Goal: Information Seeking & Learning: Learn about a topic

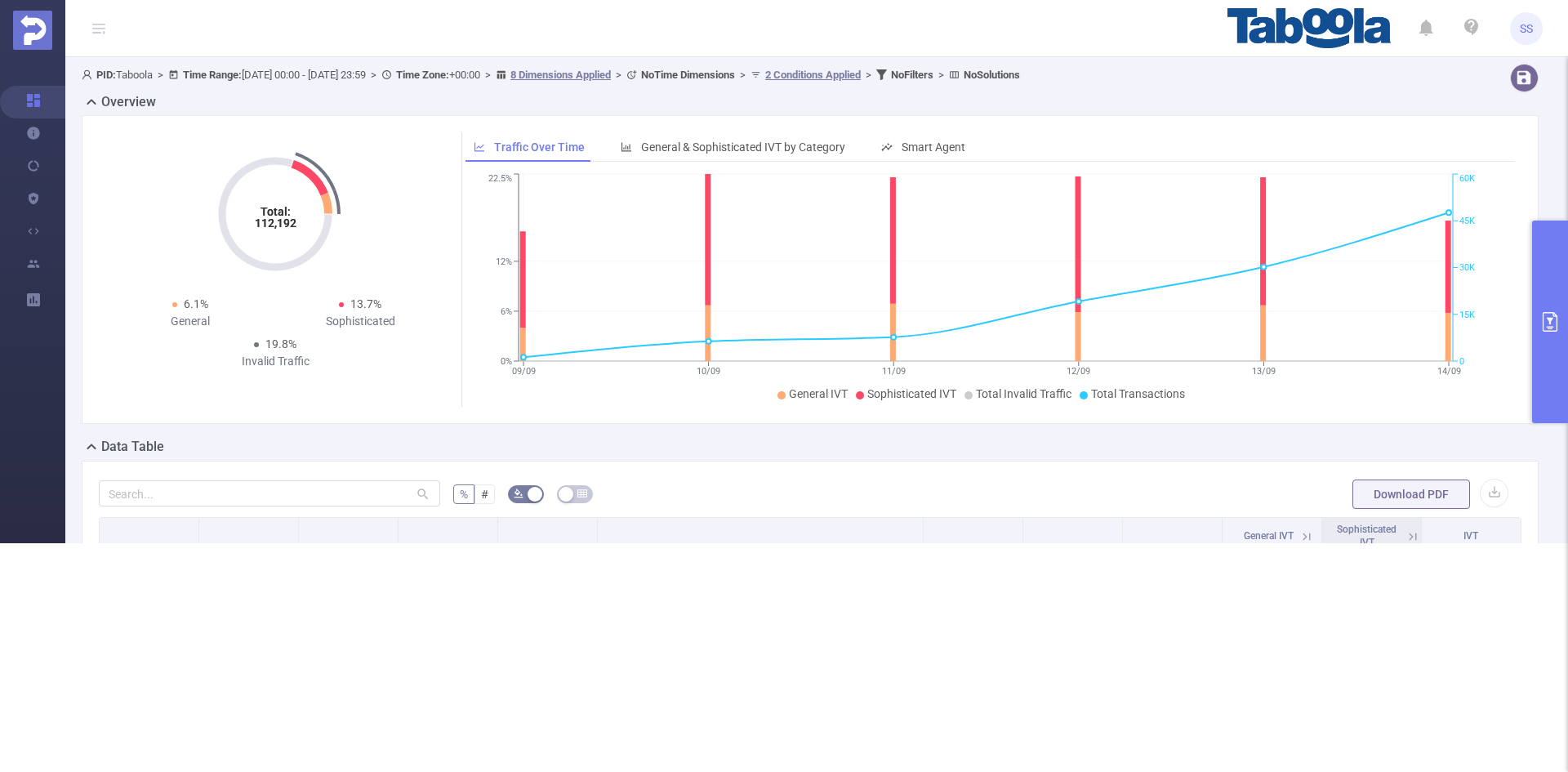
scroll to position [373, 0]
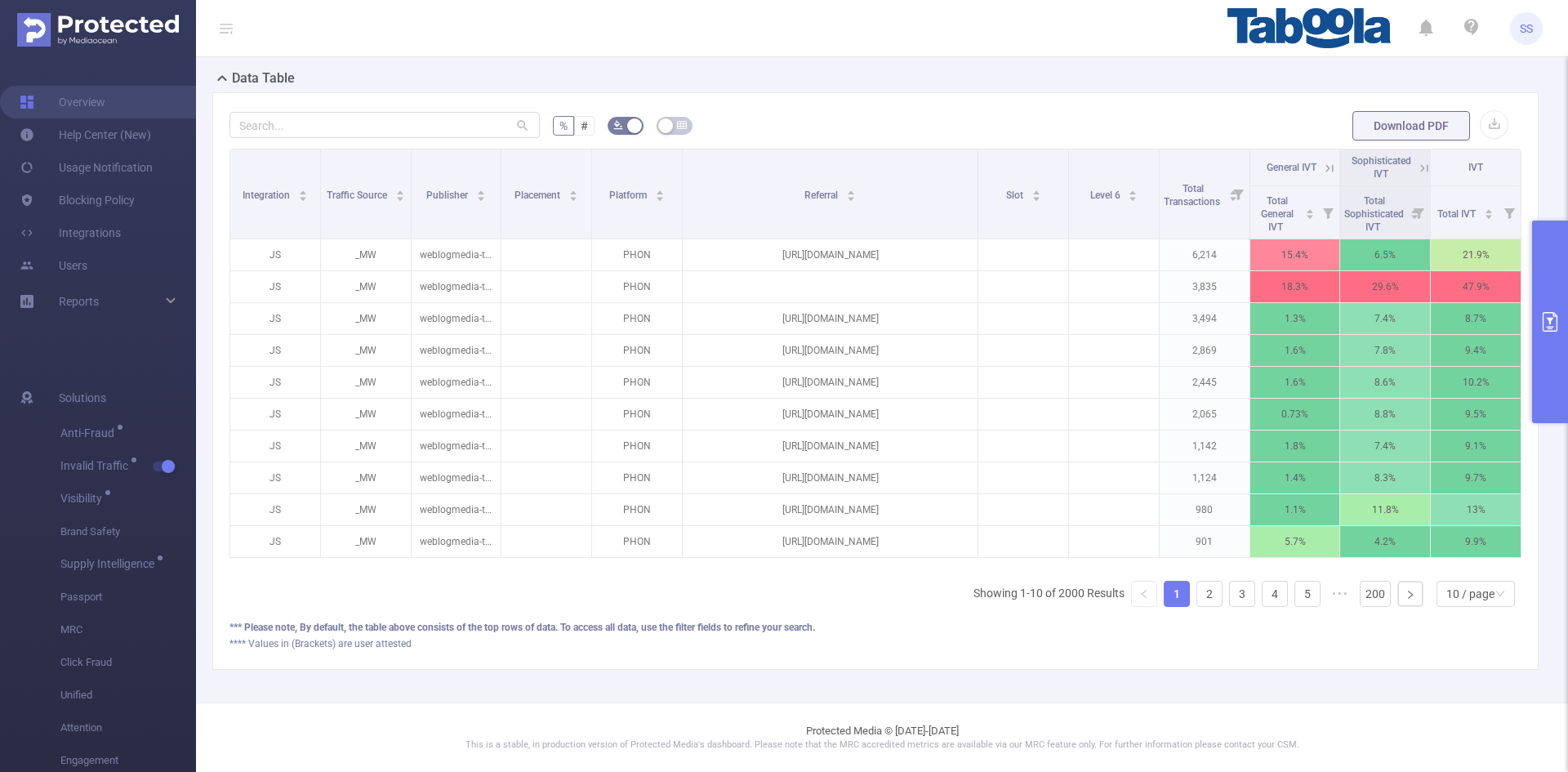
click at [1546, 310] on button "primary" at bounding box center [1550, 322] width 36 height 203
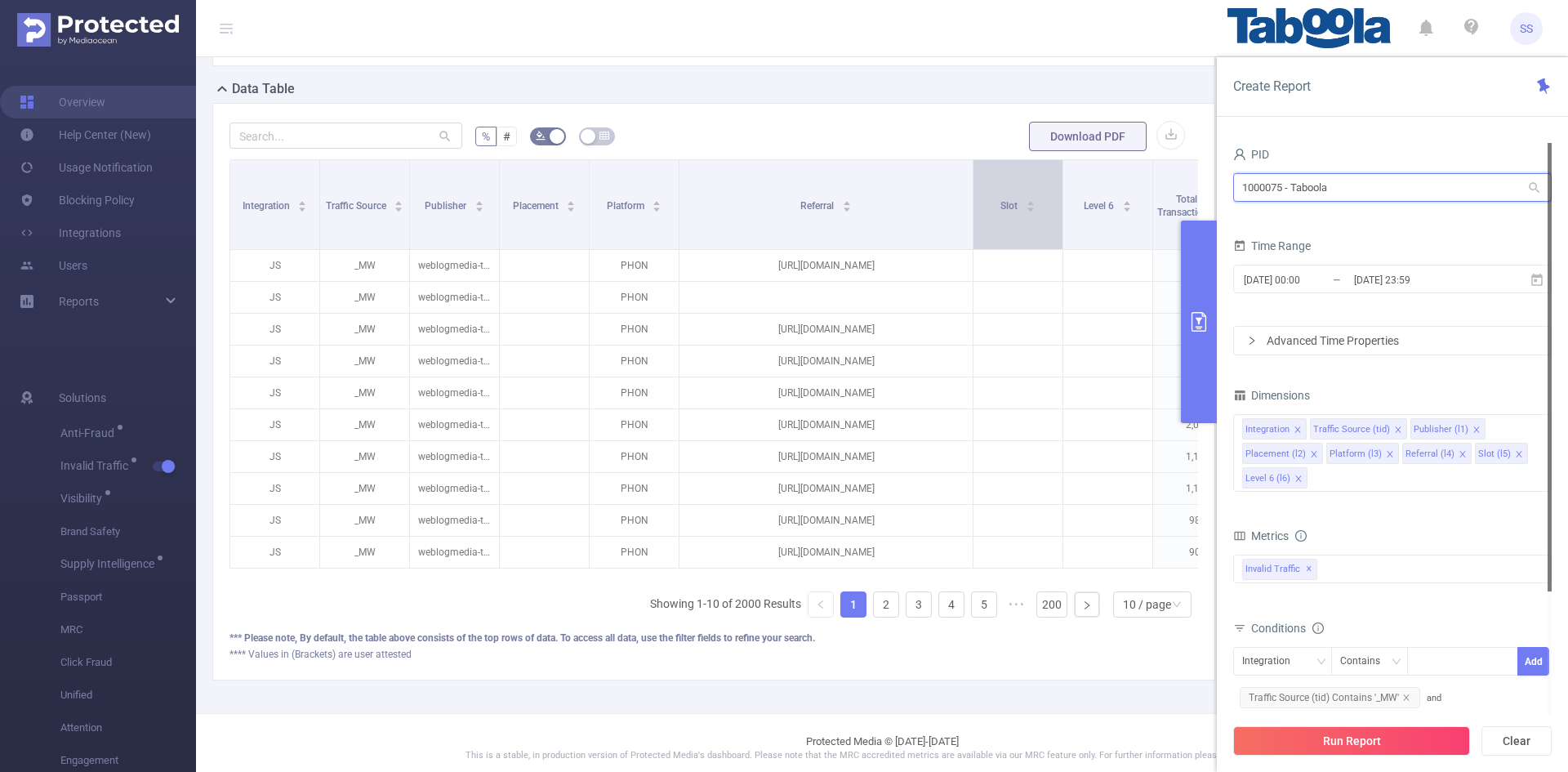
drag, startPoint x: 1432, startPoint y: 187, endPoint x: 975, endPoint y: 171, distance: 457.3
click at [975, 171] on section "PID: Taboola > Time Range: 2025-09-07 00:00 - 2025-09-14 23:59 > Time Zone: +00…" at bounding box center [881, 198] width 1372 height 1030
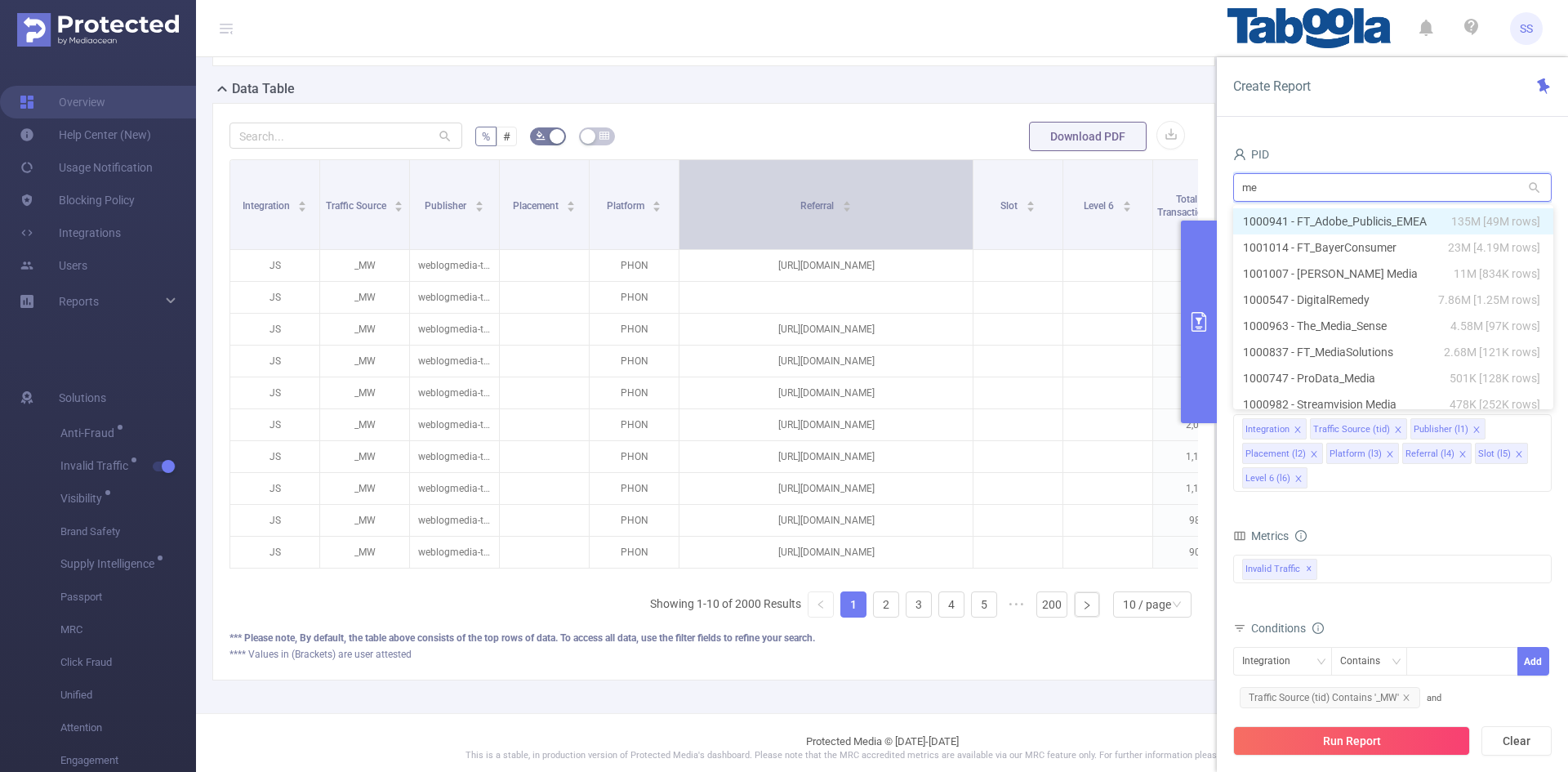
type input "med"
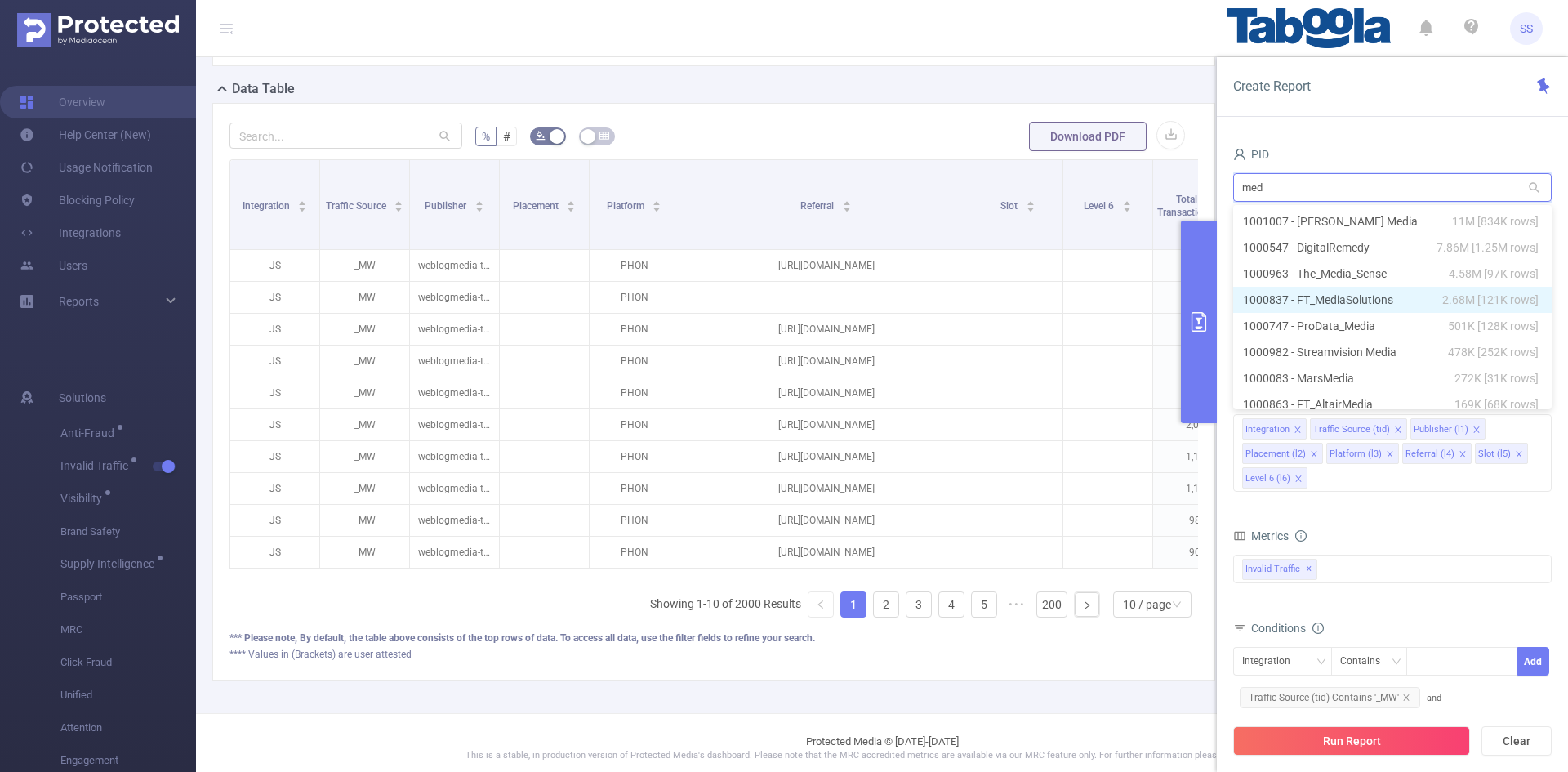
click at [1390, 305] on li "1000837 - FT_MediaSolutions 2.68M [121K rows]" at bounding box center [1392, 300] width 318 height 26
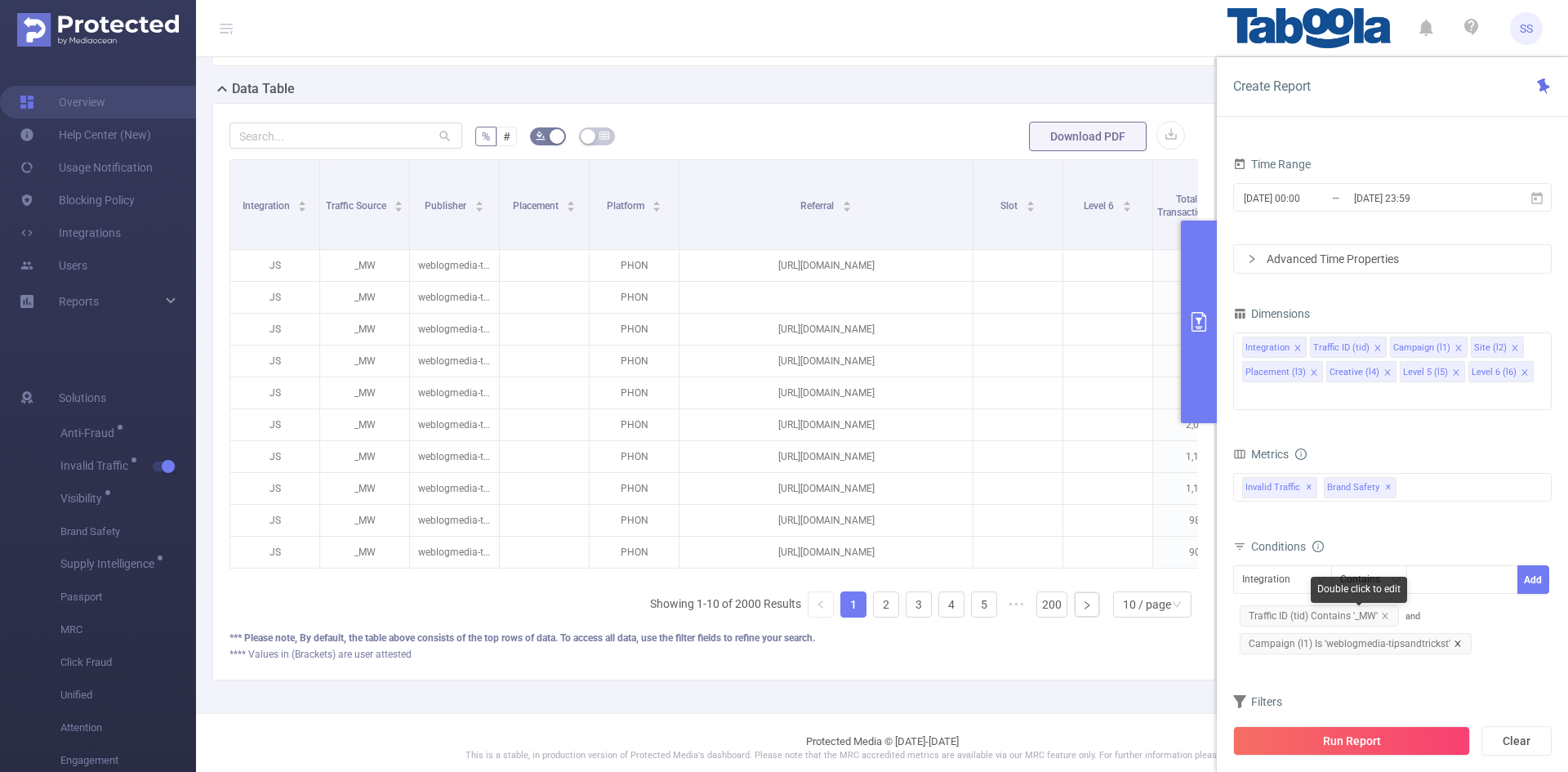
click at [1454, 640] on icon "icon: close" at bounding box center [1457, 644] width 8 height 8
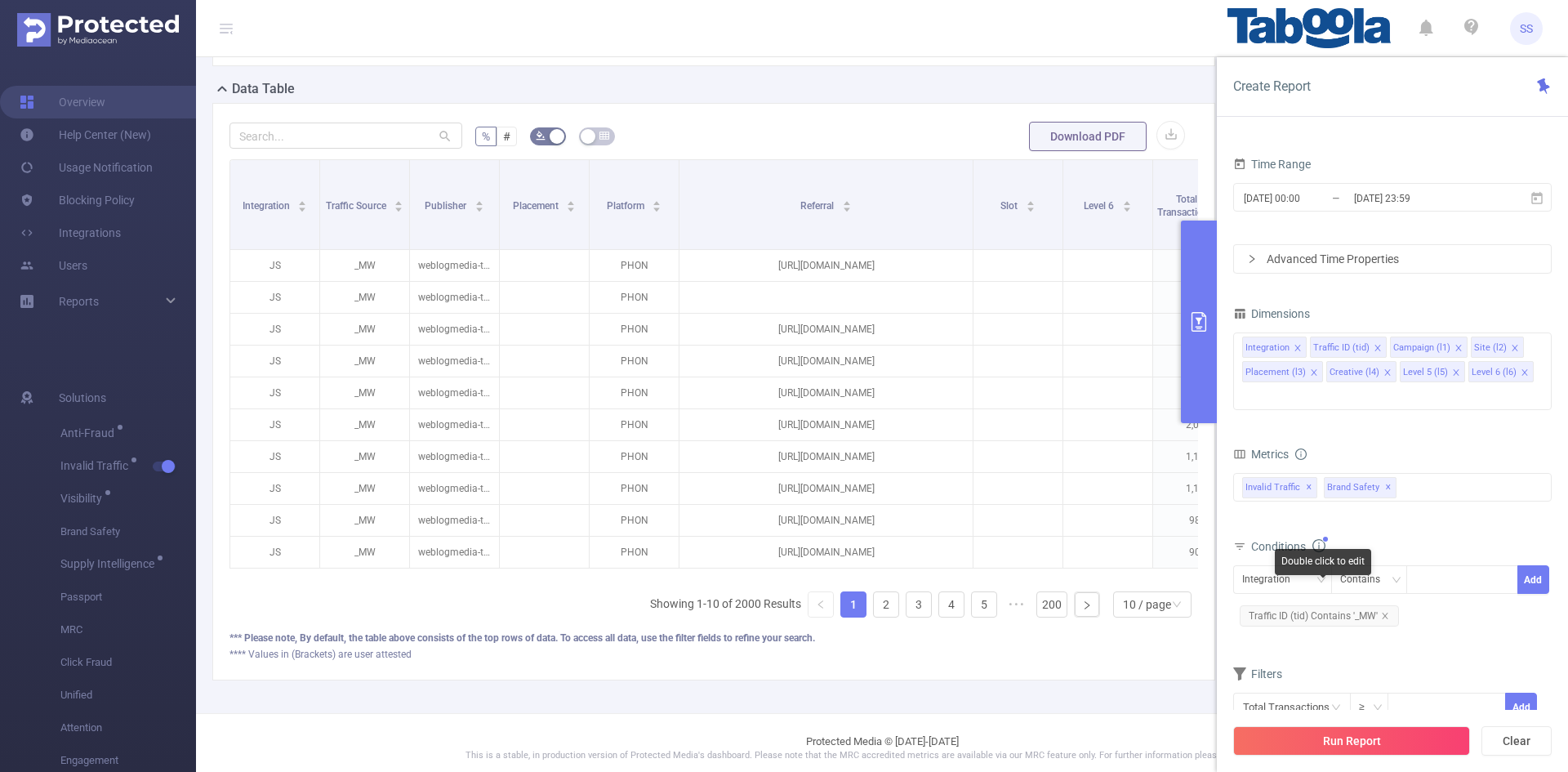
click at [1387, 606] on span "Traffic ID (tid) Contains '_MW'" at bounding box center [1320, 616] width 160 height 21
click at [1382, 612] on icon "icon: close" at bounding box center [1385, 616] width 8 height 8
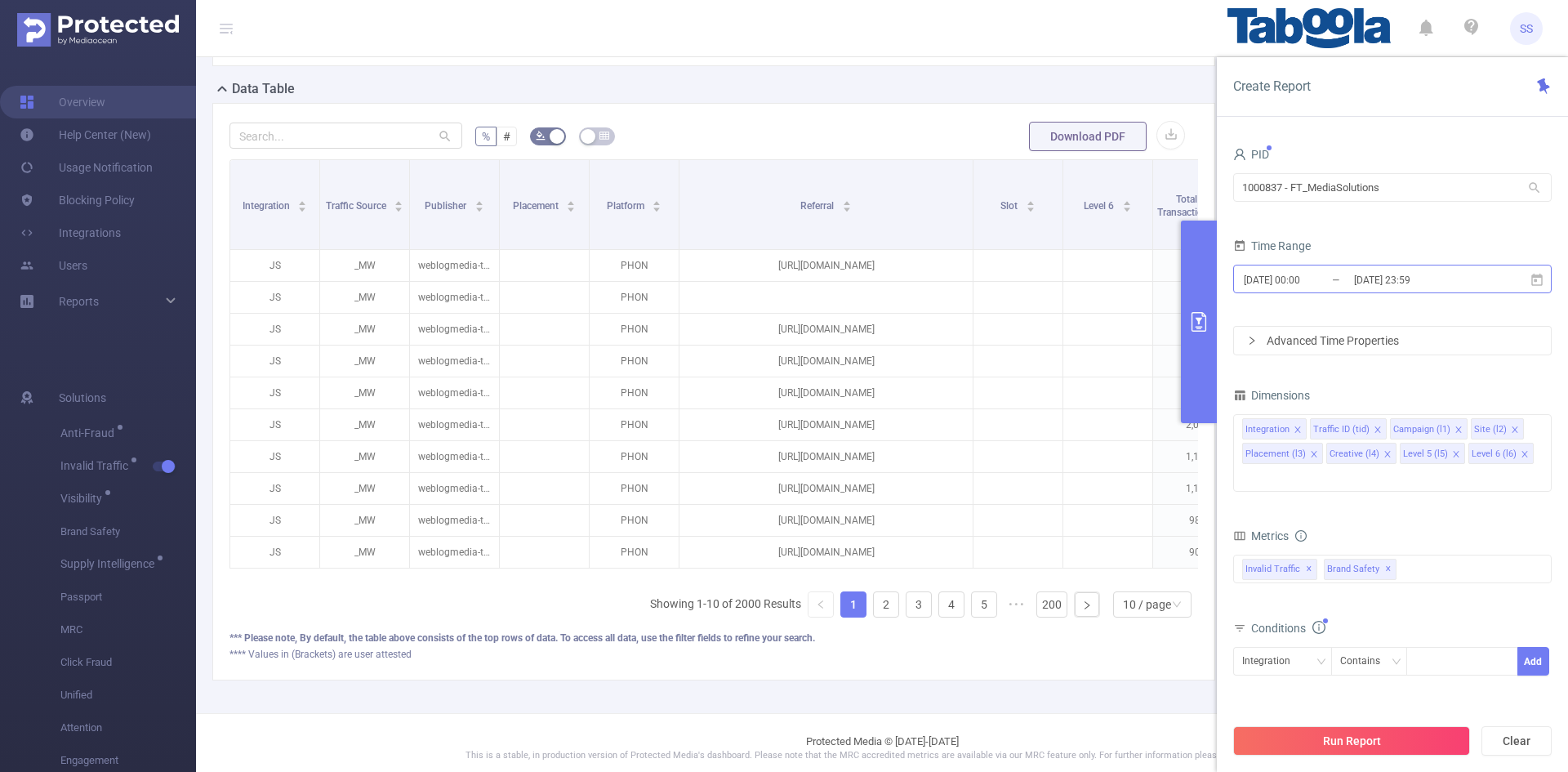
click at [1421, 271] on input "2025-09-14 23:59" at bounding box center [1418, 280] width 132 height 22
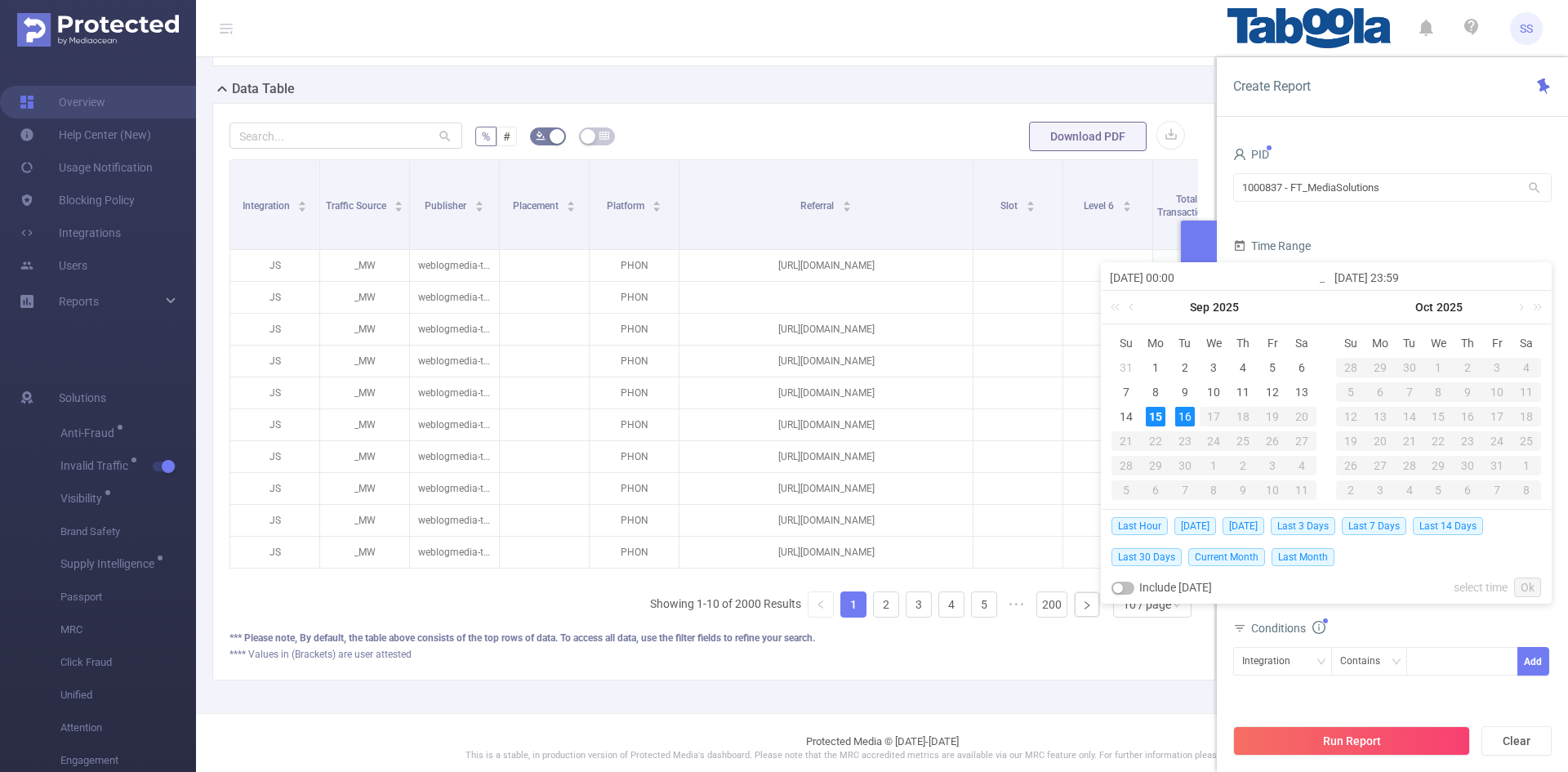
click at [1193, 523] on span "Today" at bounding box center [1195, 525] width 42 height 18
type input "2025-09-15 00:00"
type input "2025-09-15 23:59"
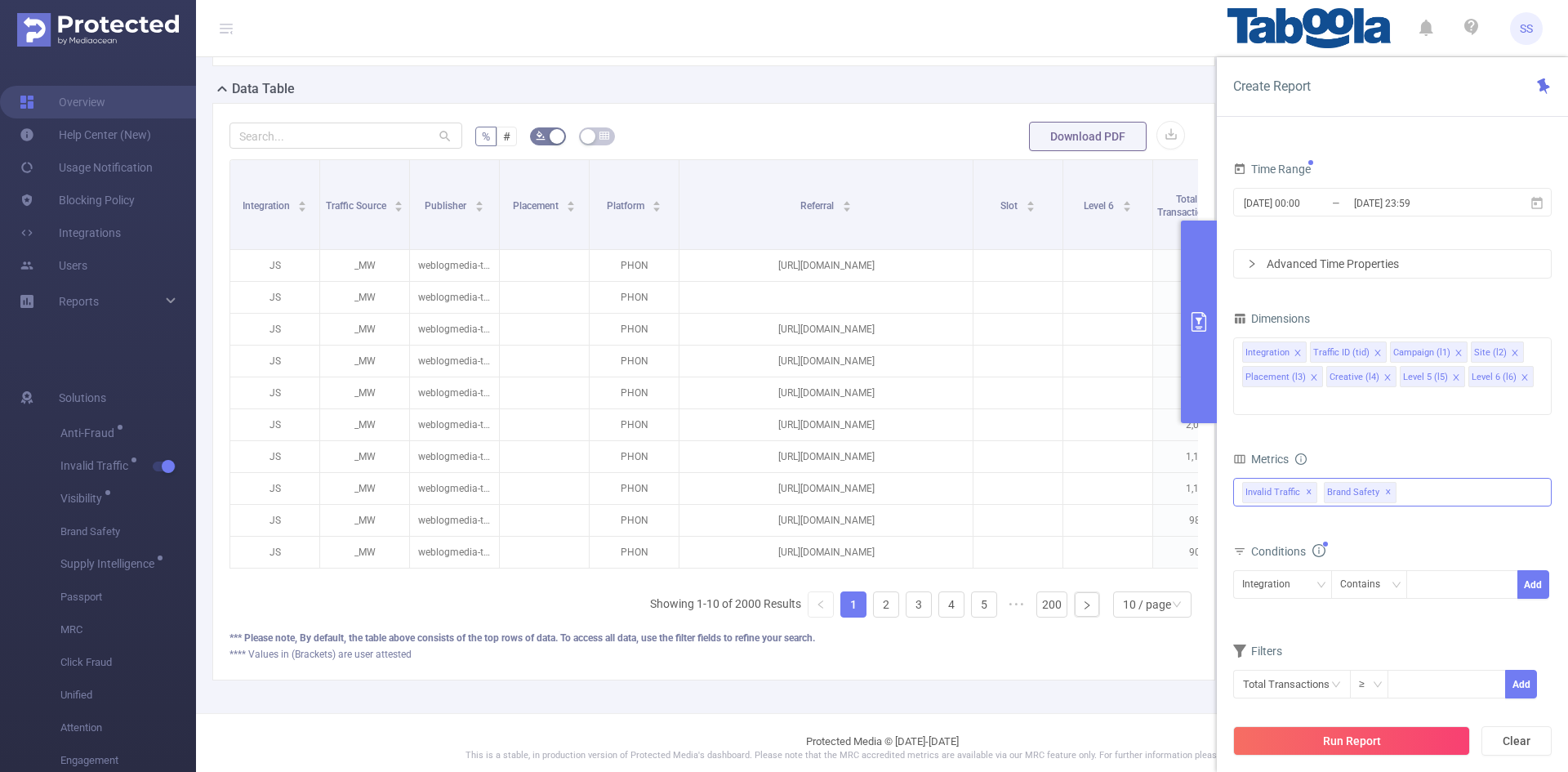
click at [1385, 483] on span "✕" at bounding box center [1388, 492] width 6 height 19
click at [1347, 730] on button "Run Report" at bounding box center [1351, 742] width 237 height 30
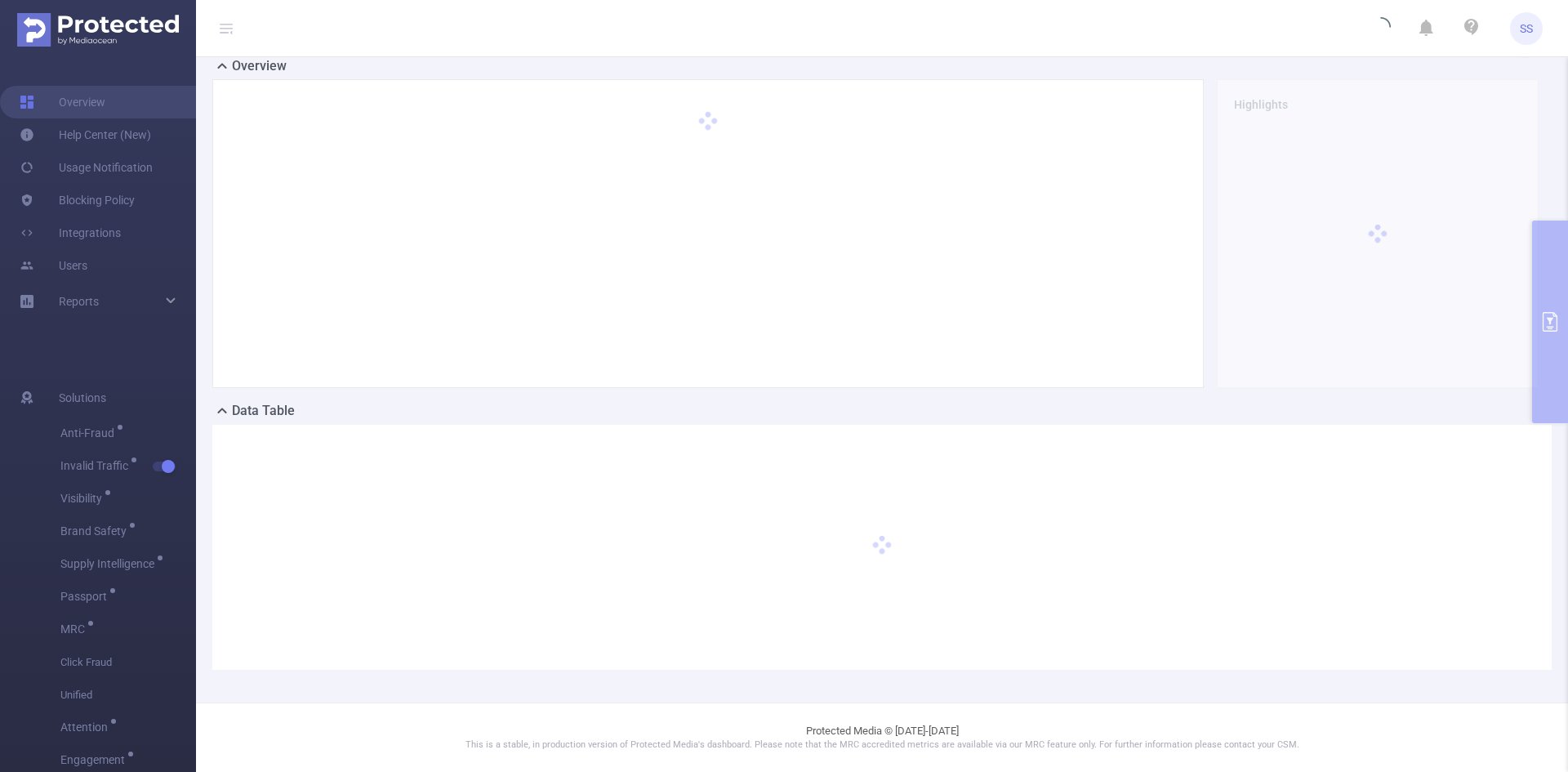
scroll to position [36, 0]
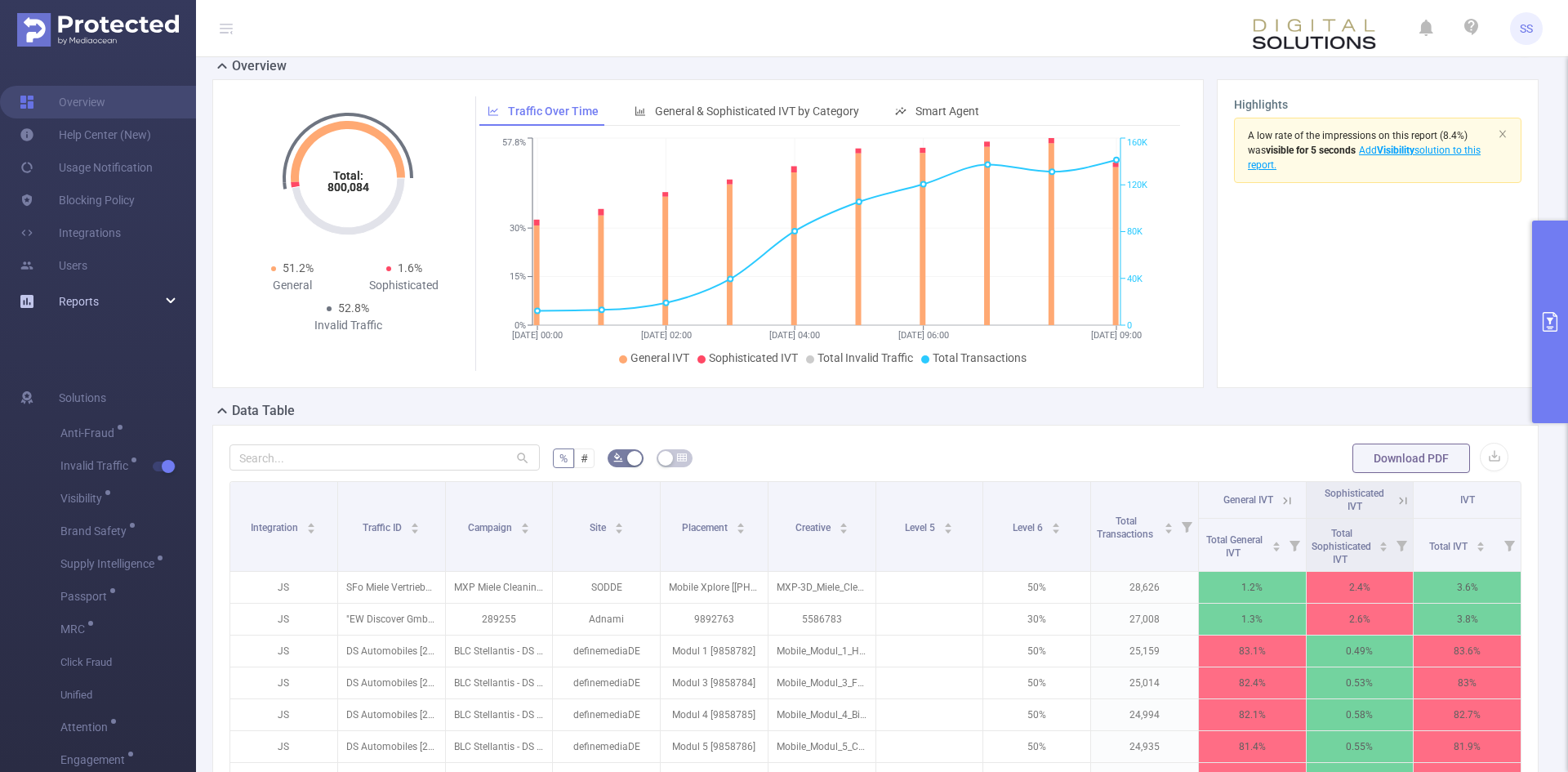
click at [114, 302] on div "Reports" at bounding box center [98, 301] width 196 height 32
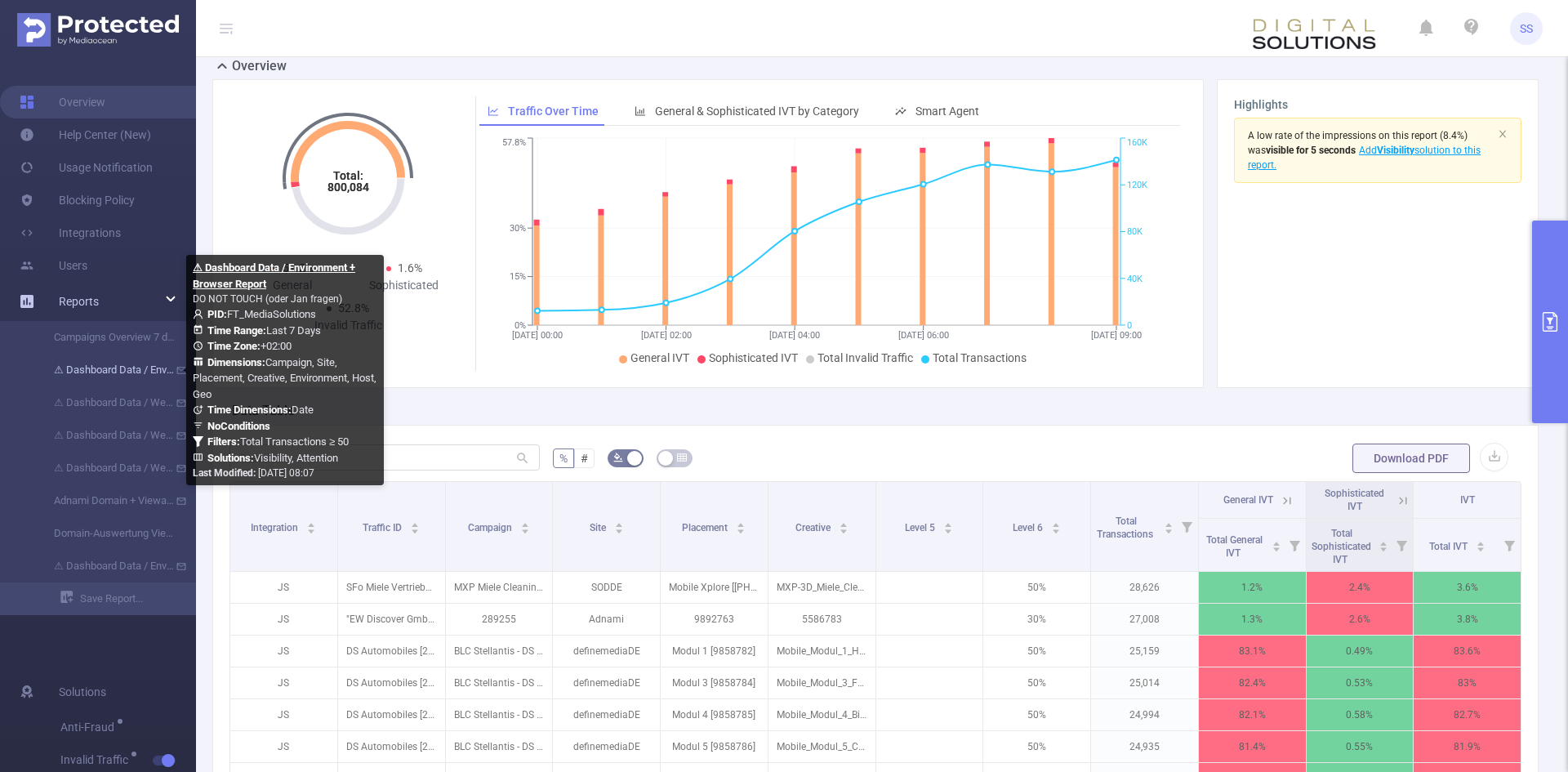
click at [110, 373] on link "⚠ Dashboard Data / Environment + Browser Report" at bounding box center [104, 369] width 144 height 32
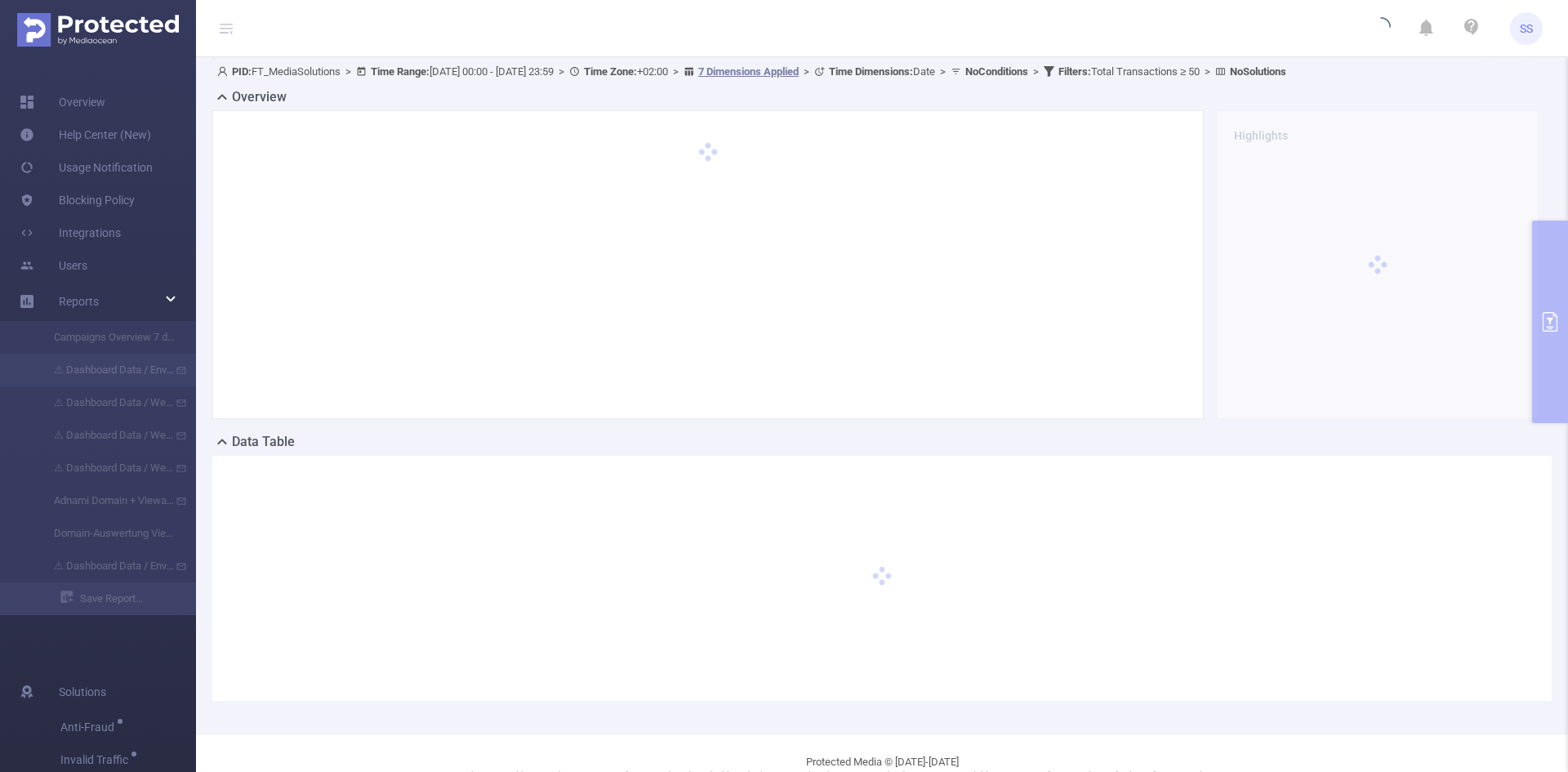
type input "2025-09-08 00:00"
type input "2025-09-14 23:59"
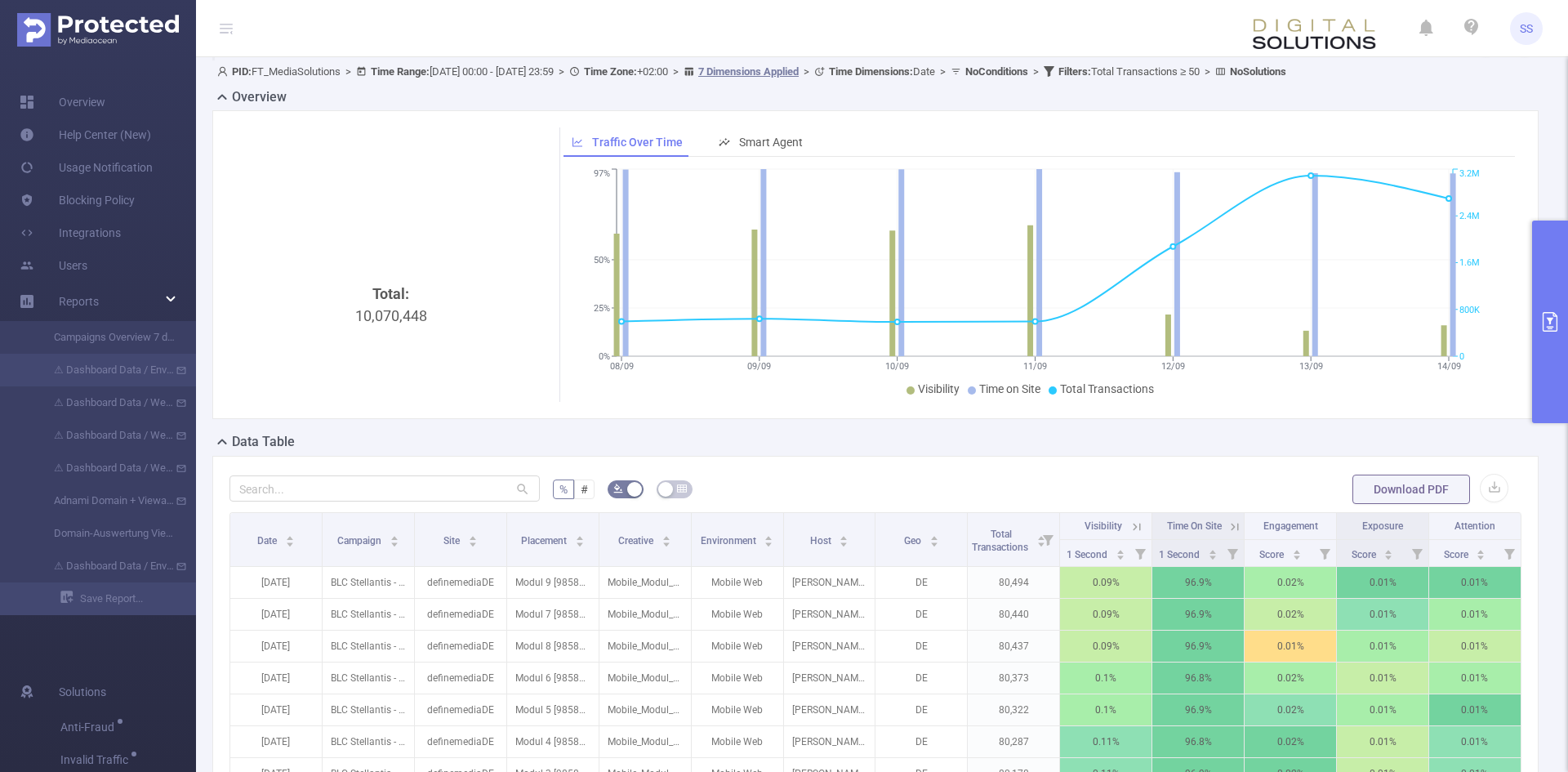
click at [1561, 347] on button "primary" at bounding box center [1550, 322] width 36 height 203
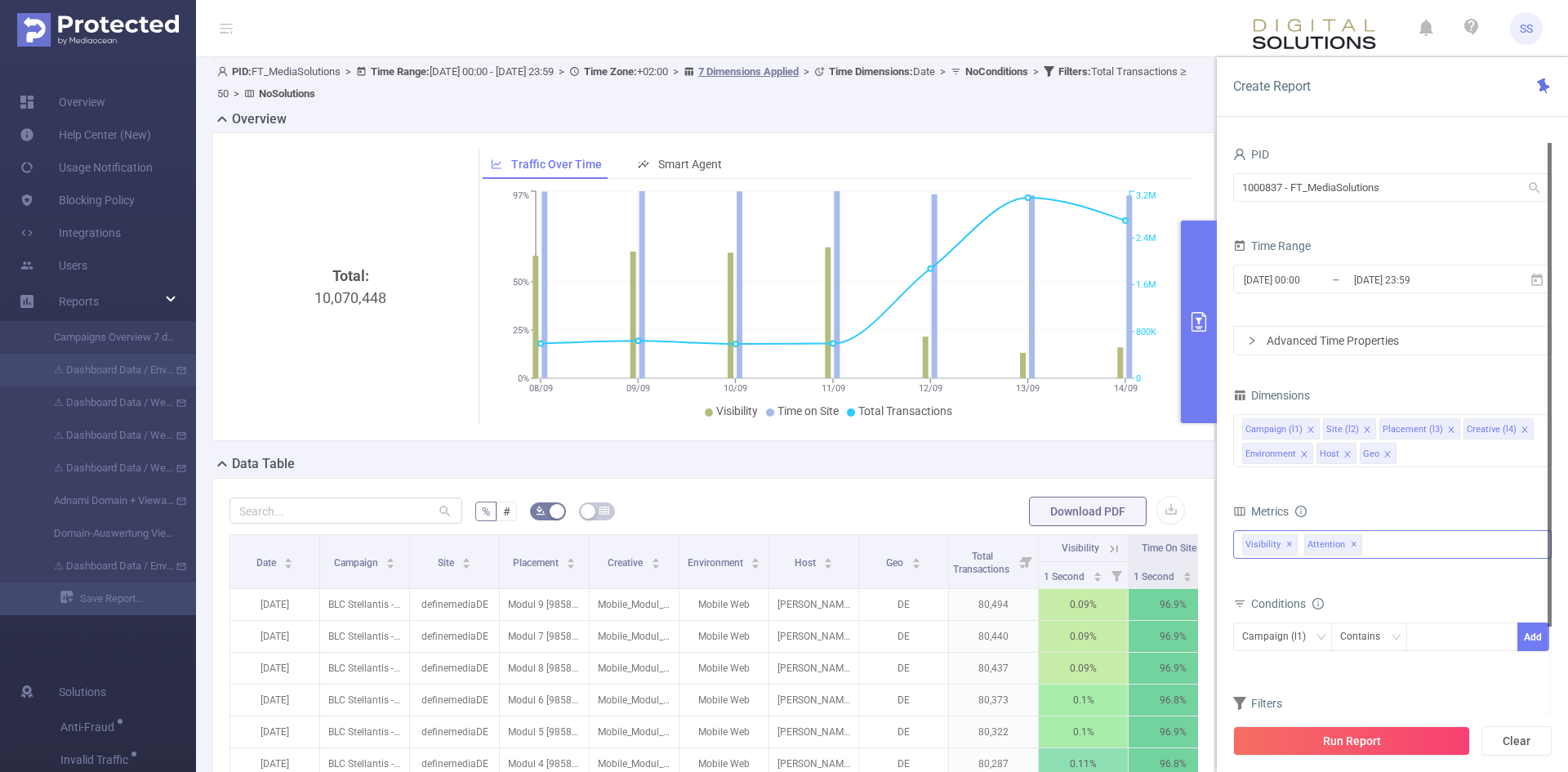
click at [1202, 338] on button "primary" at bounding box center [1199, 322] width 36 height 203
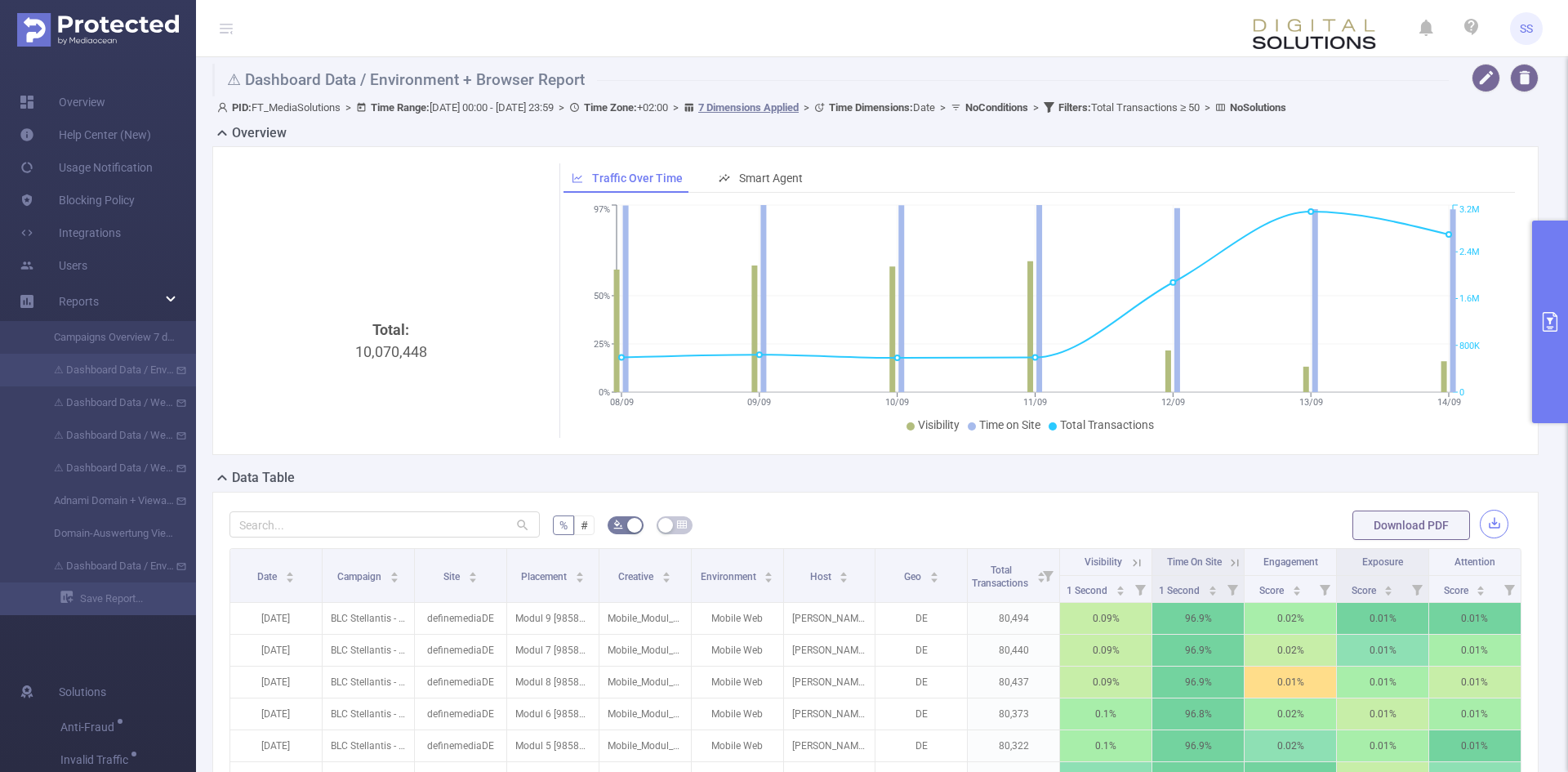
click at [1484, 521] on button "button" at bounding box center [1494, 524] width 29 height 29
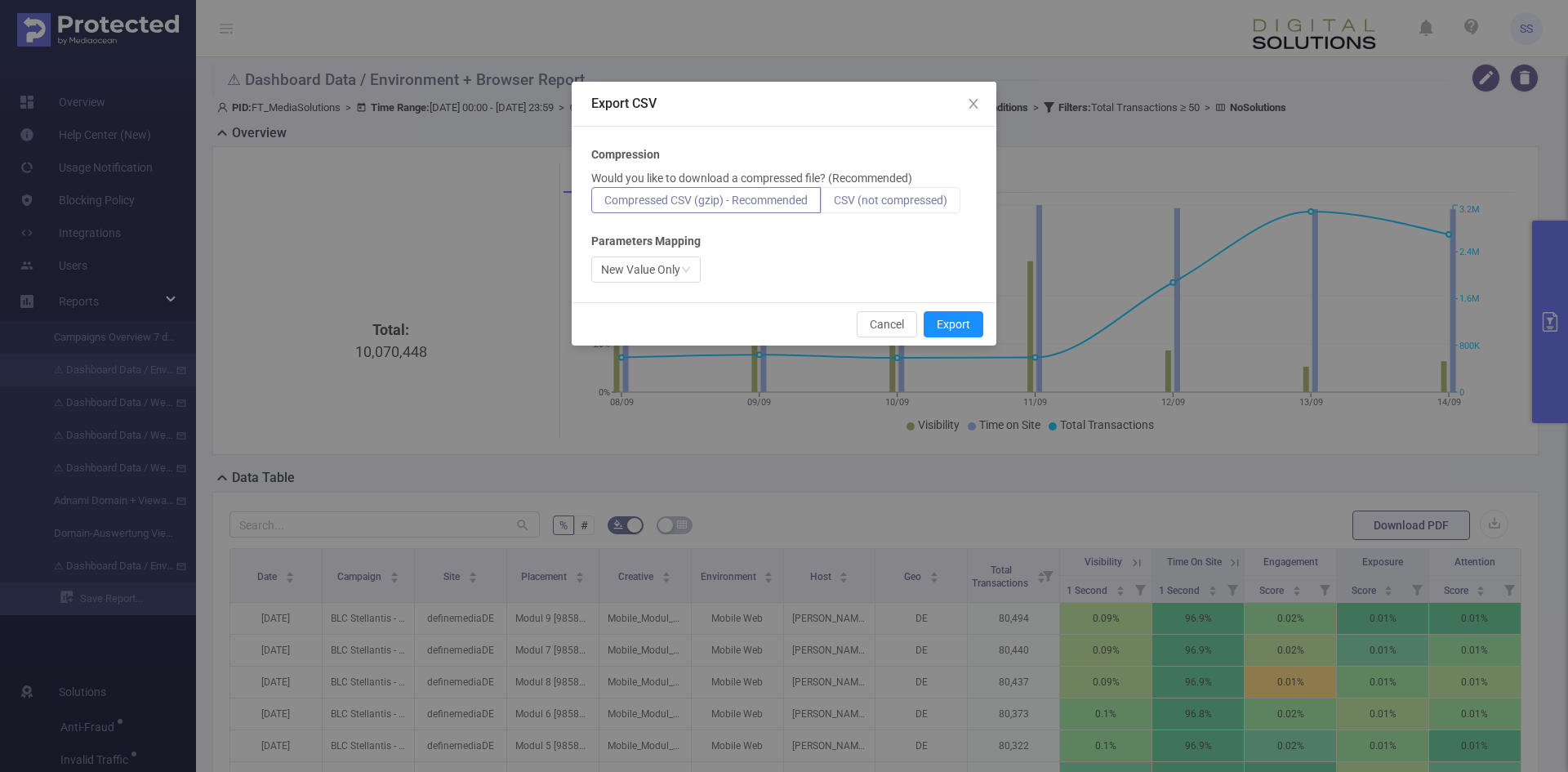
click at [911, 208] on label "CSV (not compressed)" at bounding box center [891, 200] width 139 height 26
click at [834, 204] on input "CSV (not compressed)" at bounding box center [834, 204] width 0 height 0
click at [655, 275] on div "New Value Only" at bounding box center [640, 270] width 79 height 25
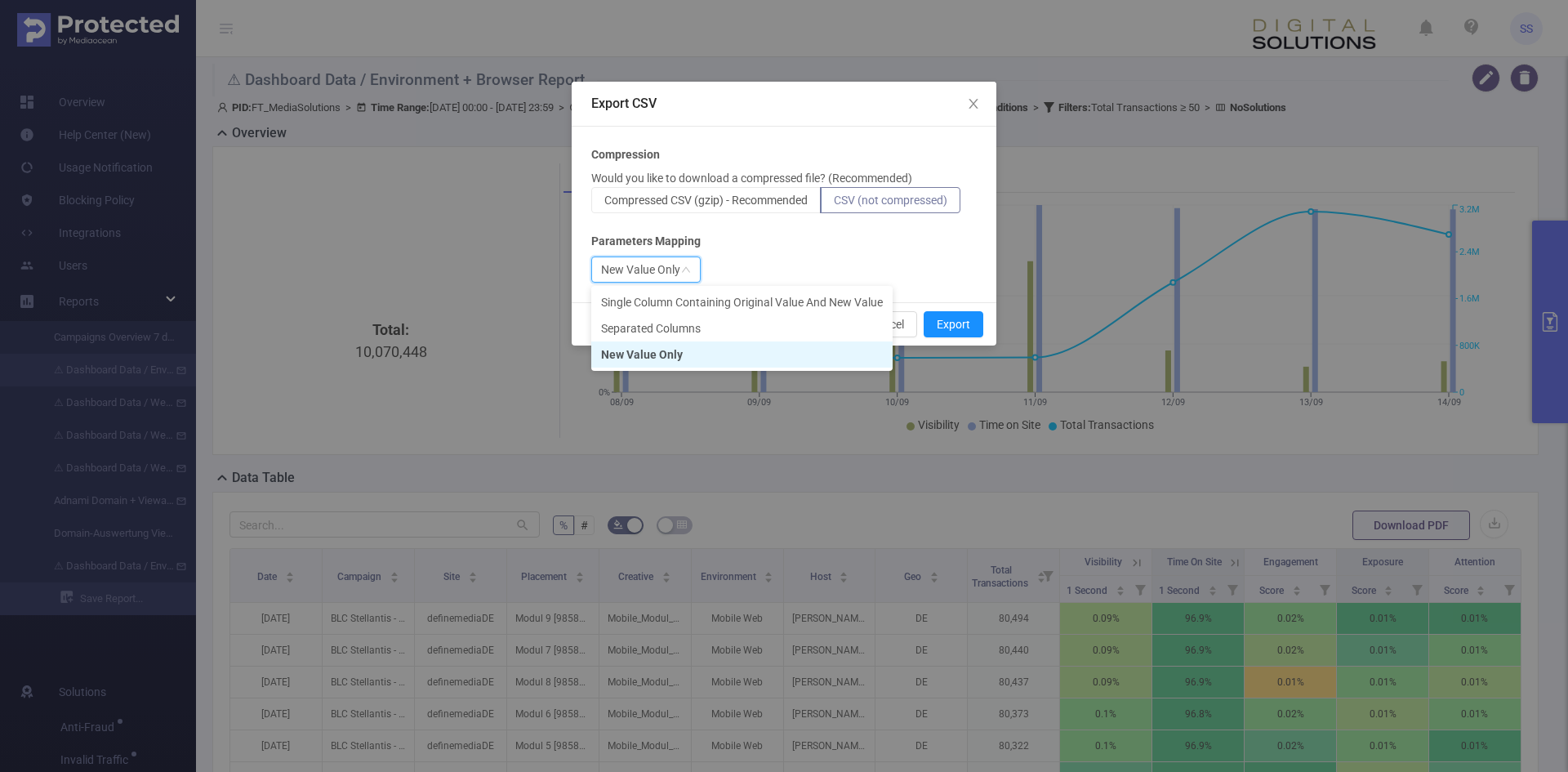
click at [655, 275] on div "New Value Only" at bounding box center [640, 270] width 79 height 25
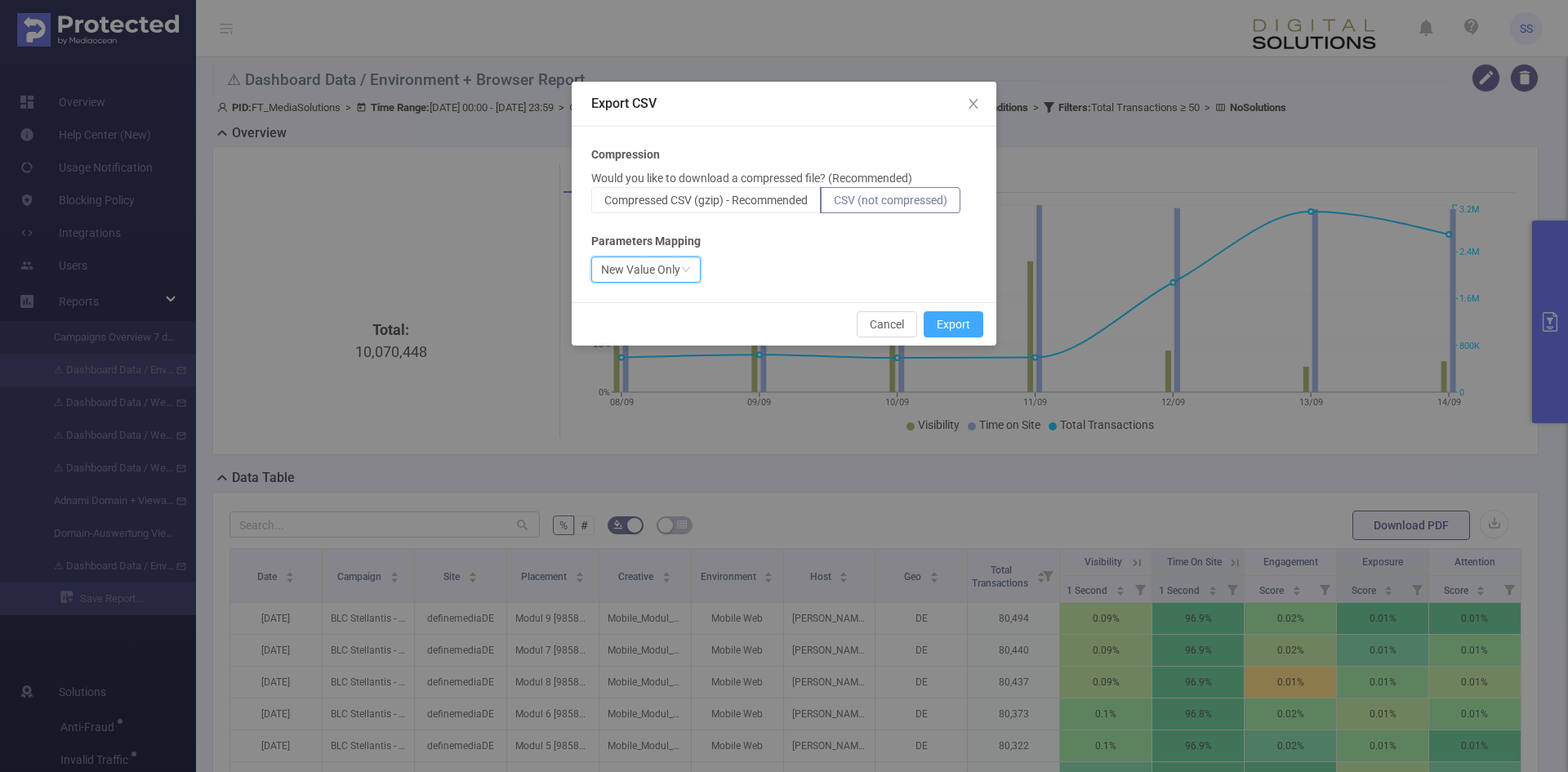
click at [943, 326] on button "Export" at bounding box center [953, 324] width 60 height 26
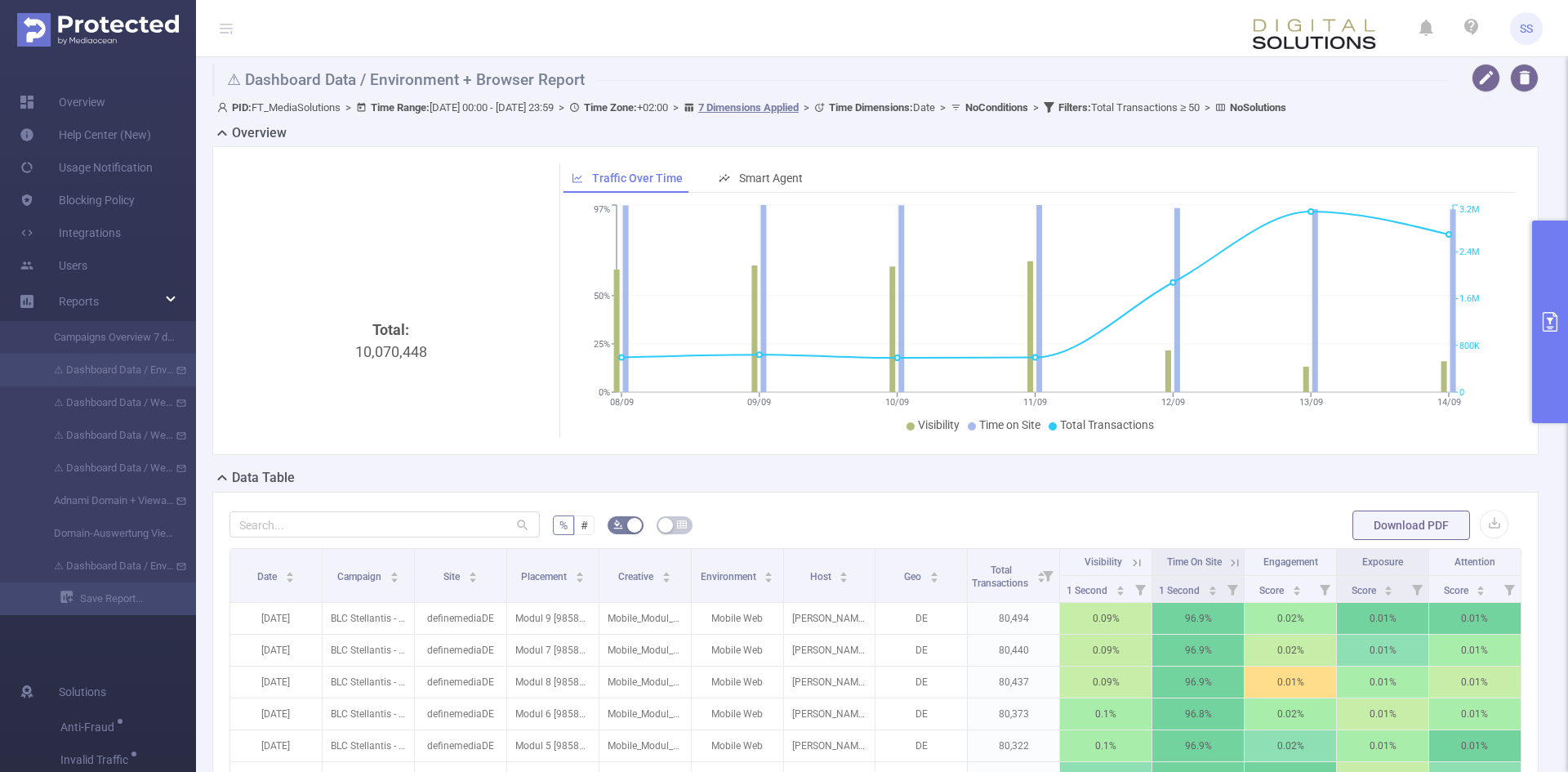
click at [1555, 266] on button "primary" at bounding box center [1550, 322] width 36 height 203
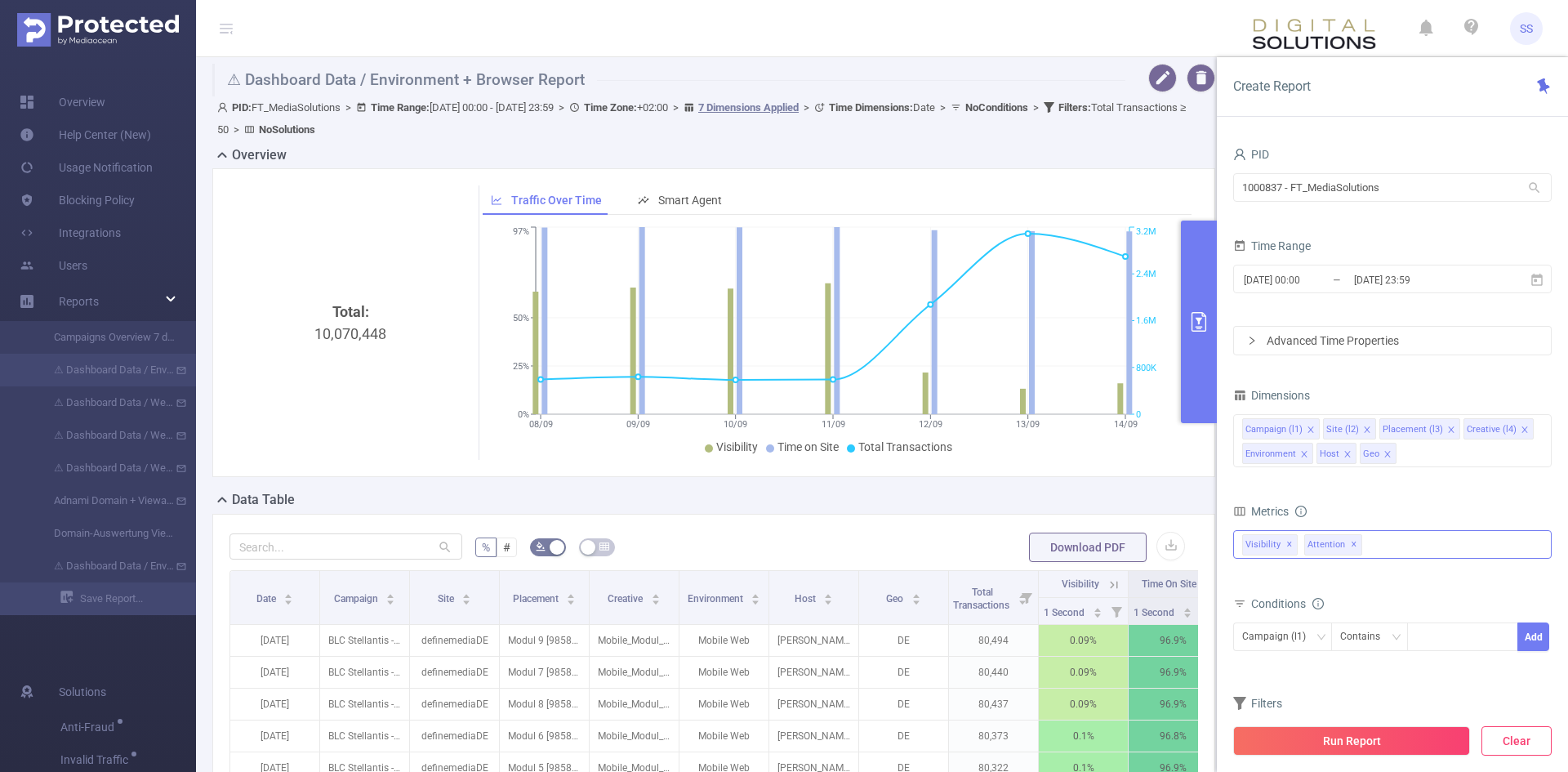
click at [1517, 743] on button "Clear" at bounding box center [1517, 742] width 70 height 30
type input "2025-09-15 07:00"
type input "2025-09-15 07:59"
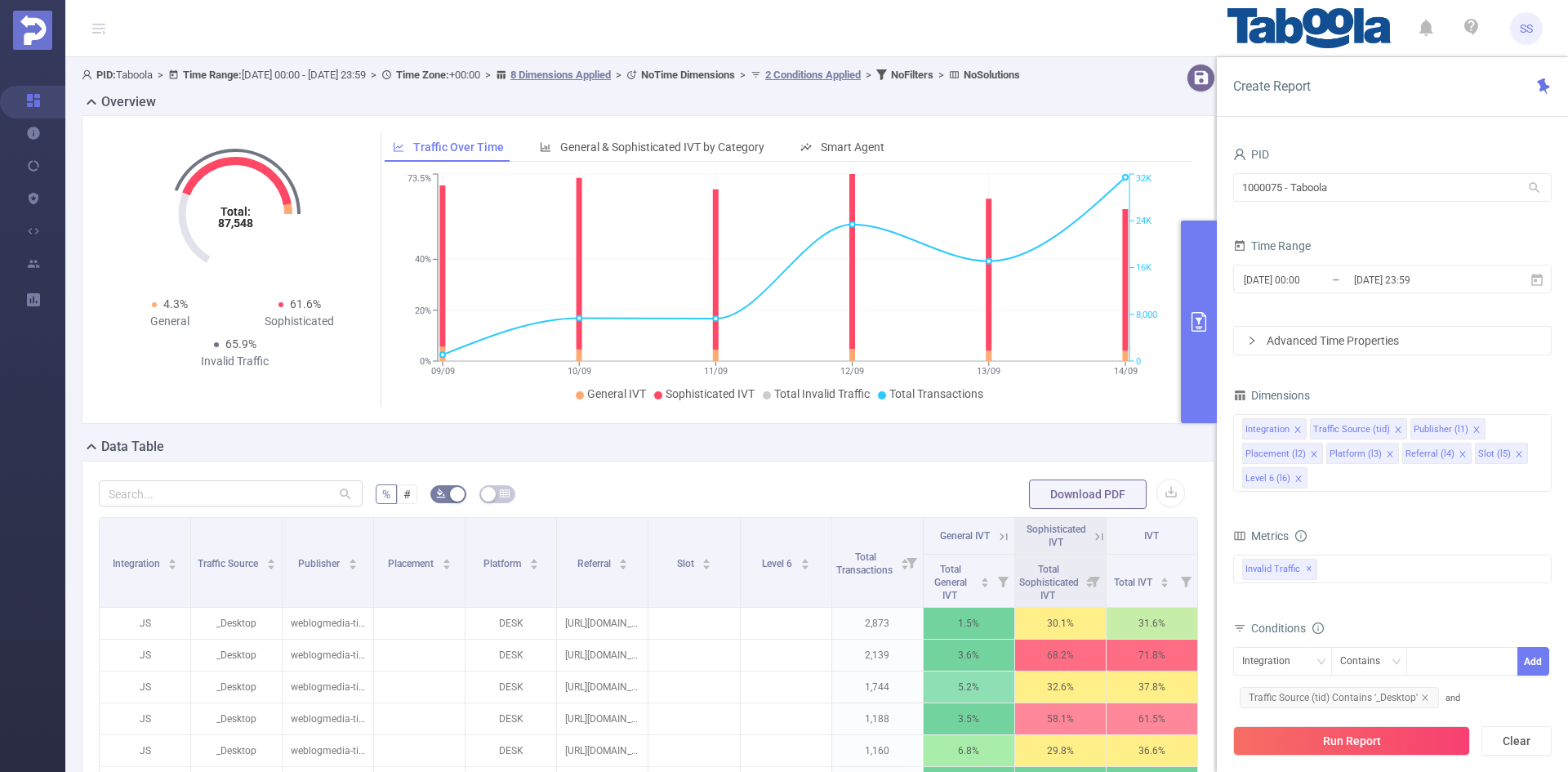
click at [1183, 345] on button "primary" at bounding box center [1199, 322] width 36 height 203
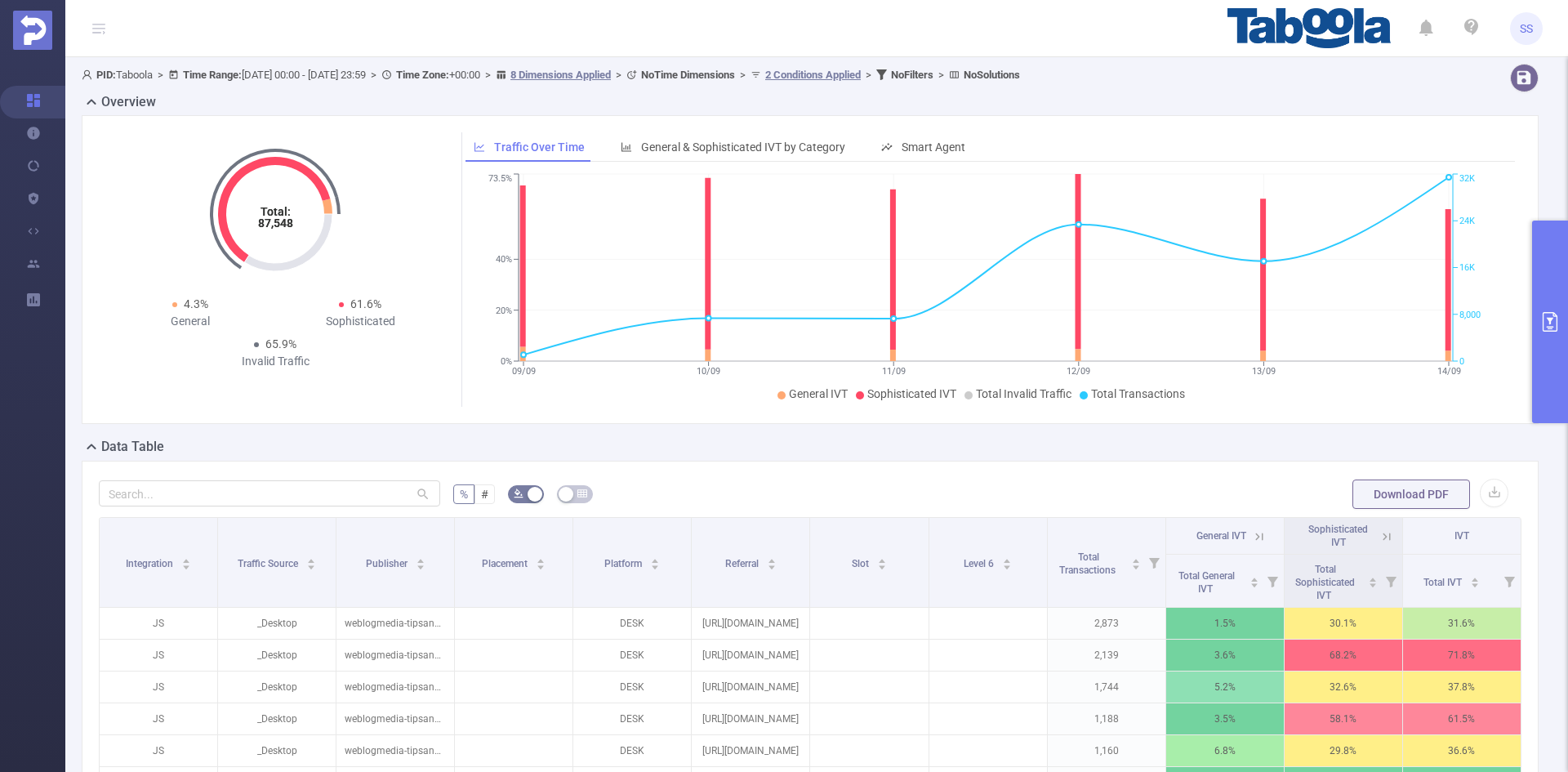
click at [1554, 268] on button "primary" at bounding box center [1550, 322] width 36 height 203
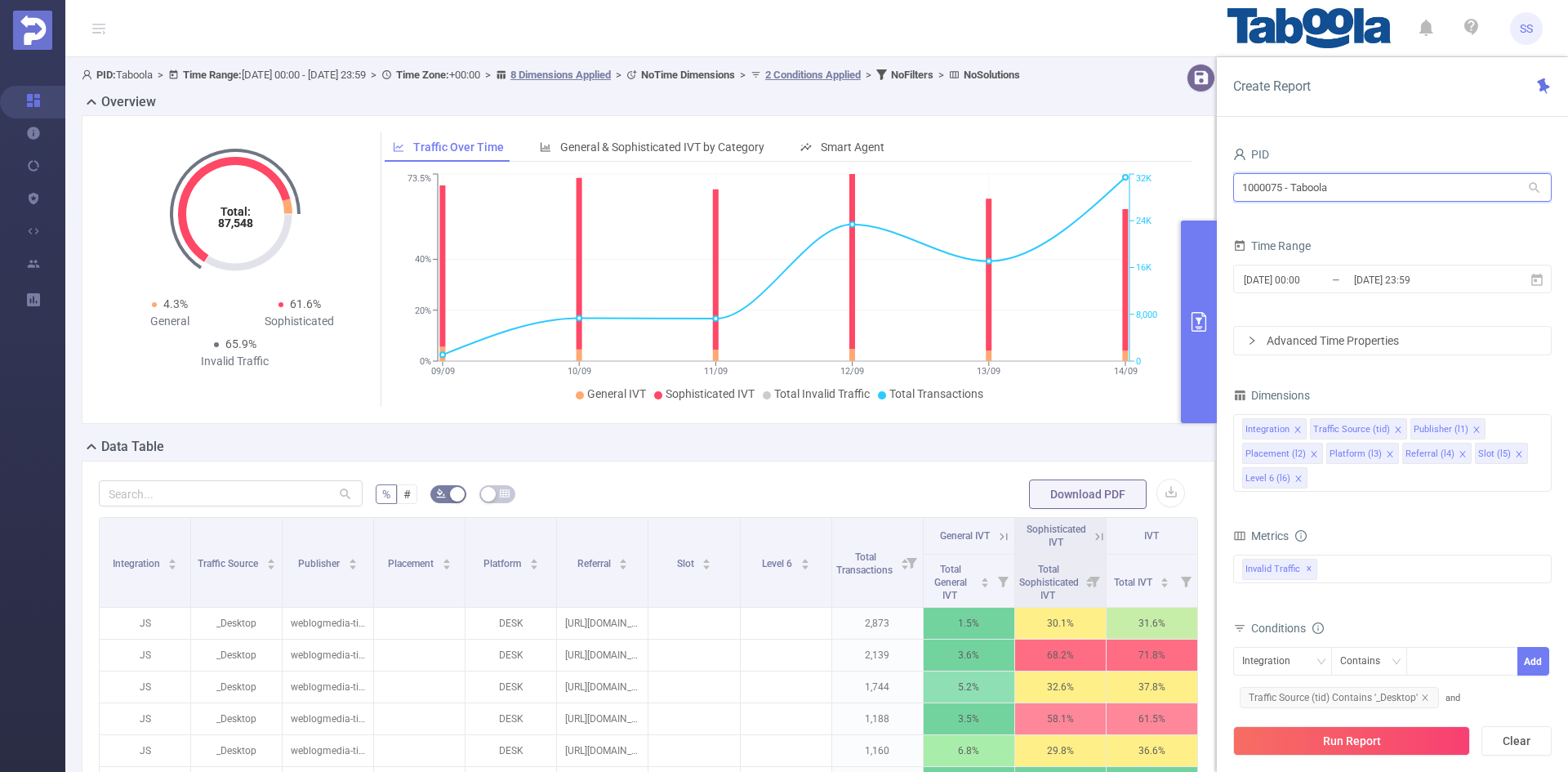
drag, startPoint x: 1401, startPoint y: 179, endPoint x: 1178, endPoint y: 184, distance: 223.1
click at [1178, 184] on section "PID: Taboola > Time Range: 2025-09-07 00:00 - 2025-09-14 23:59 > Time Zone: +00…" at bounding box center [817, 564] width 1503 height 1014
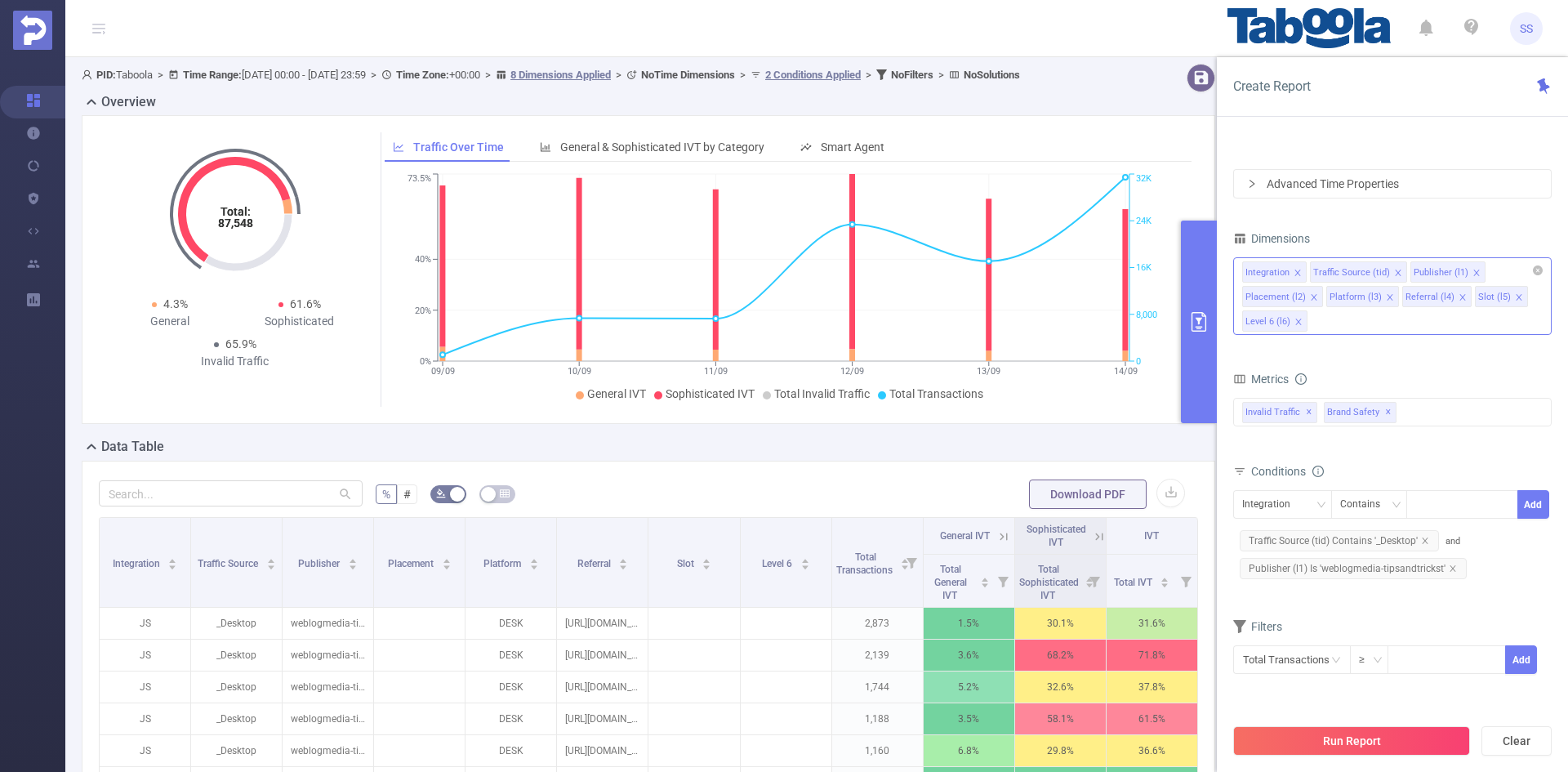
click at [1311, 297] on icon "icon: close" at bounding box center [1314, 297] width 8 height 8
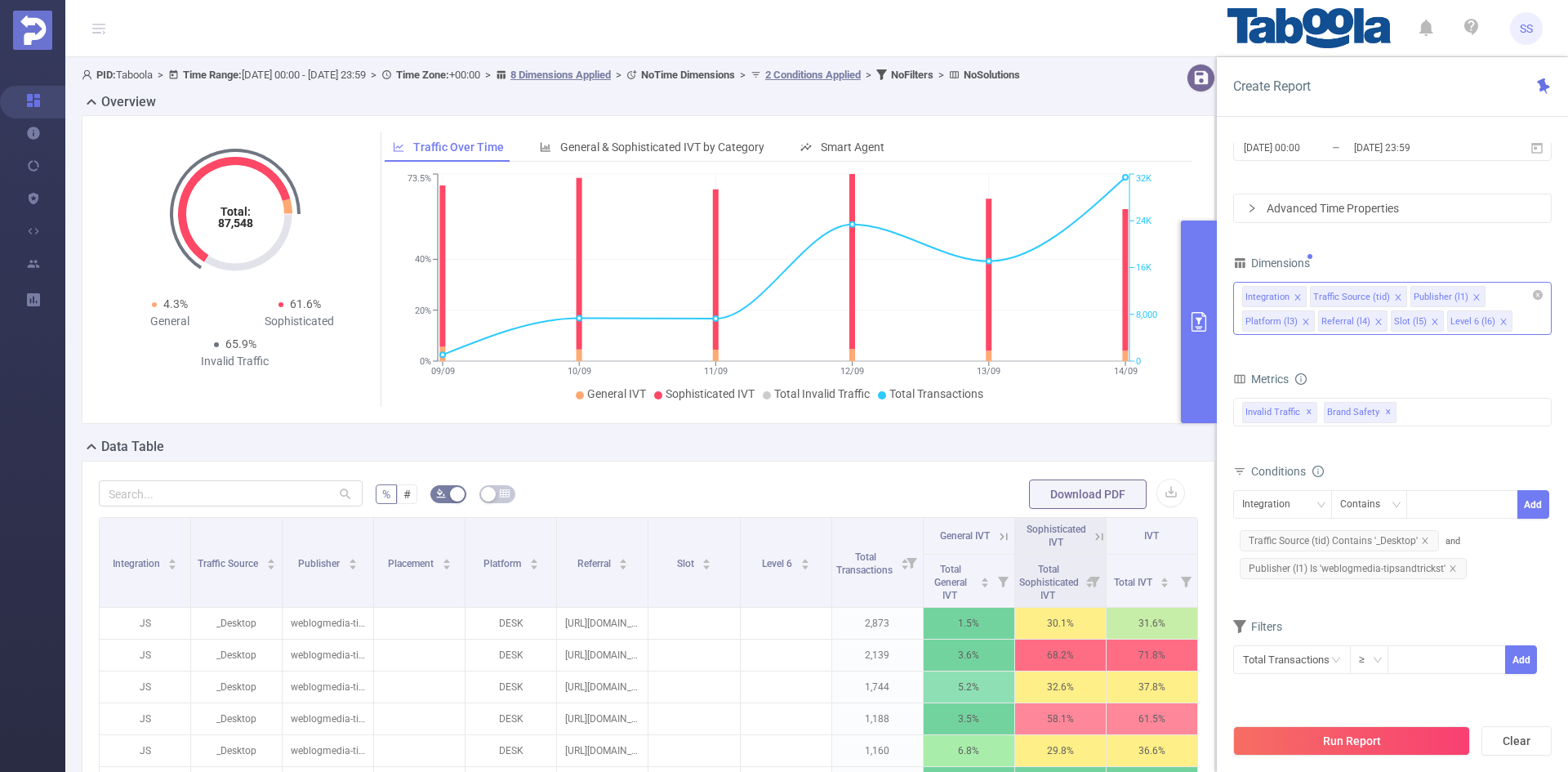
click at [1378, 321] on icon "icon: close" at bounding box center [1379, 321] width 8 height 8
click at [1359, 319] on icon "icon: close" at bounding box center [1362, 321] width 8 height 8
click at [1371, 320] on icon "icon: close" at bounding box center [1374, 321] width 8 height 8
click at [1370, 320] on div "Integration Traffic Source (tid) Publisher (l1) Platform (l3)" at bounding box center [1392, 308] width 318 height 54
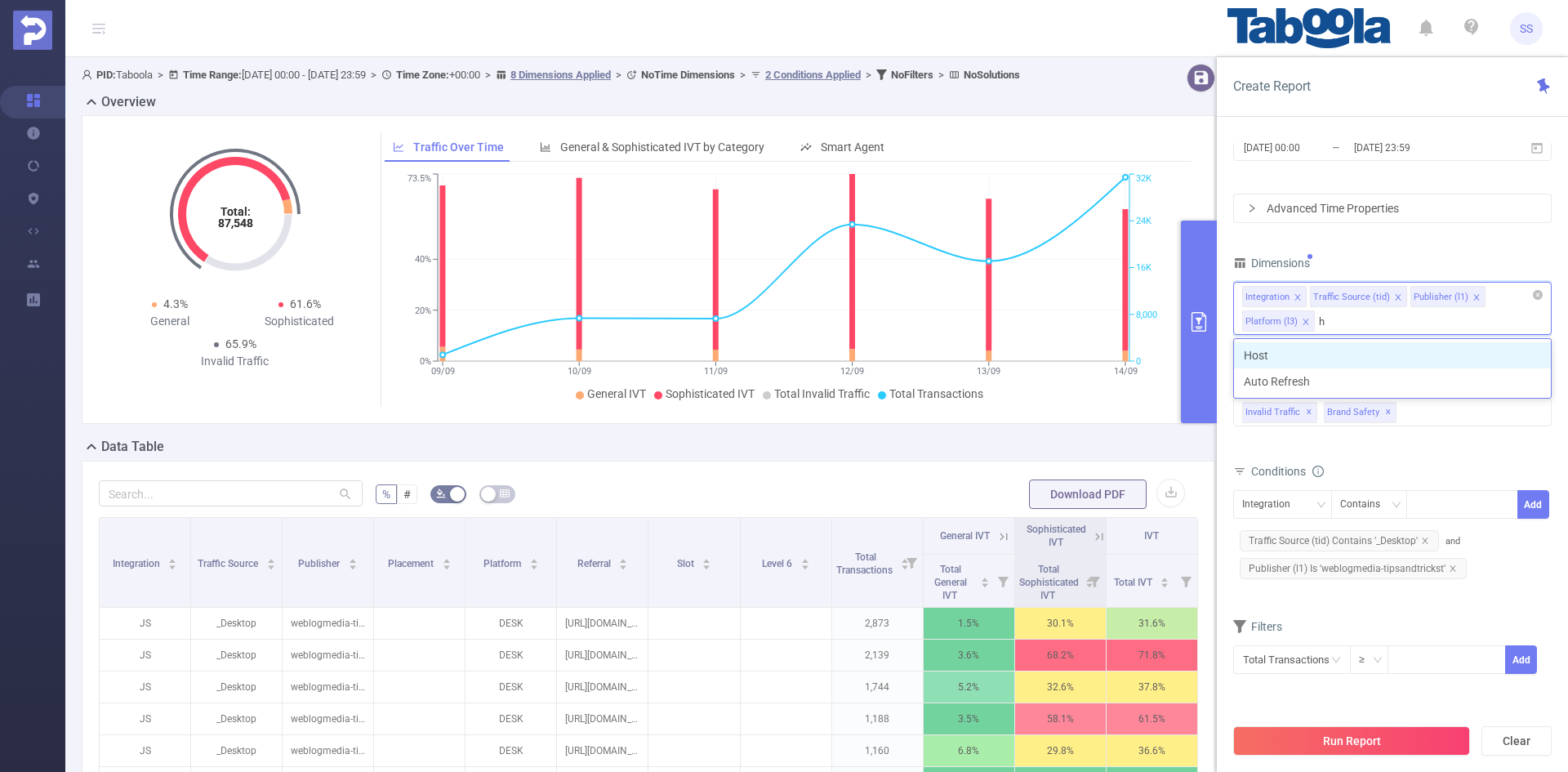
type input "ho"
click at [1365, 355] on li "Host" at bounding box center [1392, 356] width 317 height 26
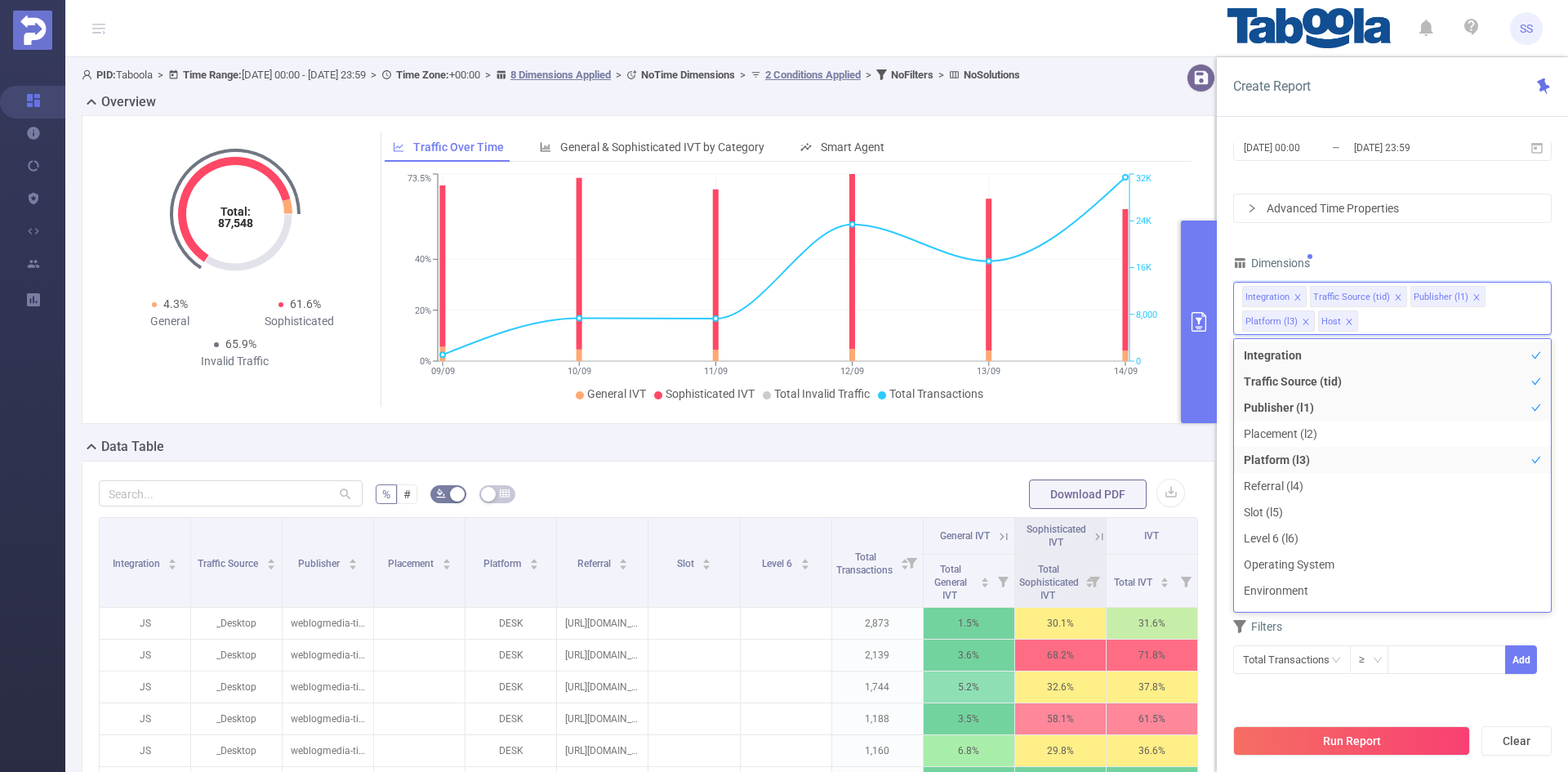
click at [1364, 253] on div "Dimensions" at bounding box center [1392, 265] width 318 height 27
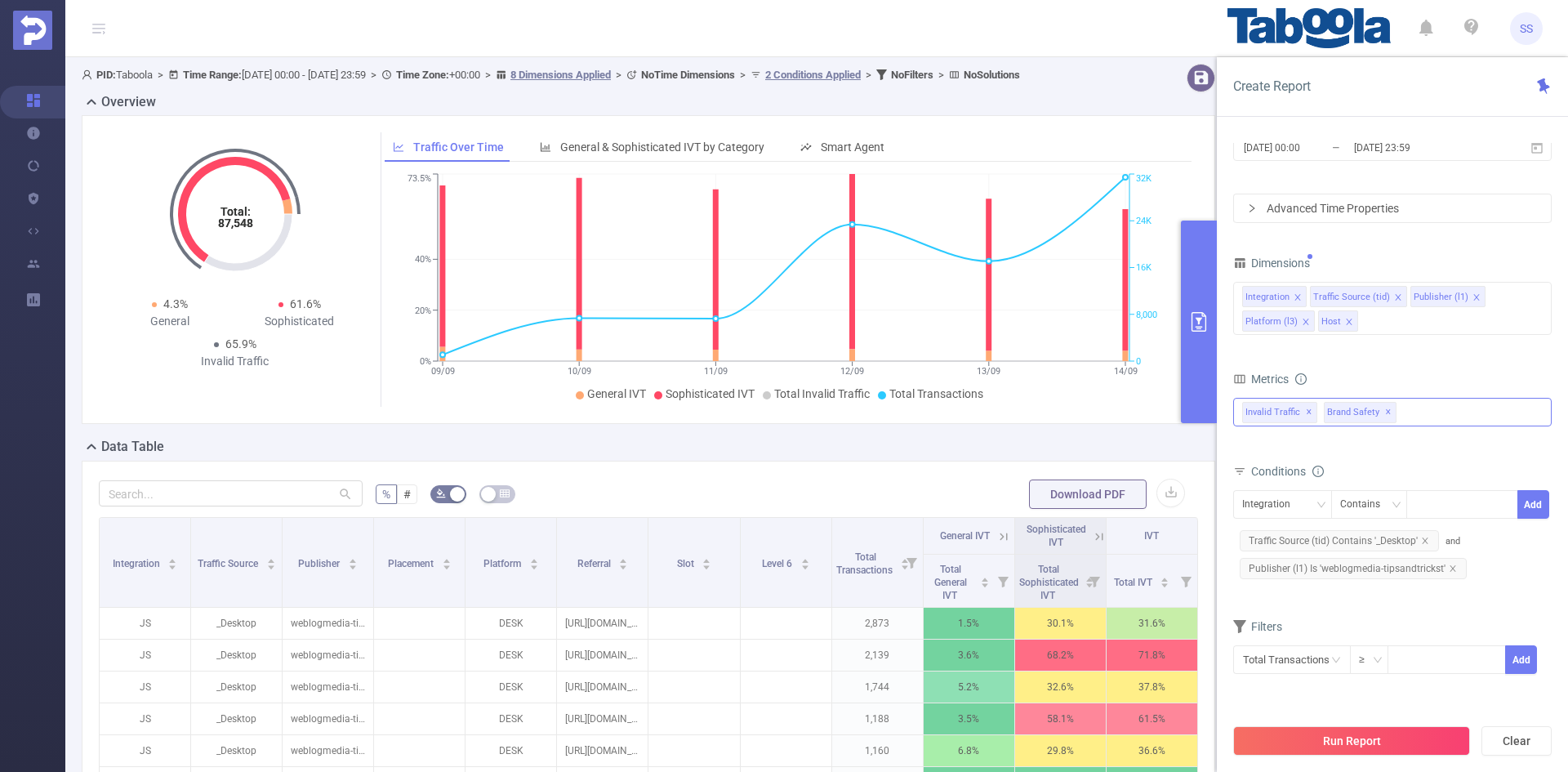
click at [1424, 420] on div "Invalid Traffic ✕ Brand Safety ✕" at bounding box center [1392, 412] width 318 height 29
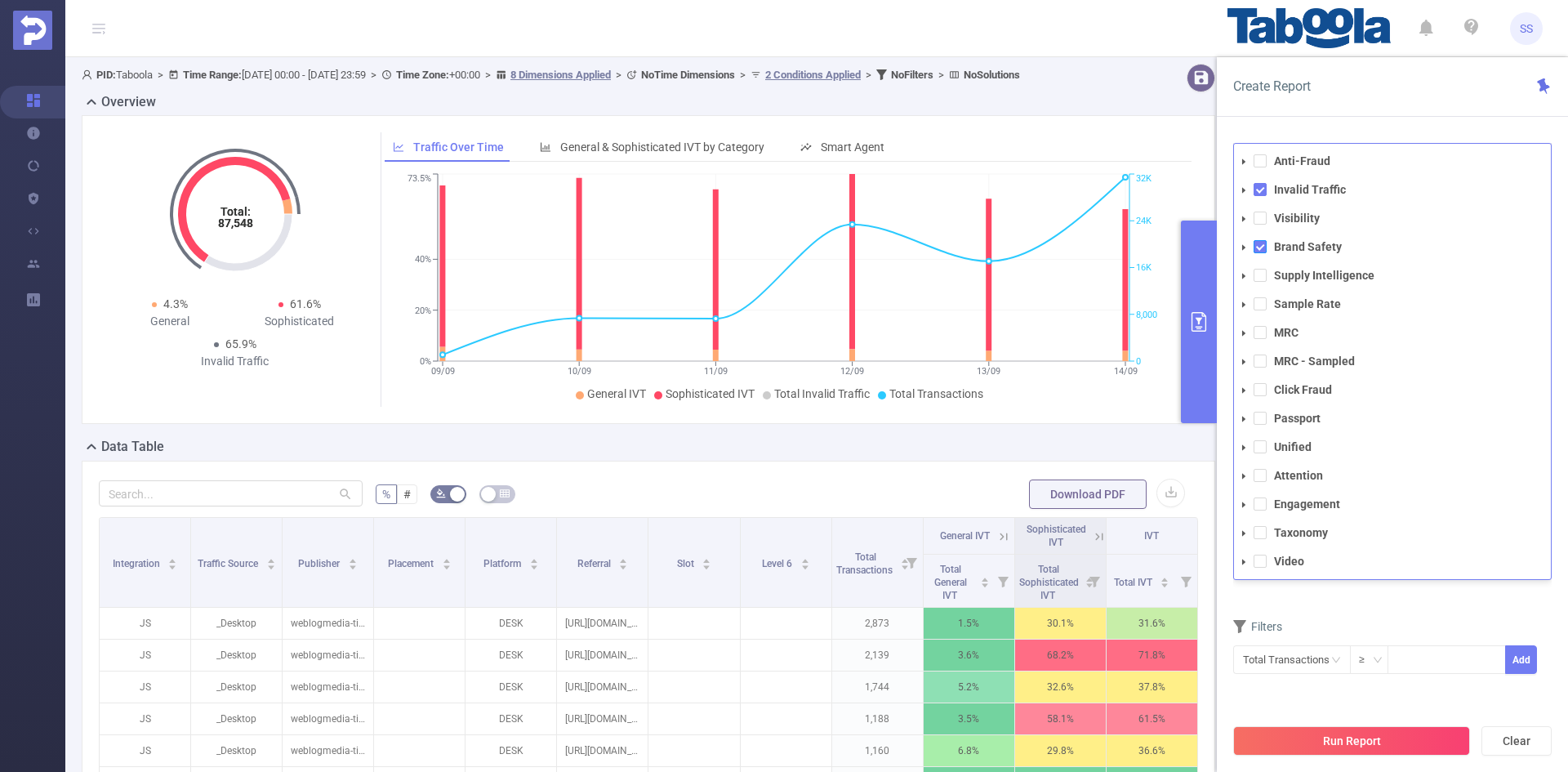
click at [1262, 247] on span at bounding box center [1261, 247] width 13 height 13
click at [1240, 272] on icon "icon: caret-down" at bounding box center [1244, 276] width 8 height 8
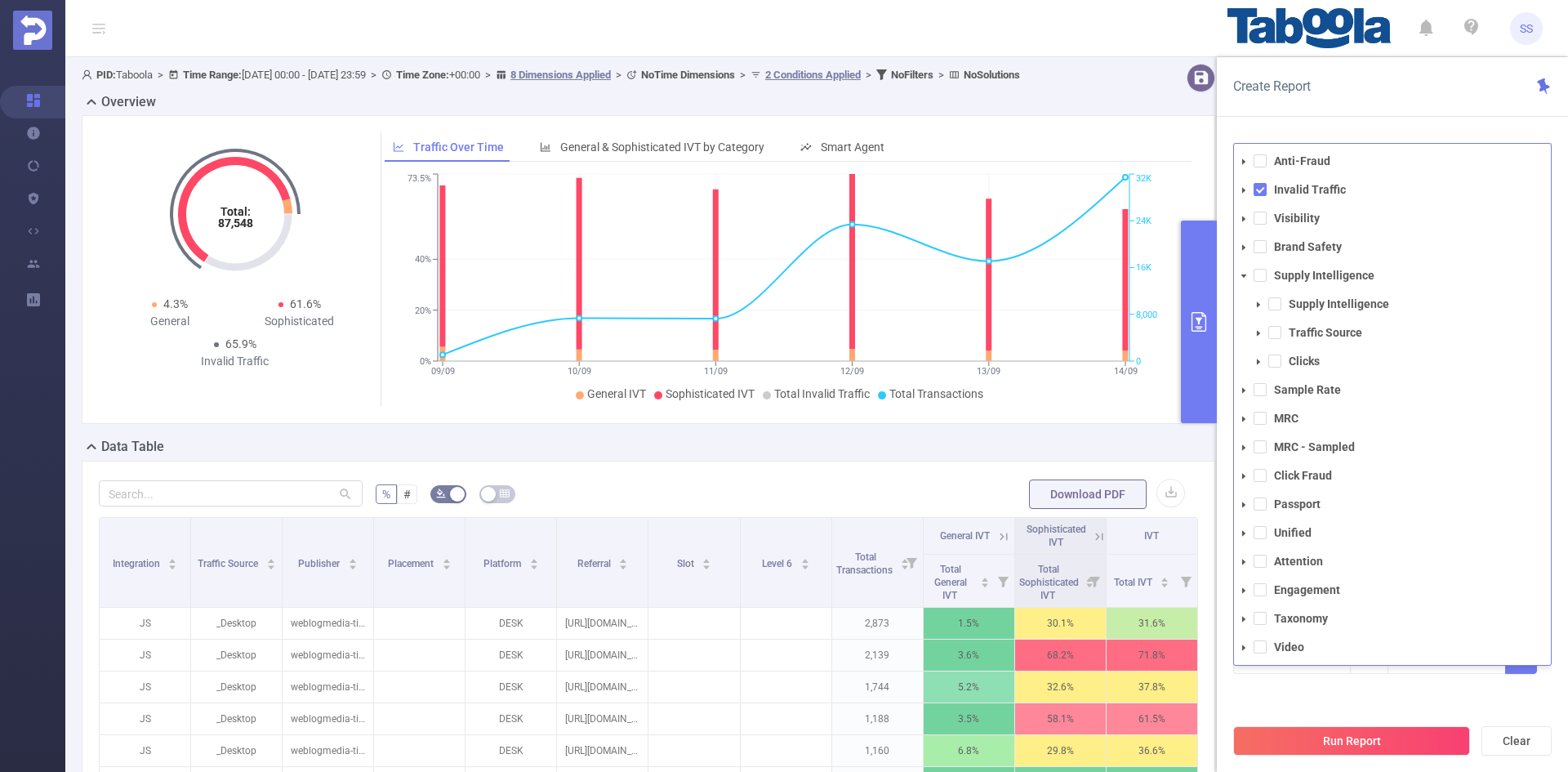
click at [1260, 299] on span at bounding box center [1258, 305] width 19 height 19
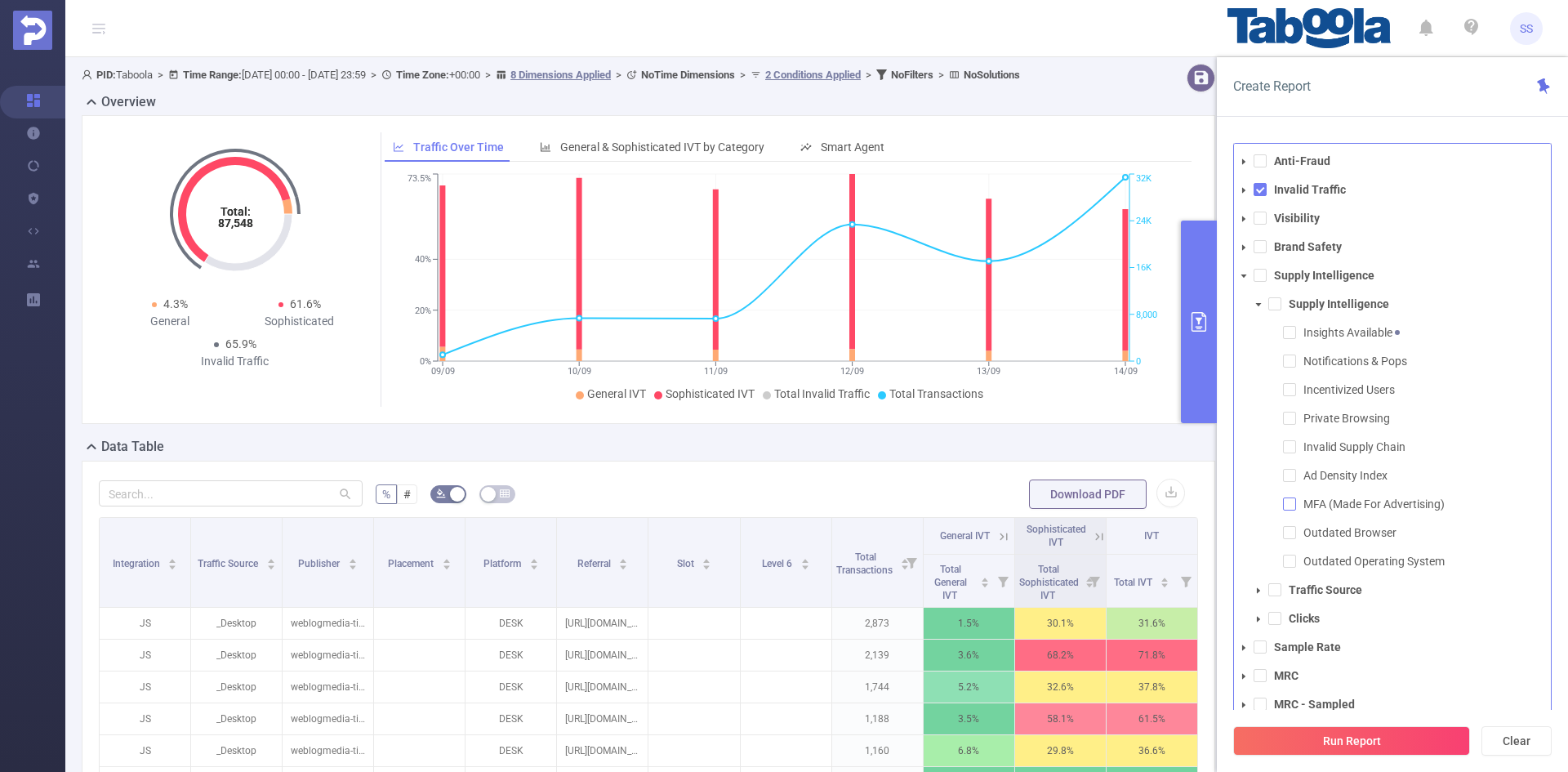
click at [1287, 503] on span at bounding box center [1289, 504] width 13 height 13
click at [1393, 113] on div "Create Report" at bounding box center [1393, 87] width 352 height 60
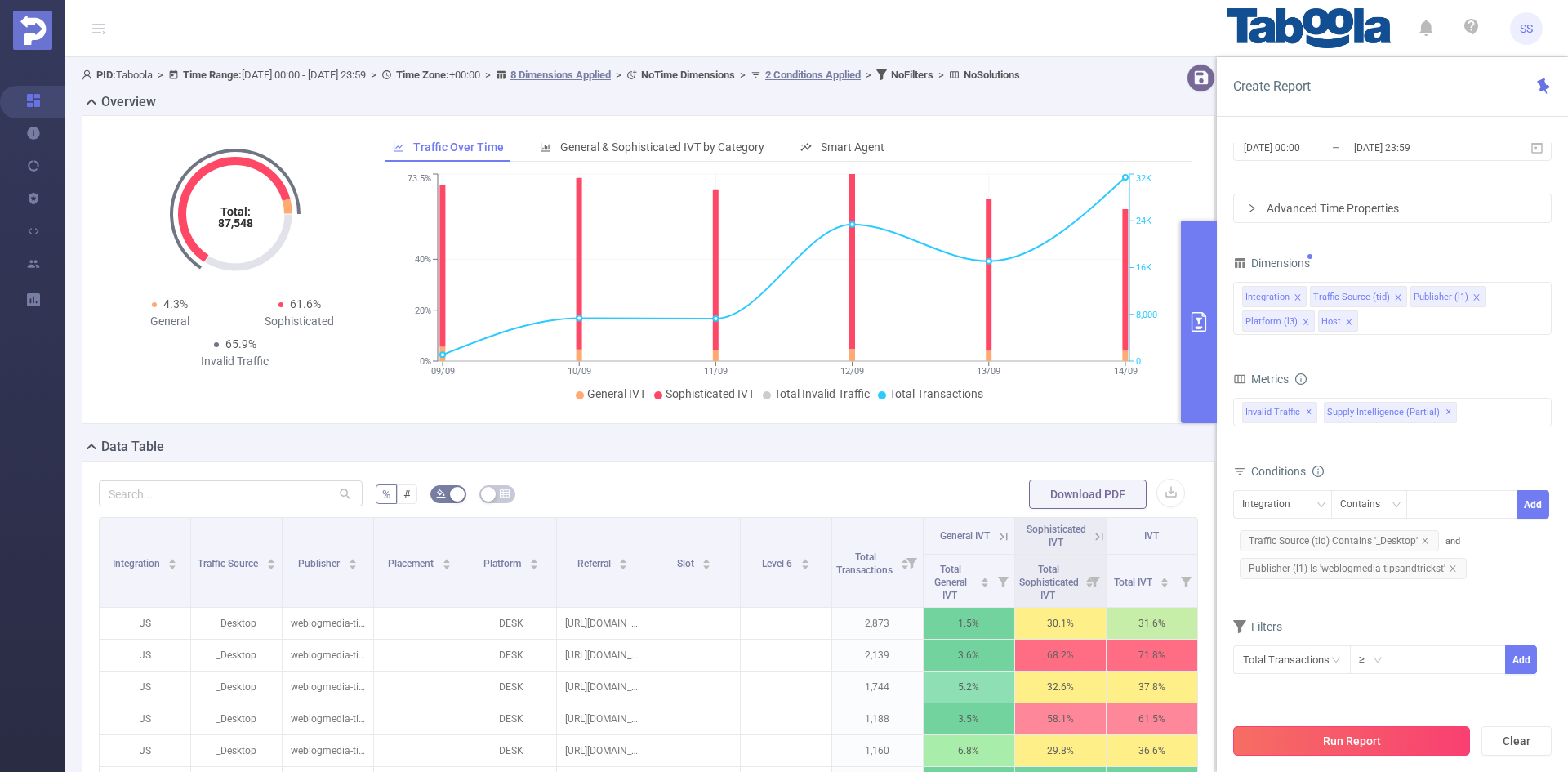
click at [1313, 735] on button "Run Report" at bounding box center [1351, 742] width 237 height 30
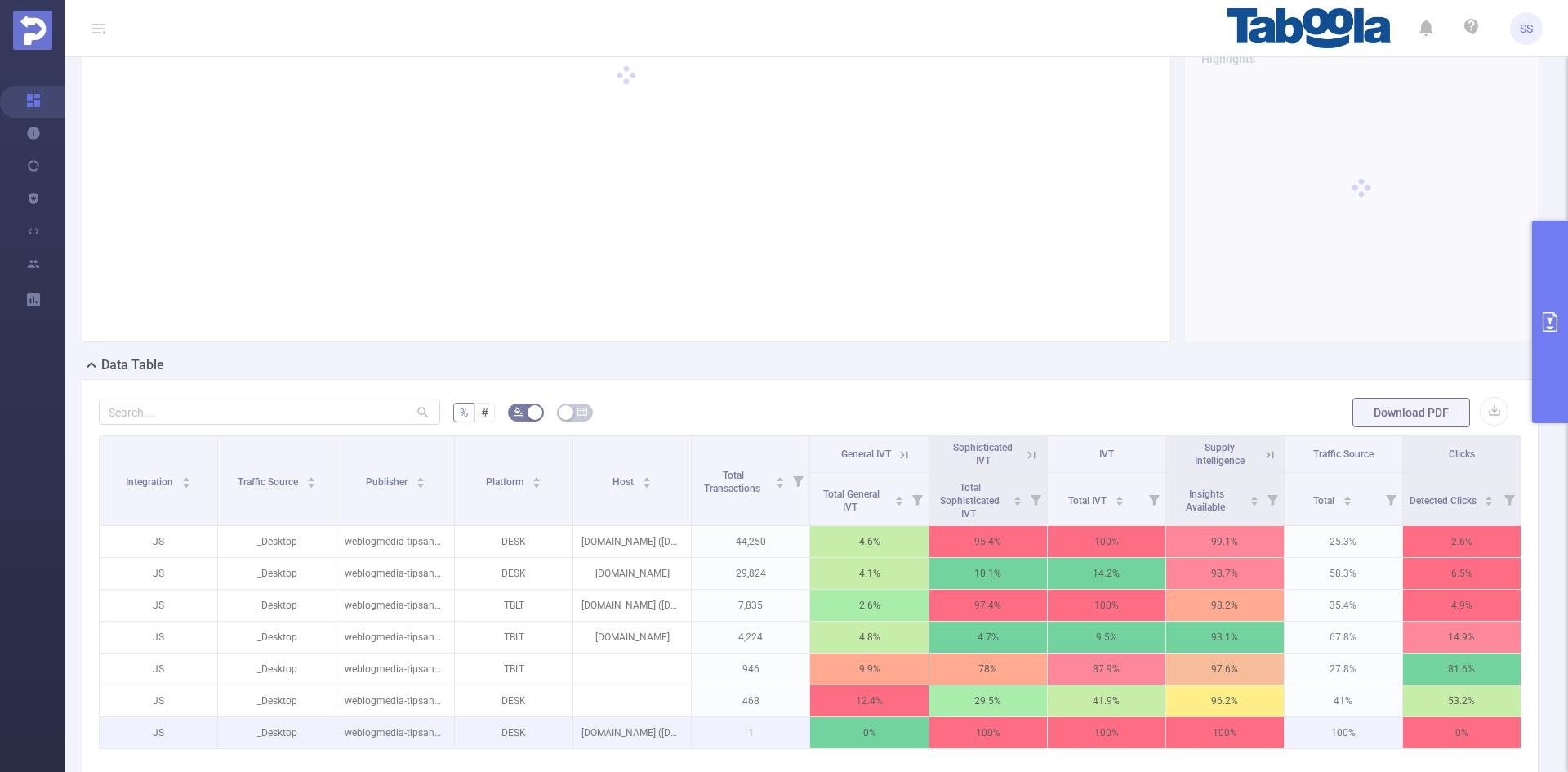
scroll to position [163, 0]
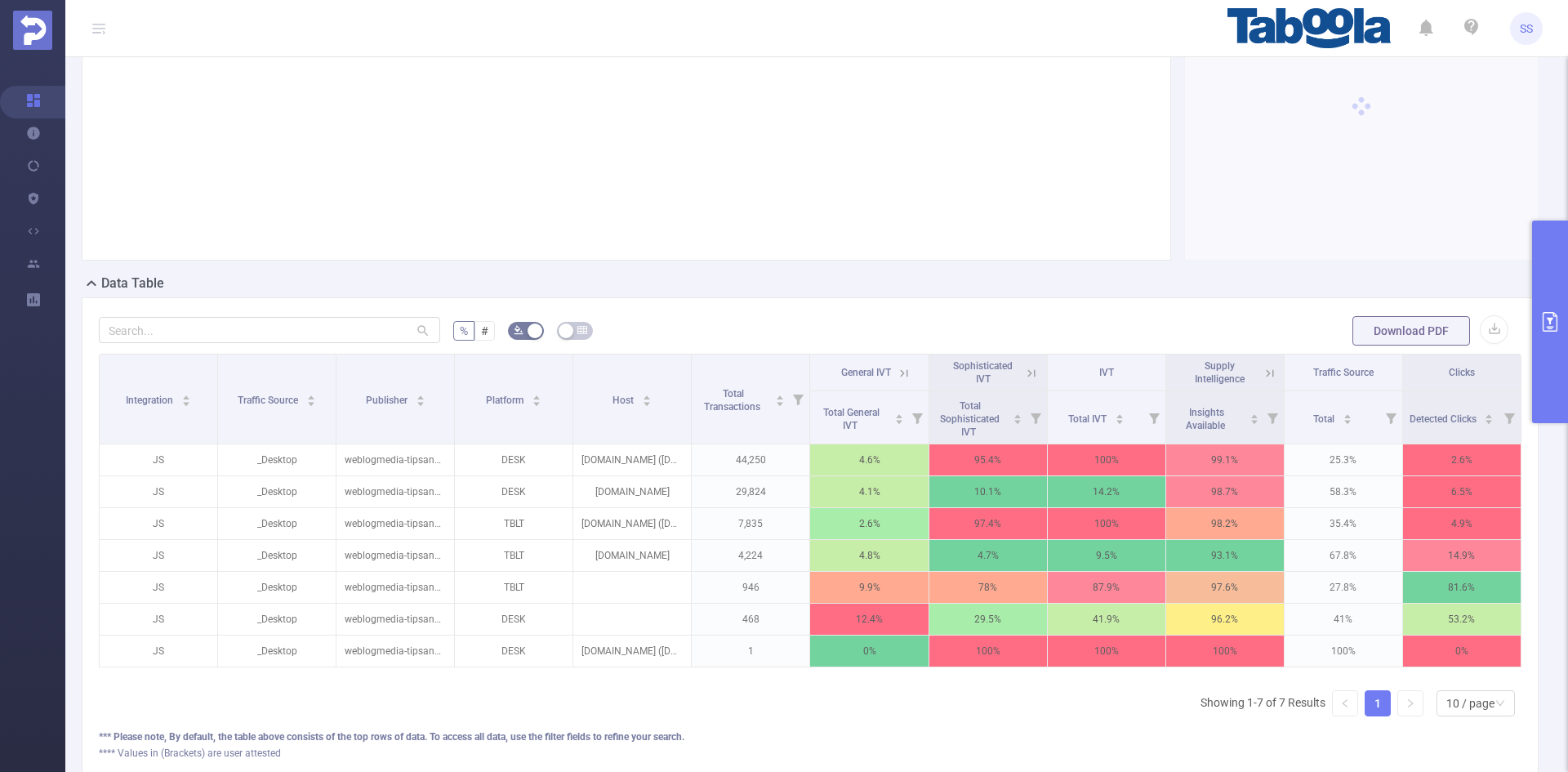
click at [1263, 368] on icon at bounding box center [1270, 374] width 15 height 15
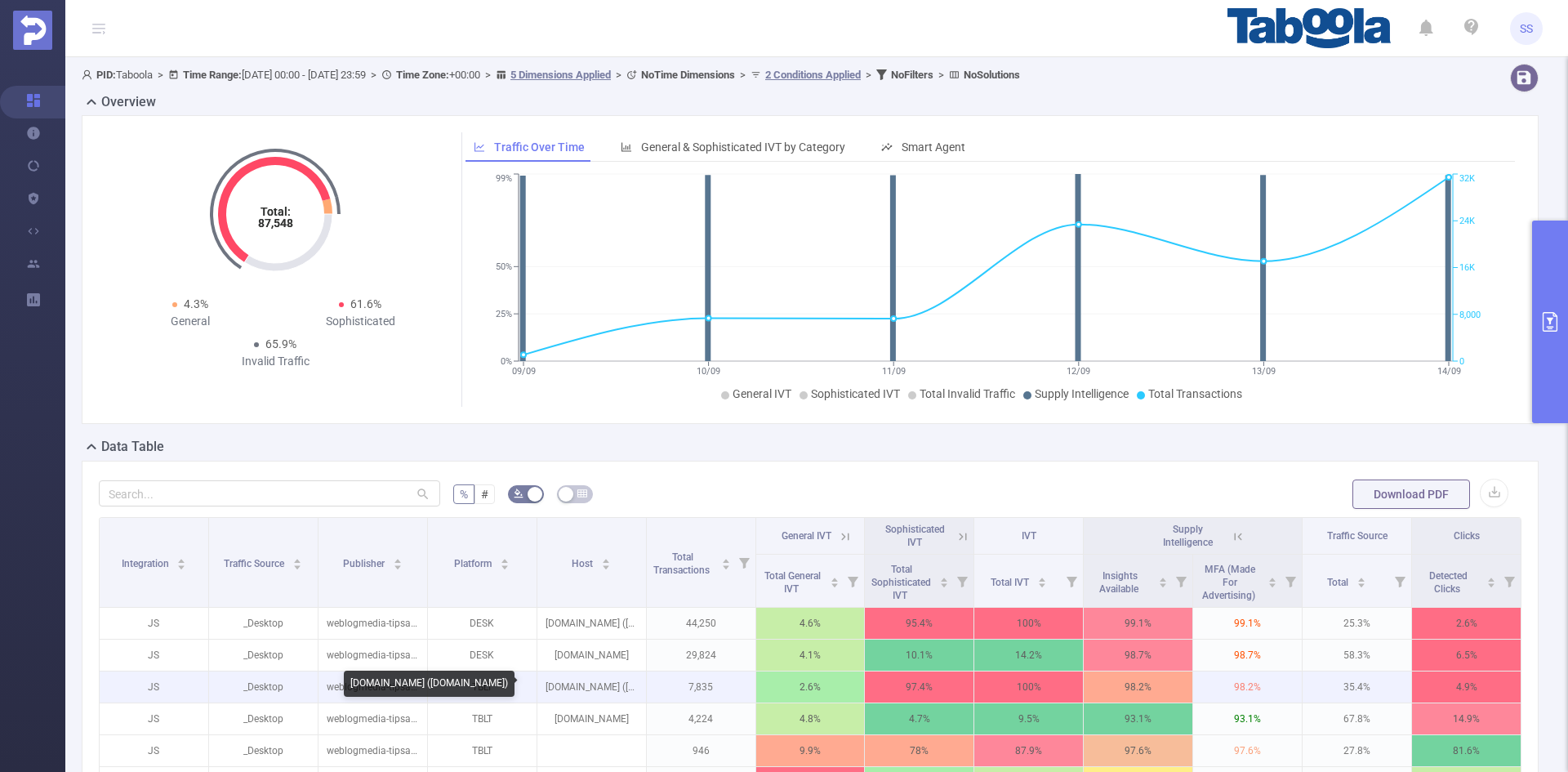
scroll to position [82, 0]
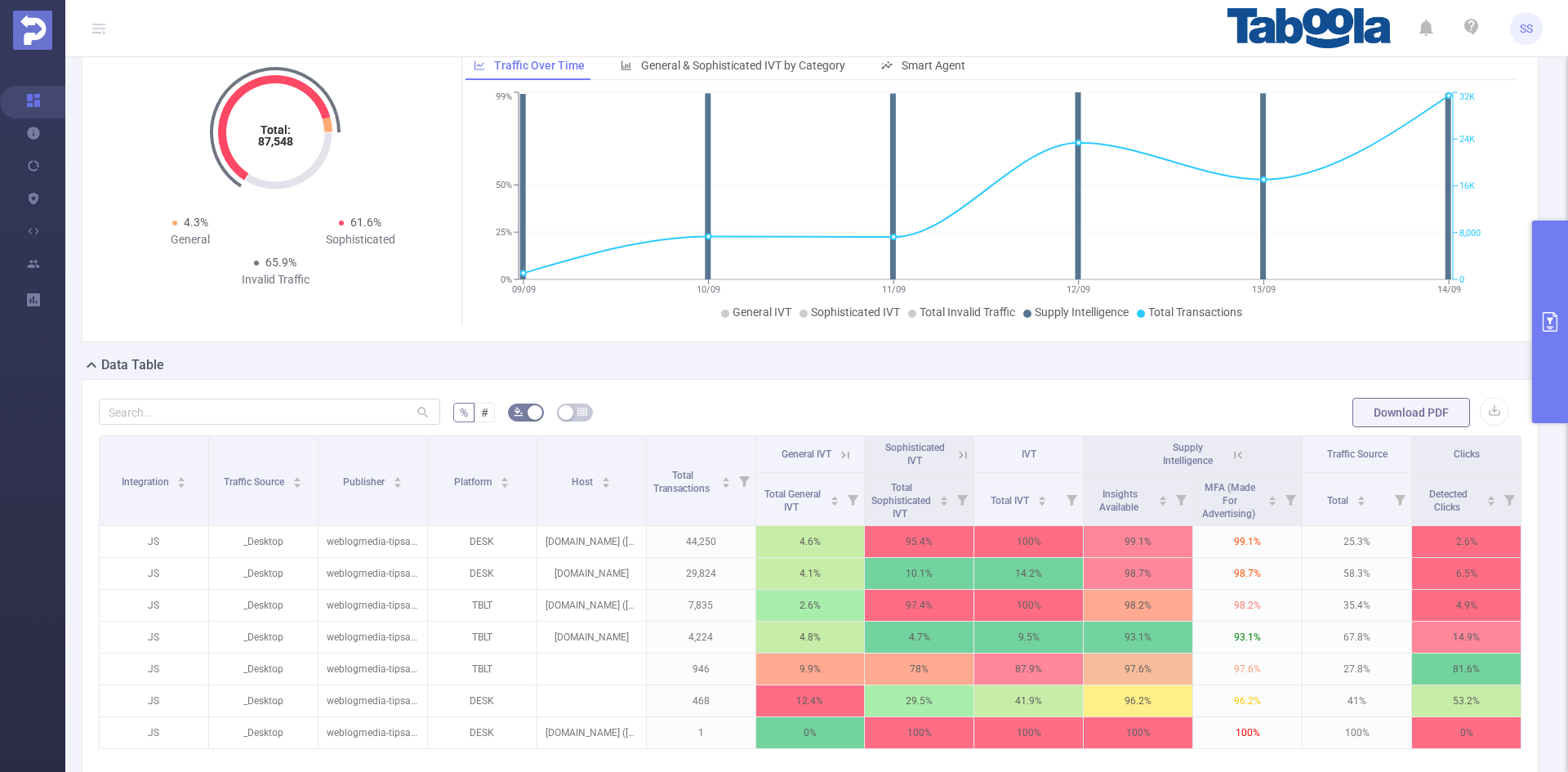
click at [1553, 270] on button "primary" at bounding box center [1550, 322] width 36 height 203
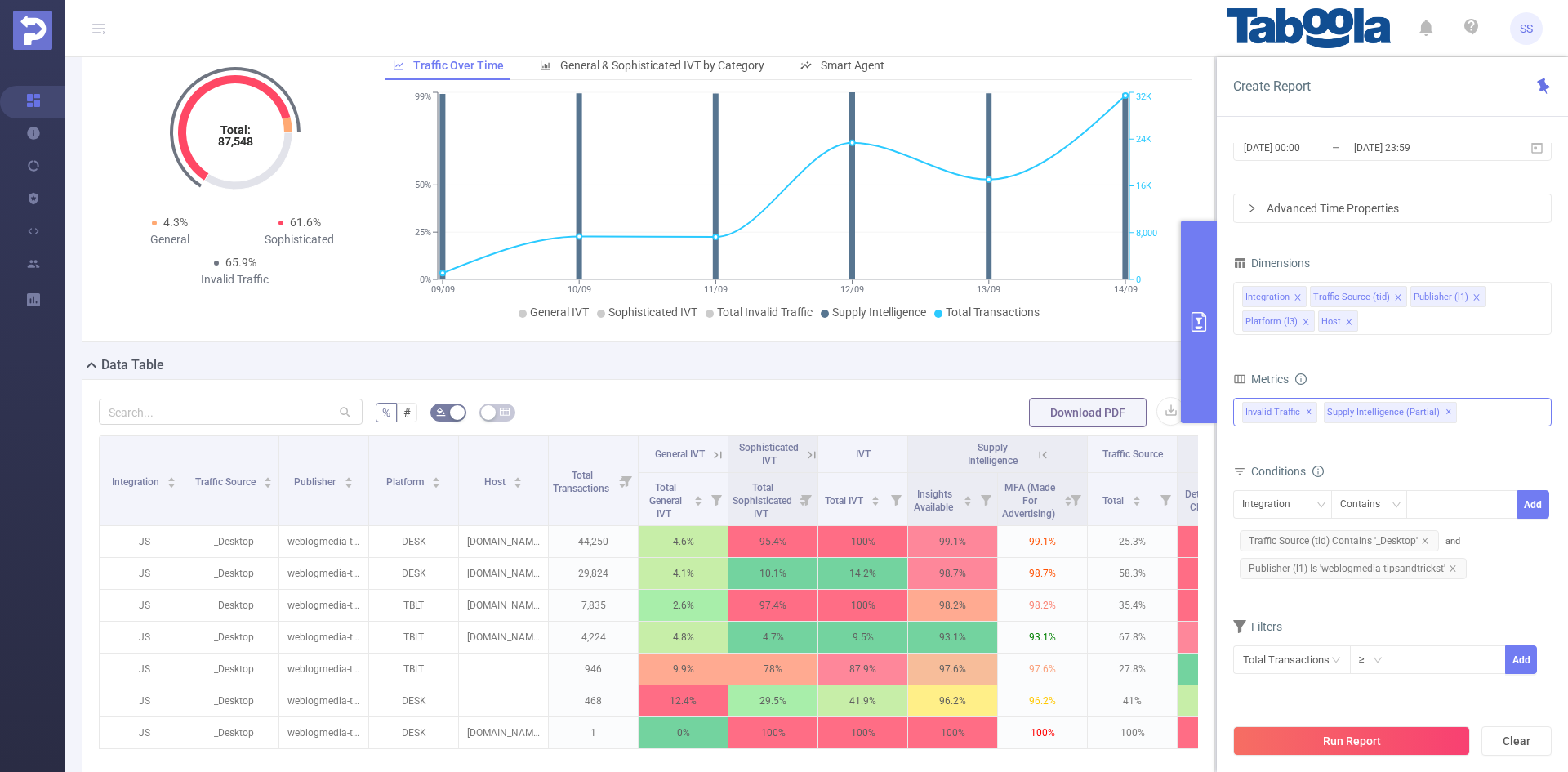
click at [1479, 406] on div "Invalid Traffic ✕ Anti-Fraud Invalid Traffic Visibility Brand Safety Supply Int…" at bounding box center [1392, 412] width 318 height 29
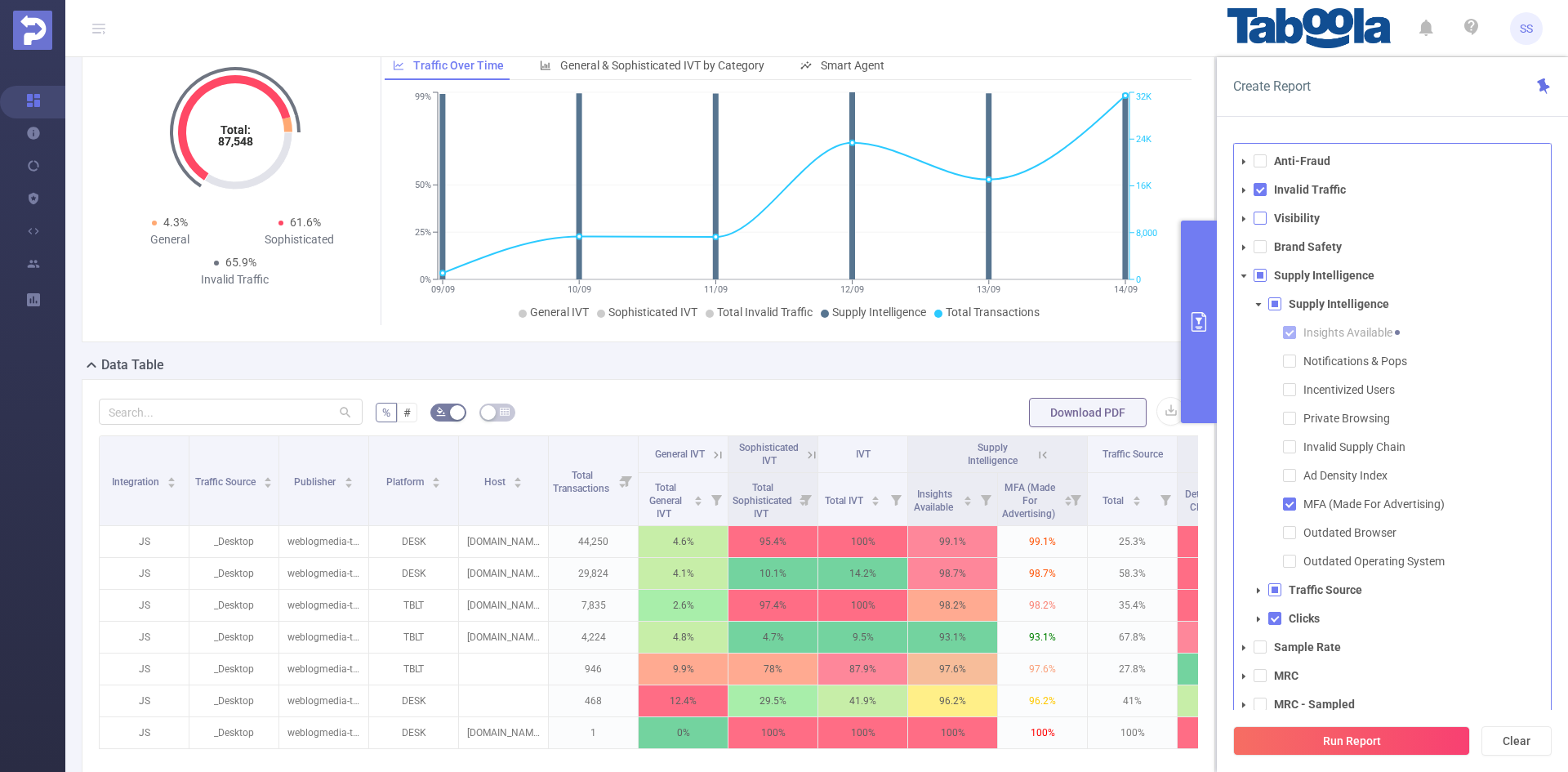
click at [1259, 215] on span at bounding box center [1261, 218] width 13 height 13
click at [1339, 103] on div "Create Report" at bounding box center [1393, 87] width 352 height 60
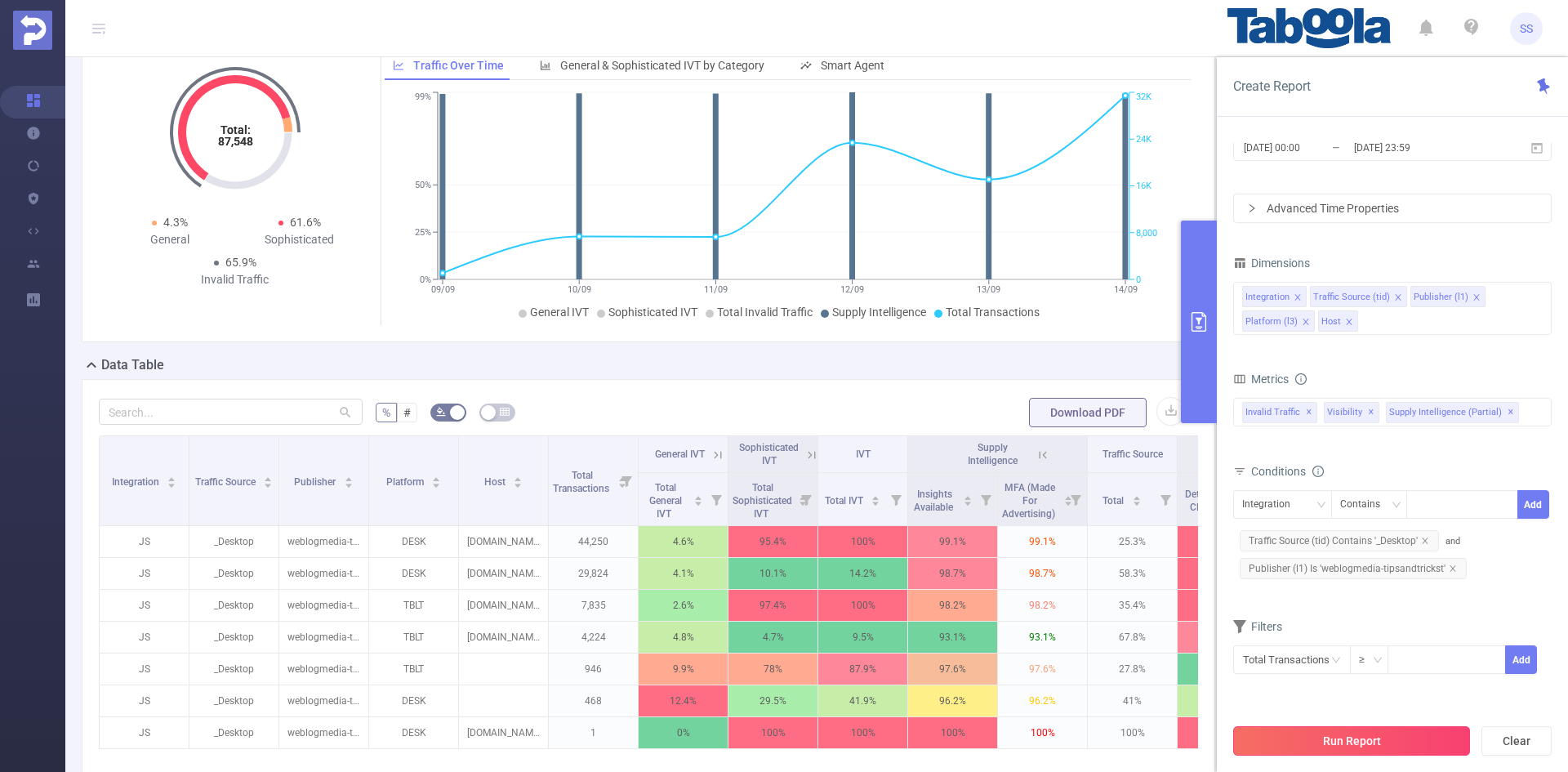
click at [1340, 743] on button "Run Report" at bounding box center [1351, 742] width 237 height 30
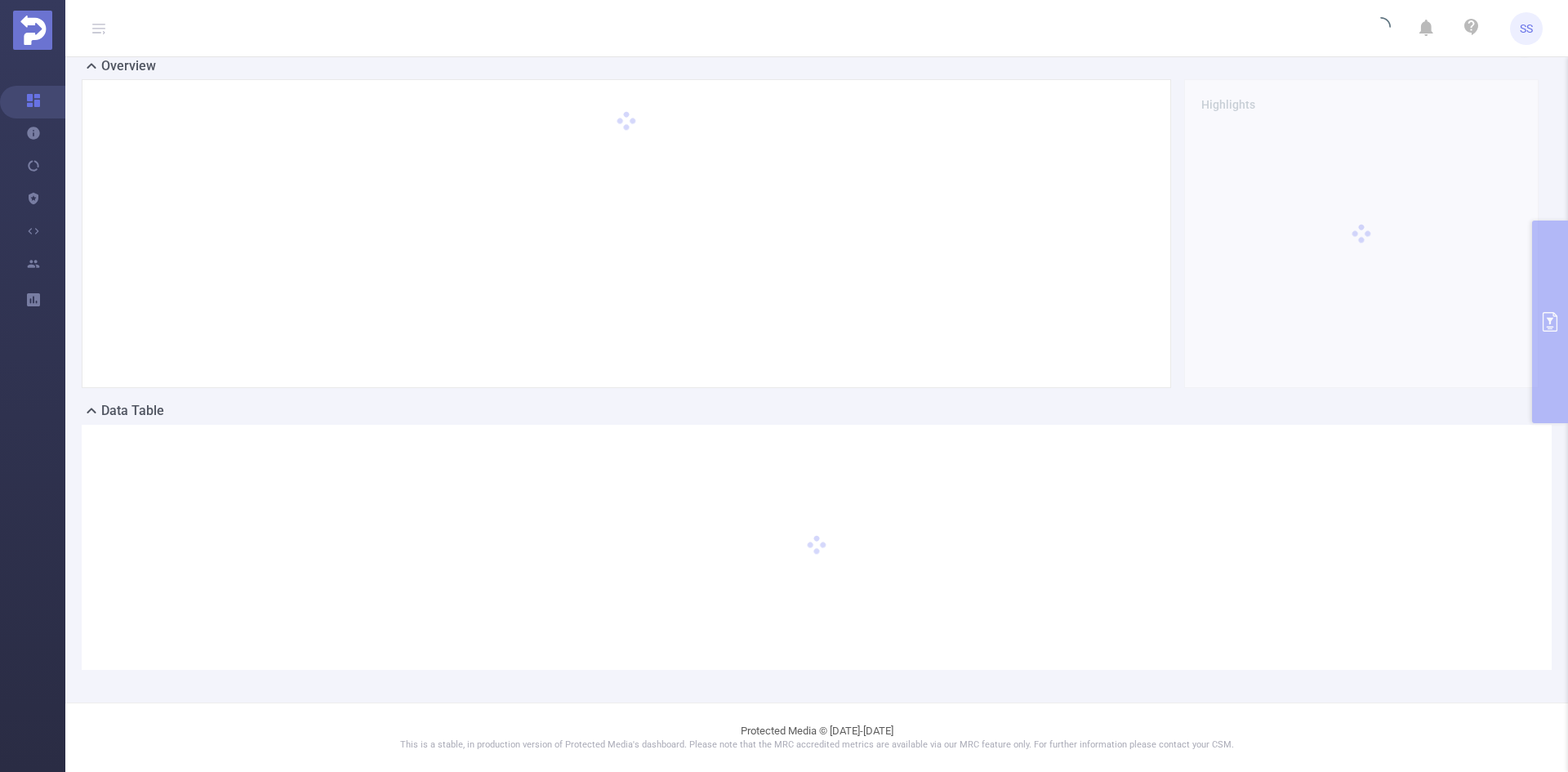
scroll to position [36, 0]
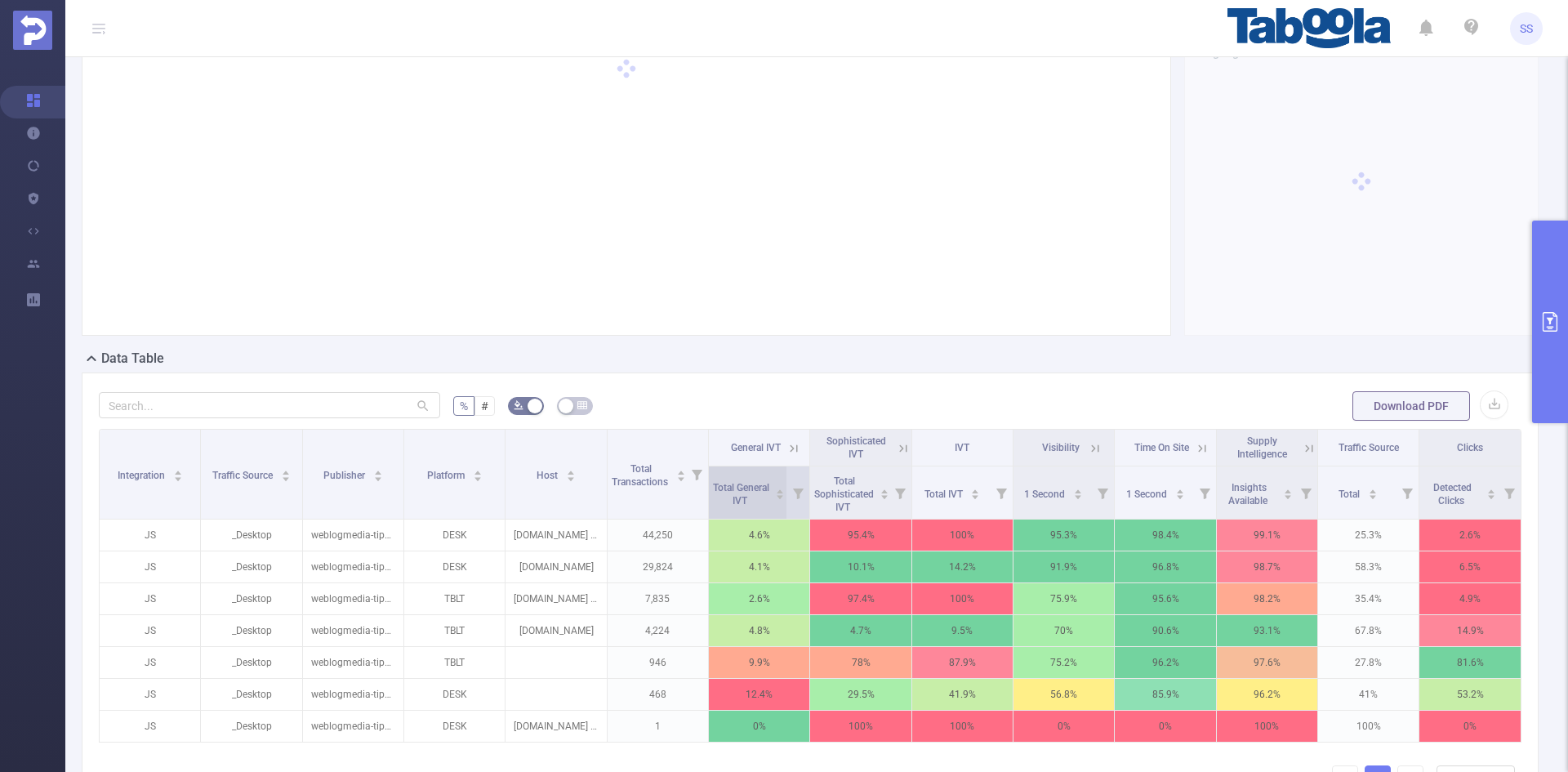
scroll to position [117, 0]
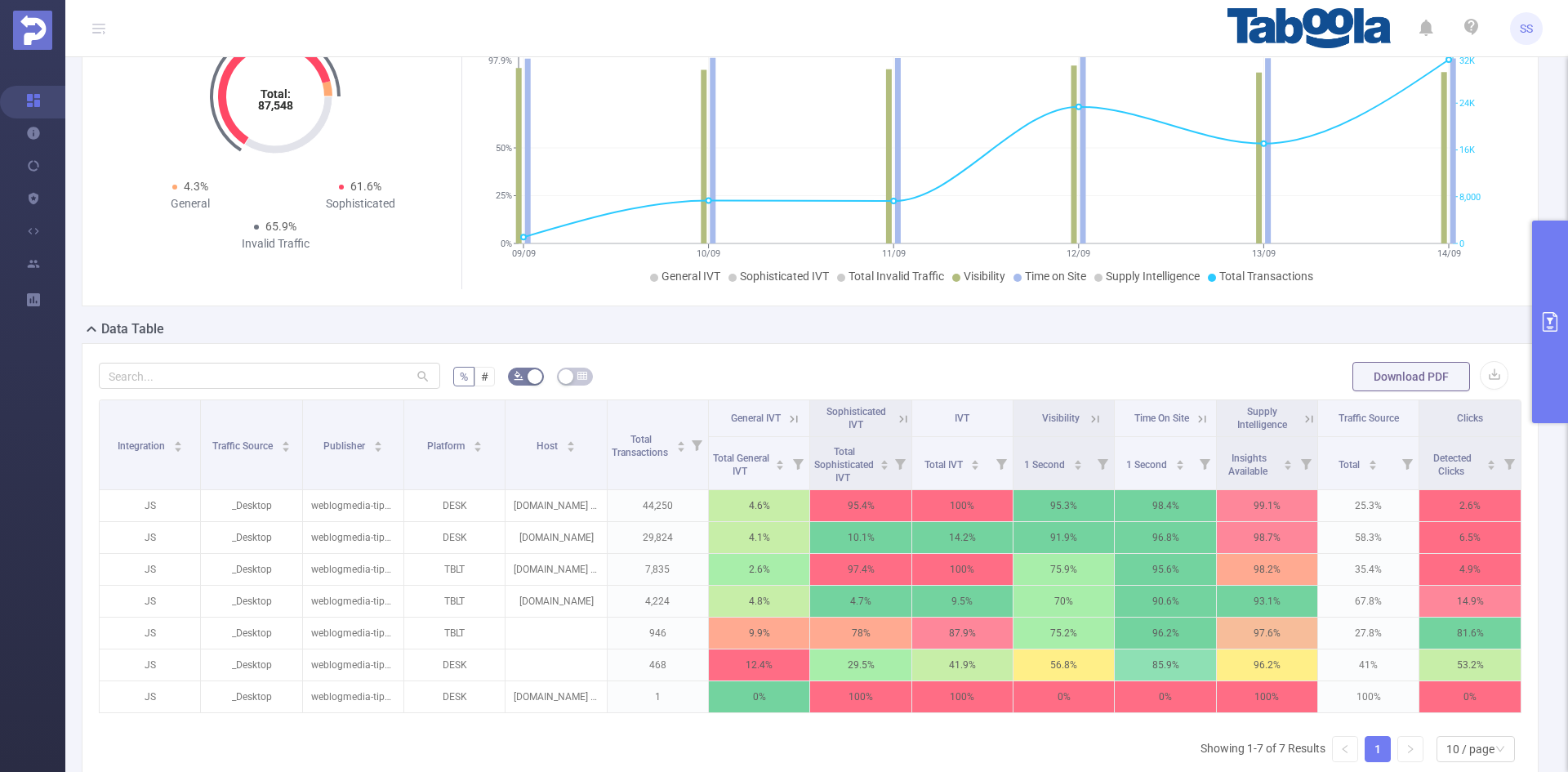
click at [1089, 417] on icon at bounding box center [1095, 419] width 15 height 15
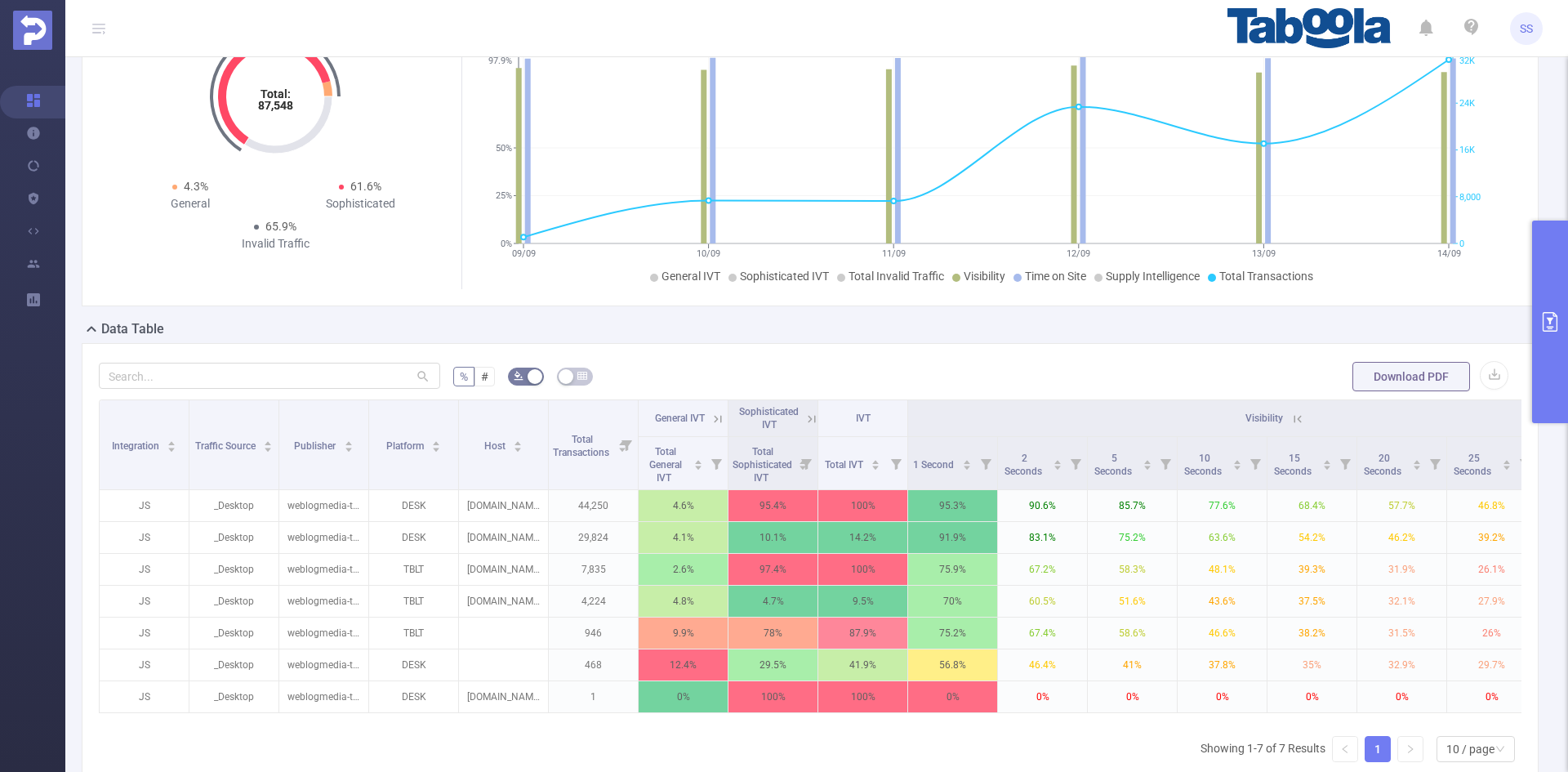
click at [1299, 413] on icon at bounding box center [1298, 419] width 15 height 15
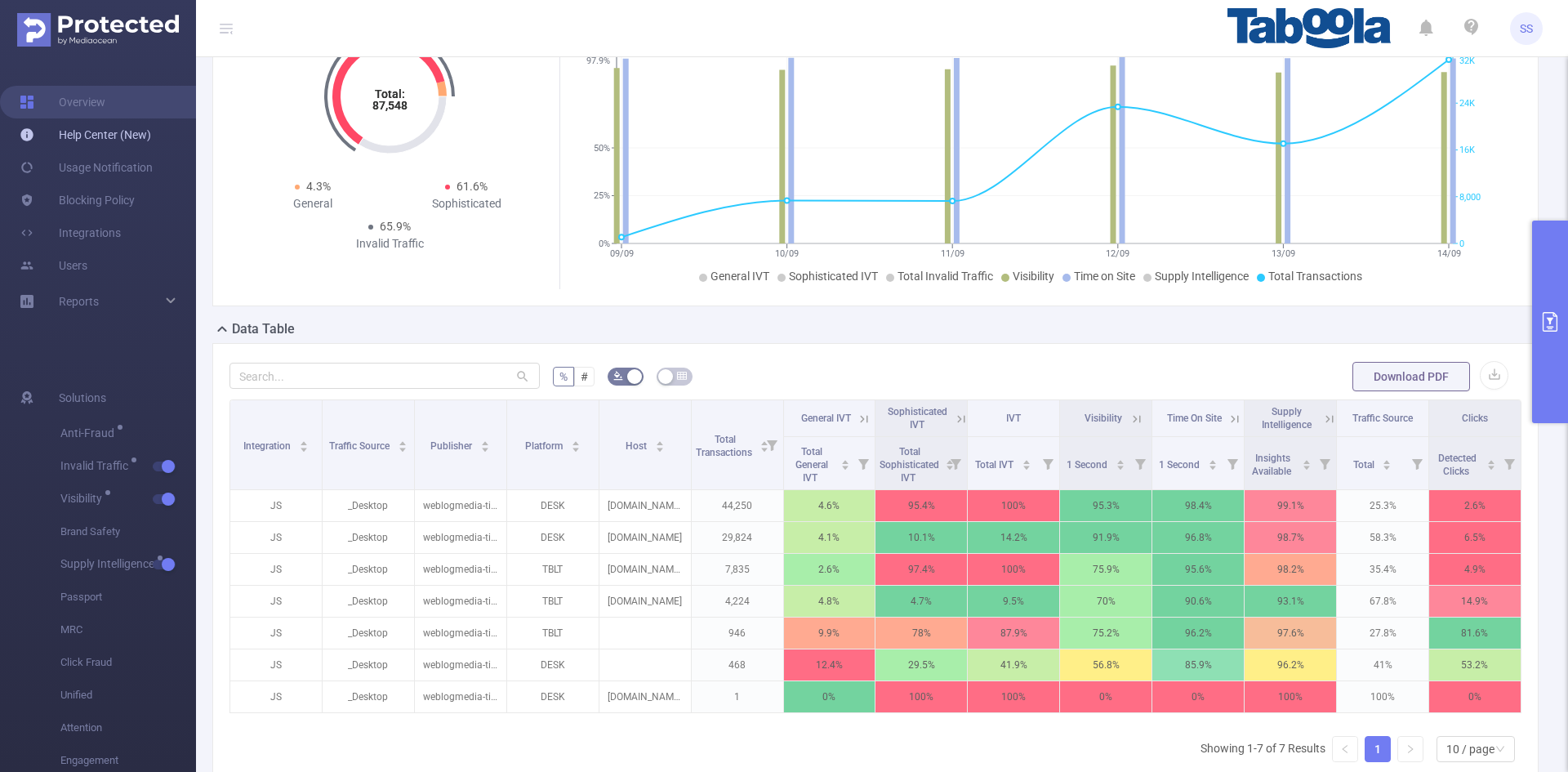
click at [103, 140] on link "Help Center (New)" at bounding box center [85, 134] width 131 height 32
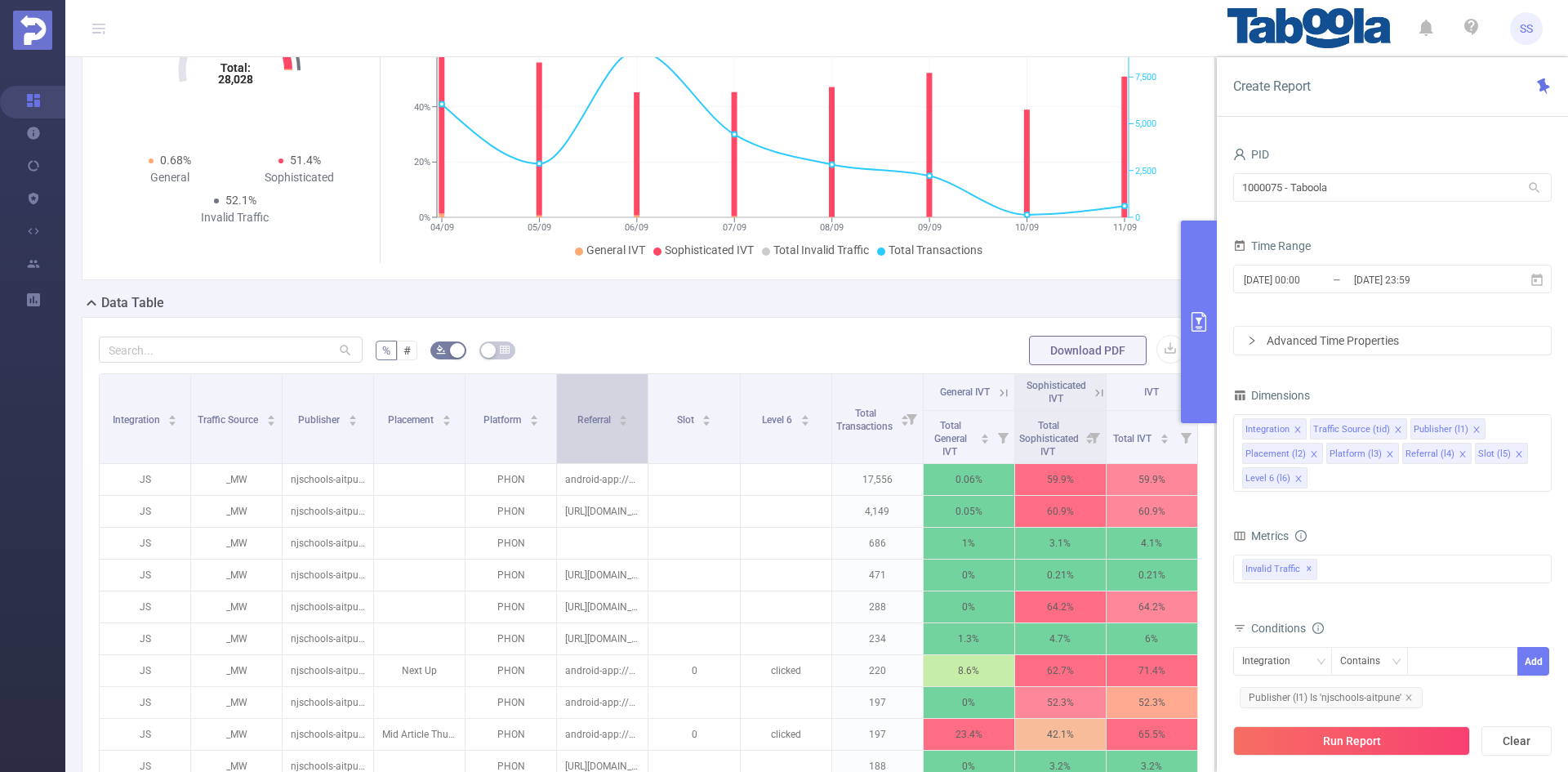
scroll to position [163, 0]
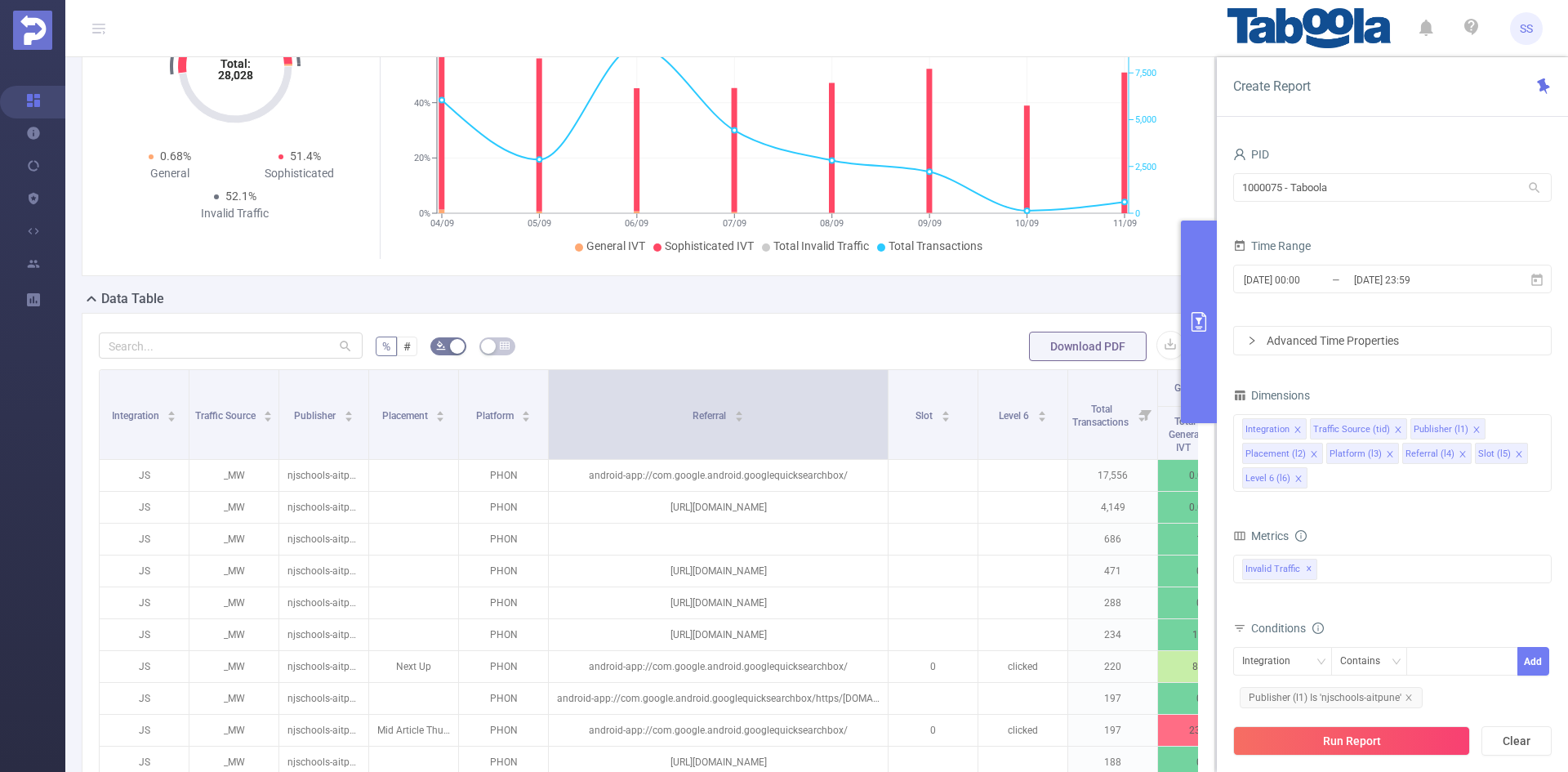
drag, startPoint x: 641, startPoint y: 433, endPoint x: 892, endPoint y: 447, distance: 251.4
click at [892, 447] on span at bounding box center [888, 415] width 8 height 89
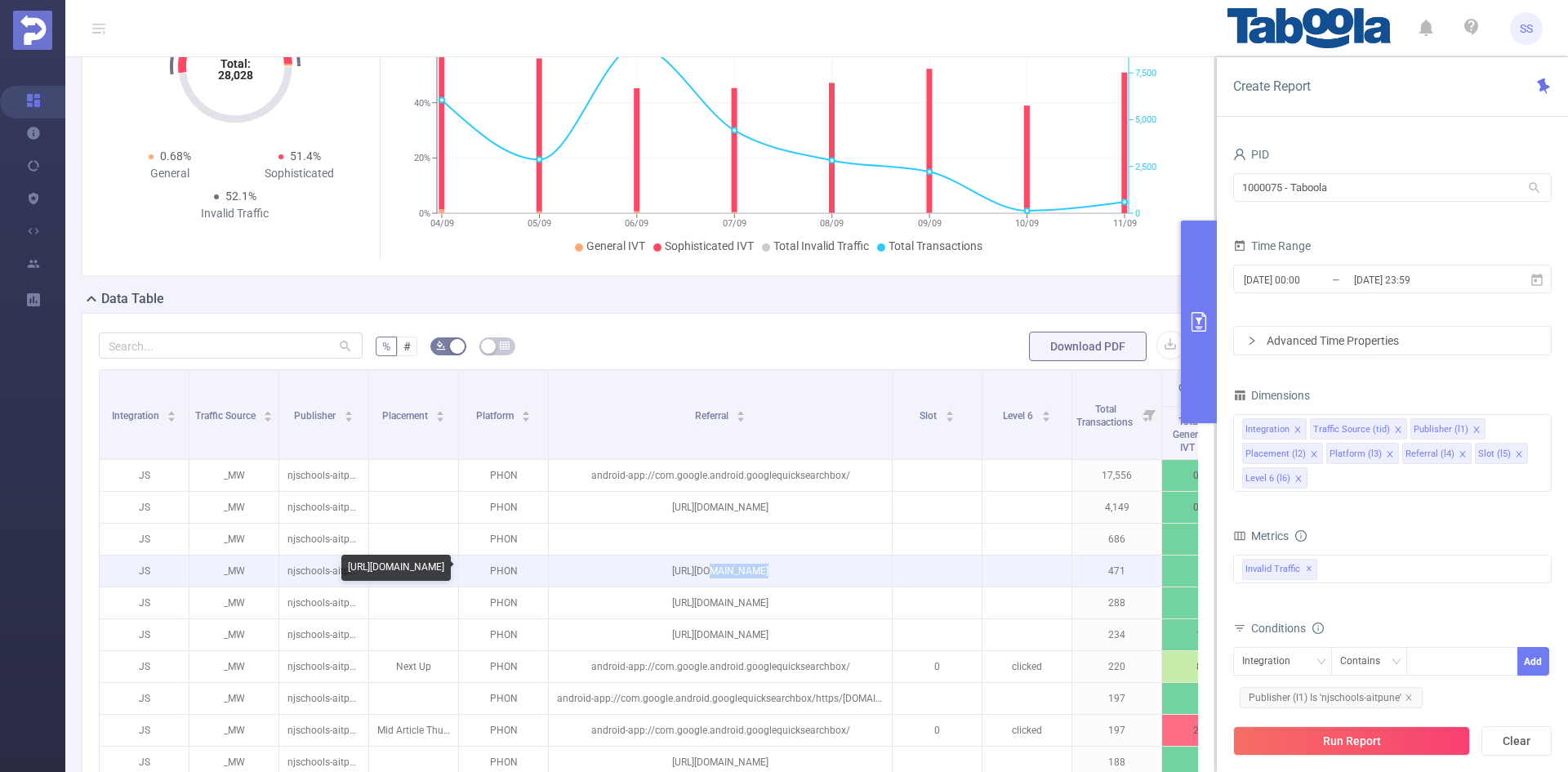
drag, startPoint x: 588, startPoint y: 572, endPoint x: 631, endPoint y: 571, distance: 43.0
click at [630, 571] on p "https://aitpune.in/wp-content/plugins/izooto-web-push/includes/service-worker.p…" at bounding box center [721, 572] width 343 height 31
copy p "aitpune.in"
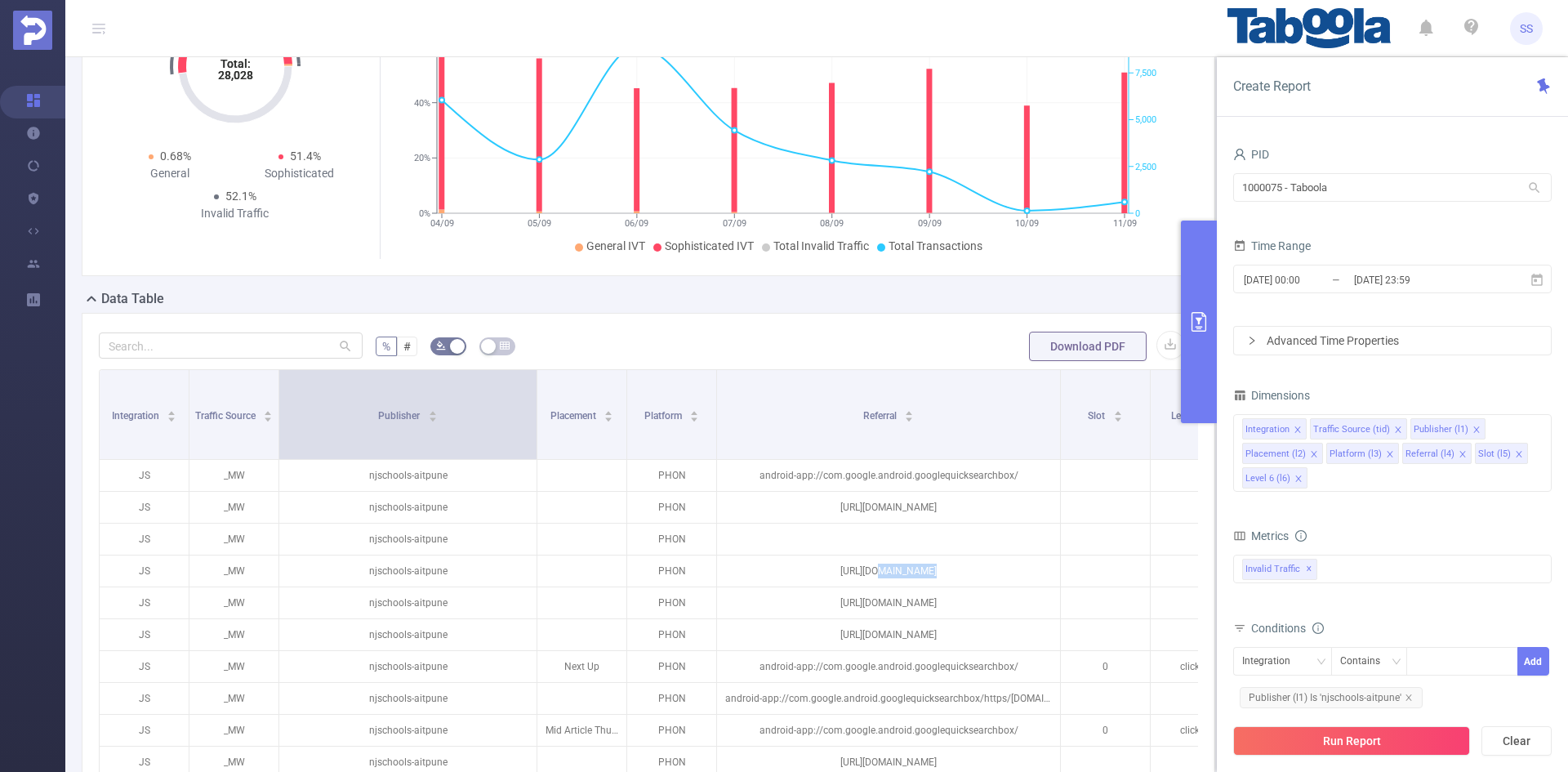
drag, startPoint x: 365, startPoint y: 443, endPoint x: 537, endPoint y: 452, distance: 172.2
click at [537, 452] on span at bounding box center [536, 415] width 8 height 89
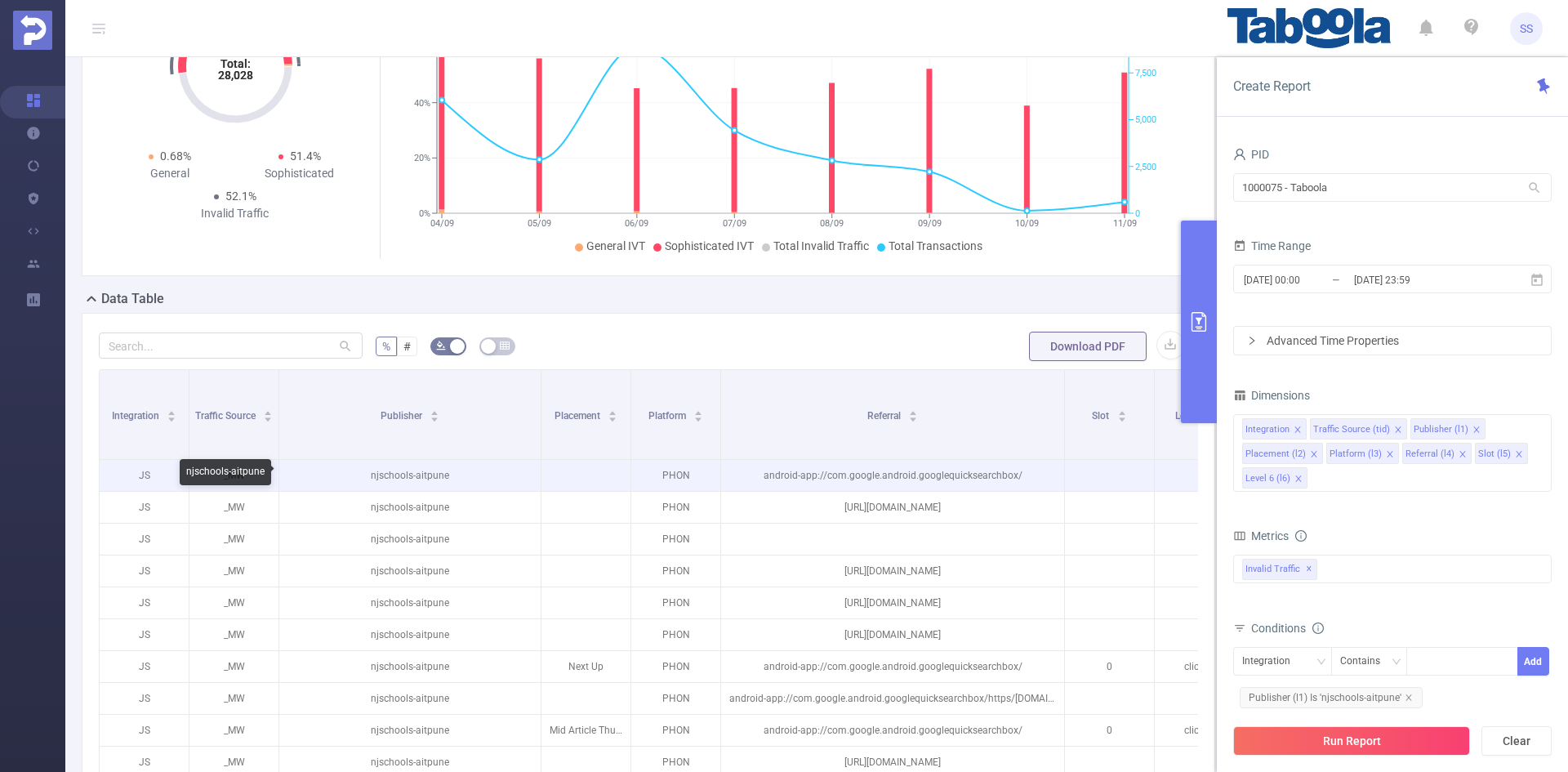
click at [415, 476] on p "njschools-aitpune" at bounding box center [410, 476] width 261 height 31
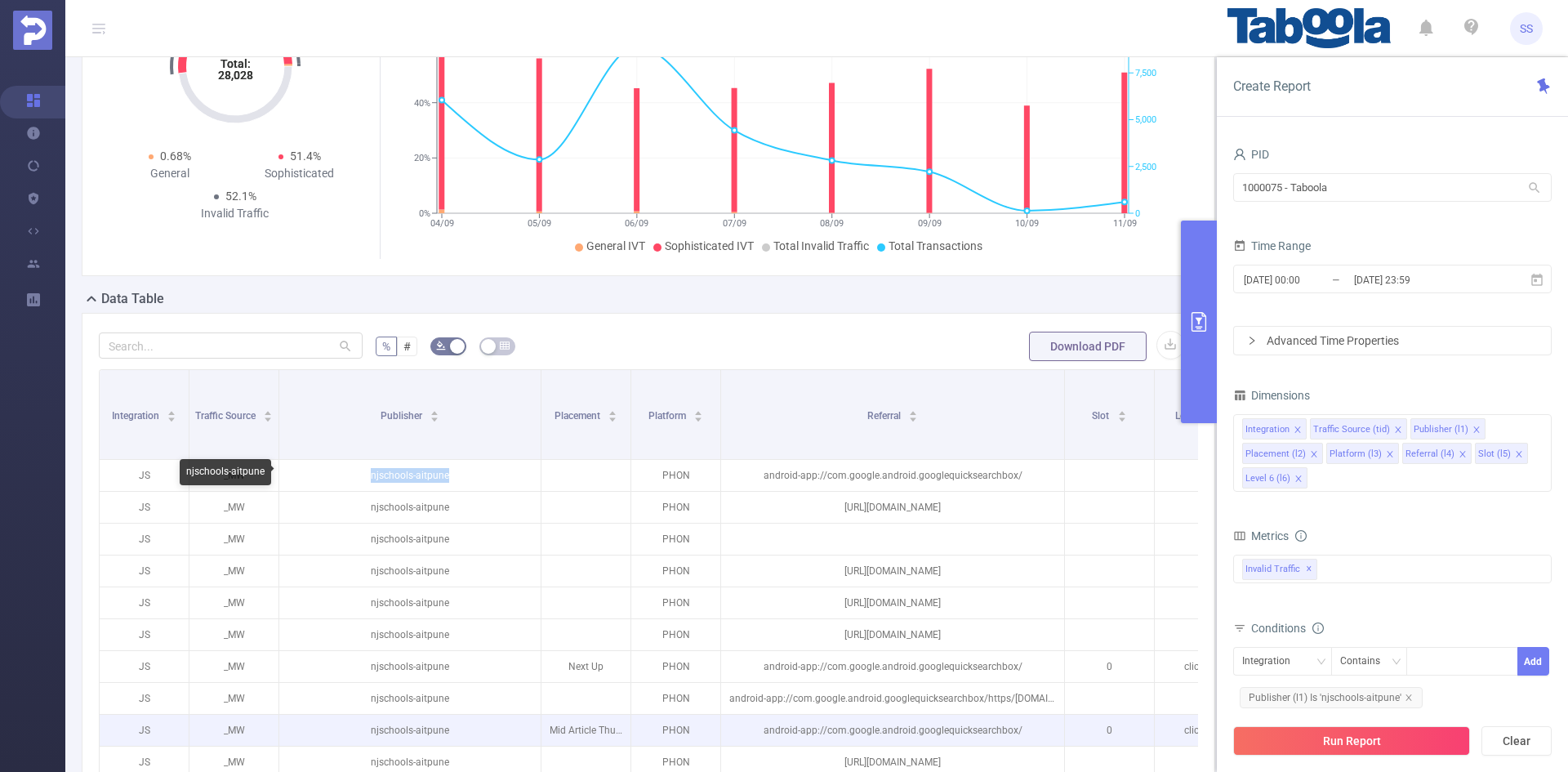
copy p "njschools-aitpune"
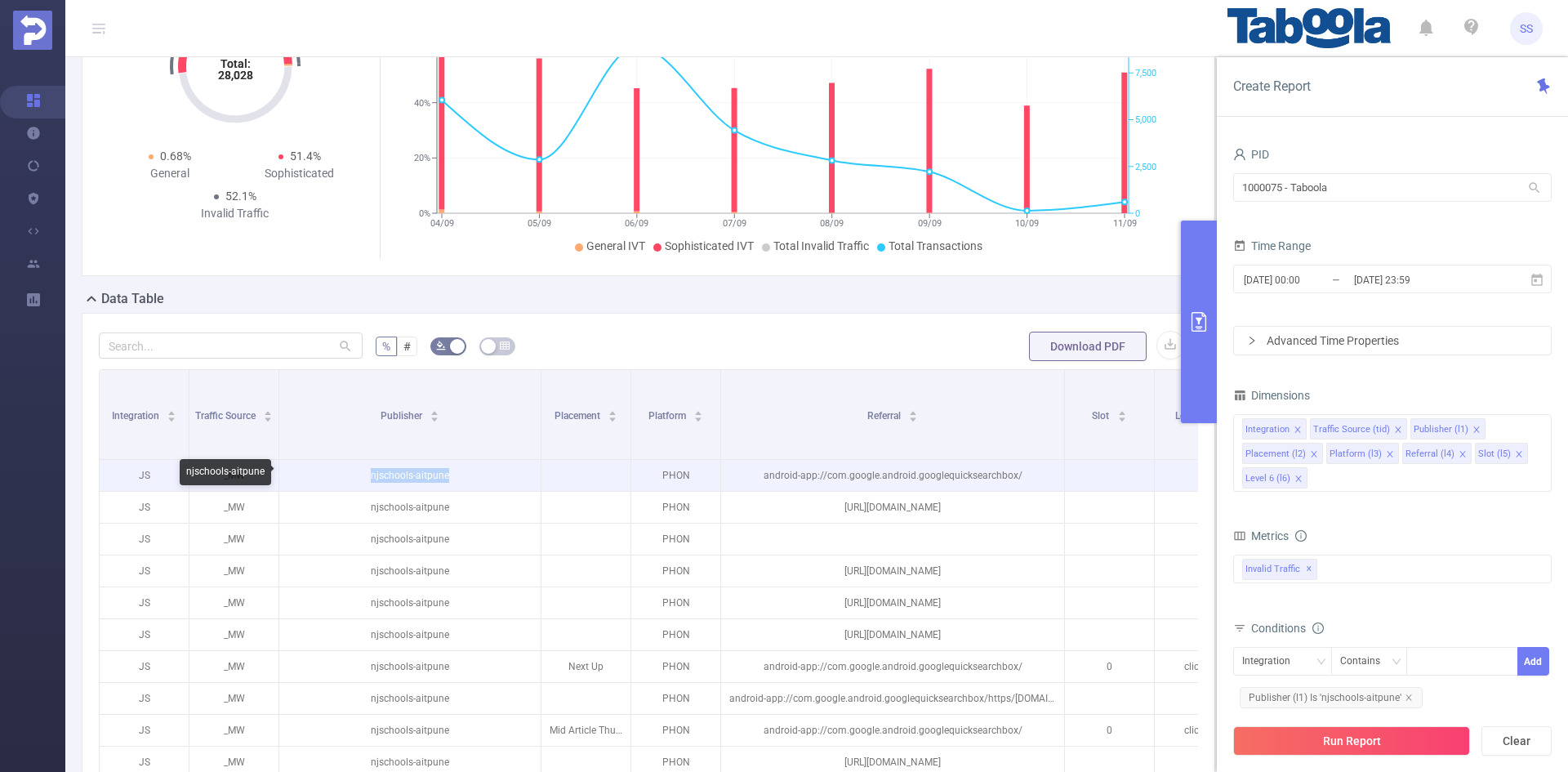
click at [414, 474] on p "njschools-aitpune" at bounding box center [410, 476] width 261 height 31
drag, startPoint x: 373, startPoint y: 475, endPoint x: 480, endPoint y: 475, distance: 107.0
click at [480, 475] on p "njschools-aitpune" at bounding box center [410, 476] width 261 height 31
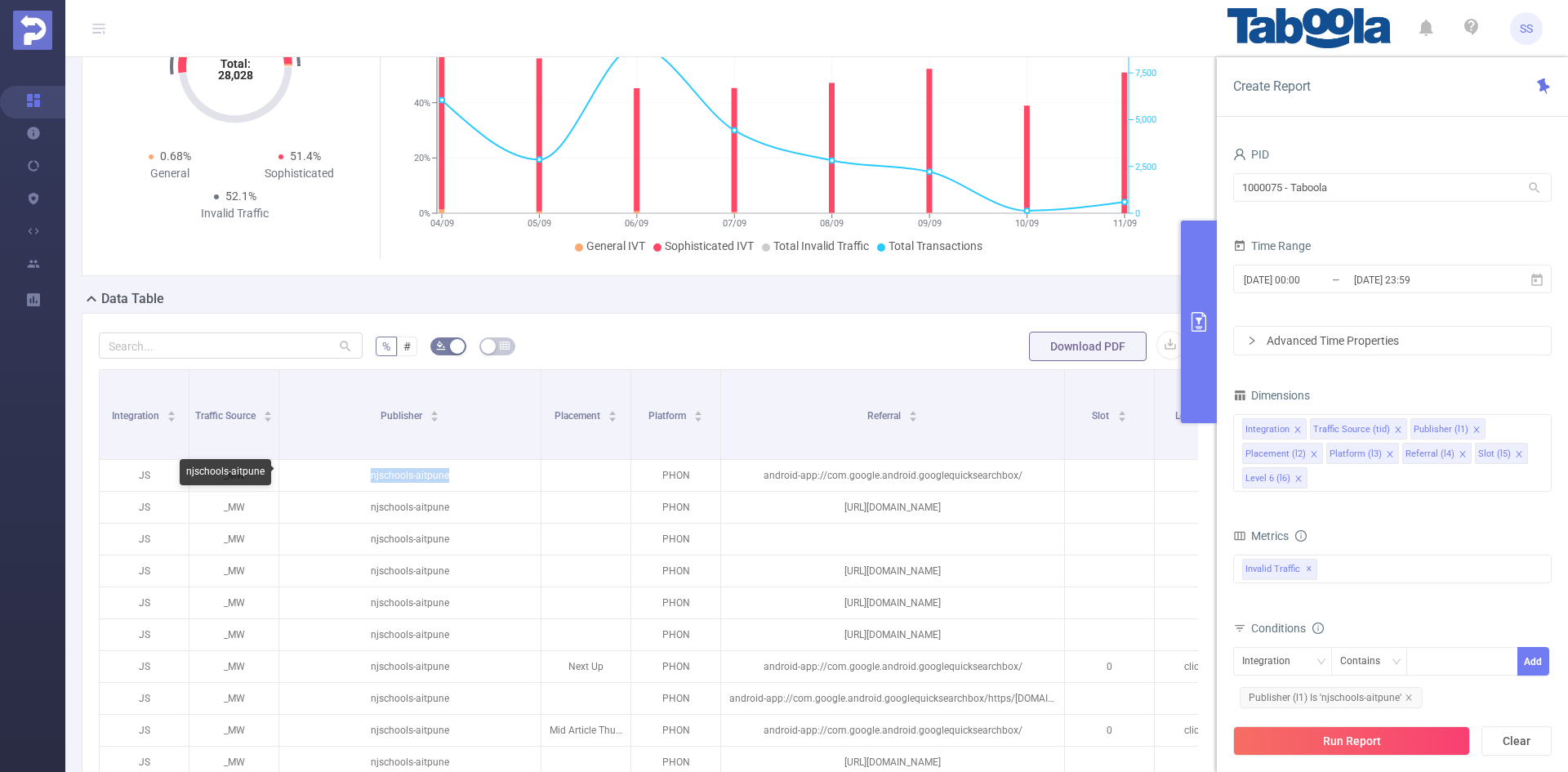
copy p "njschools-aitpune"
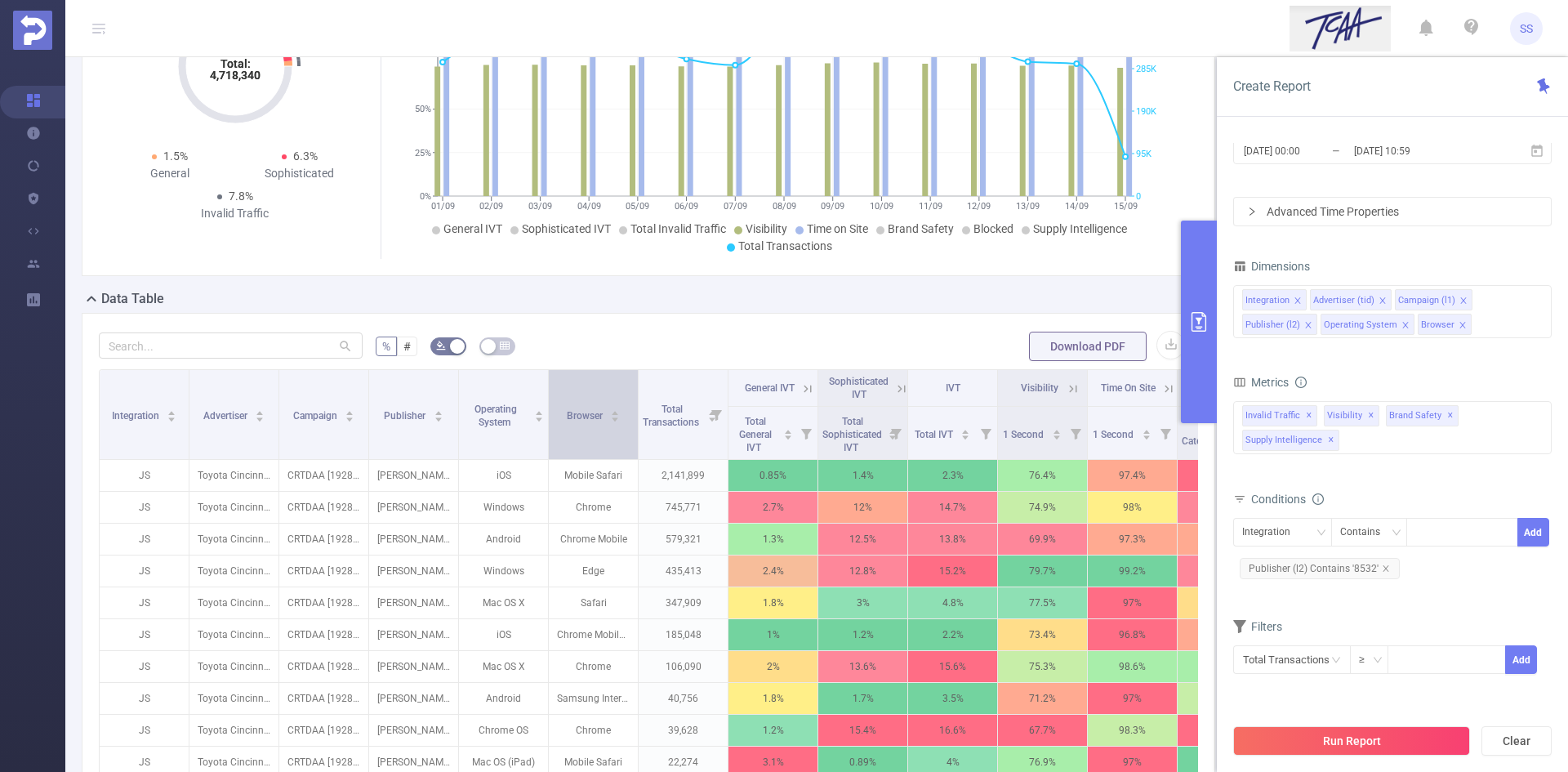
scroll to position [246, 0]
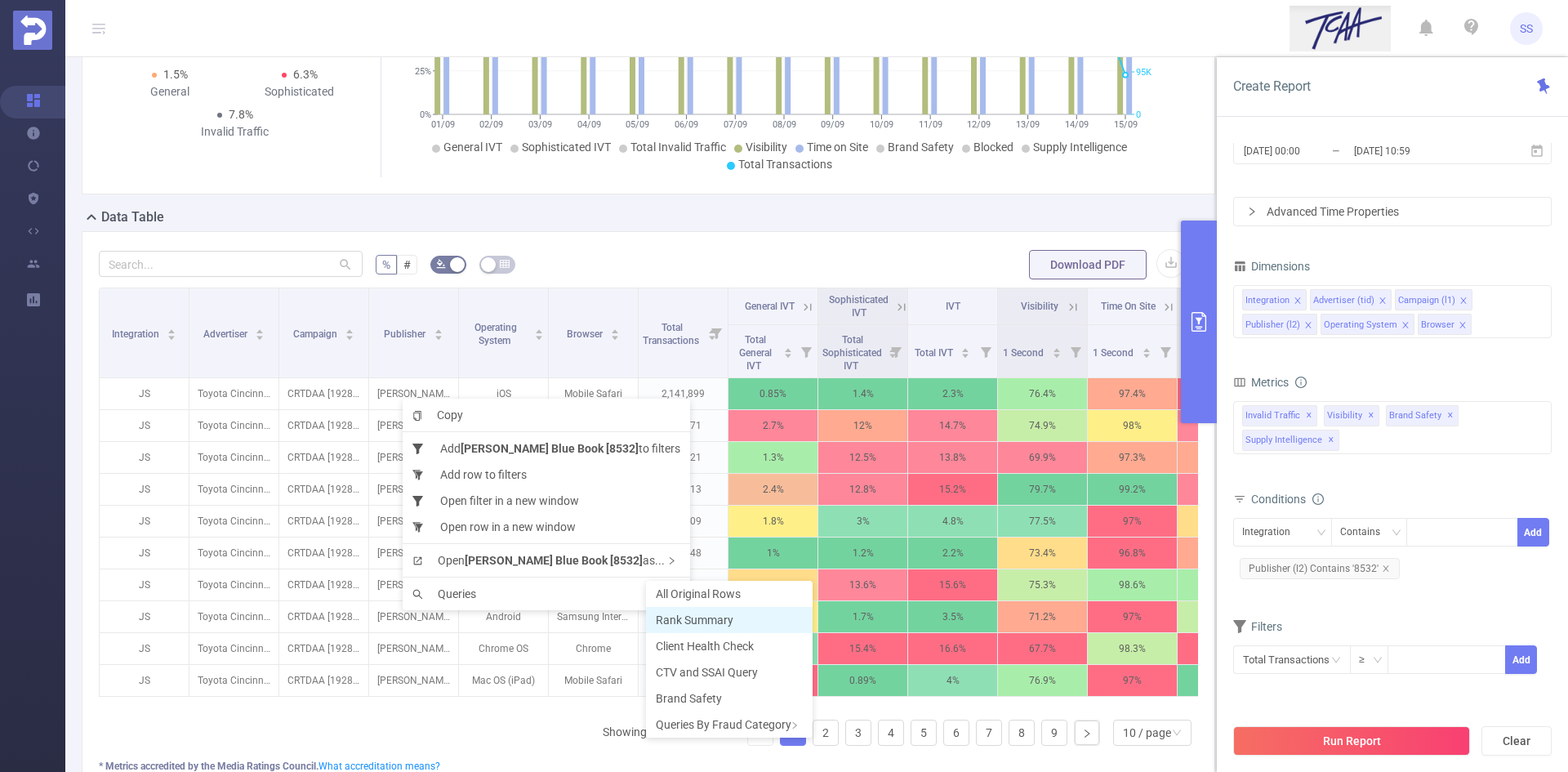
click at [676, 611] on li "Rank Summary" at bounding box center [729, 621] width 167 height 26
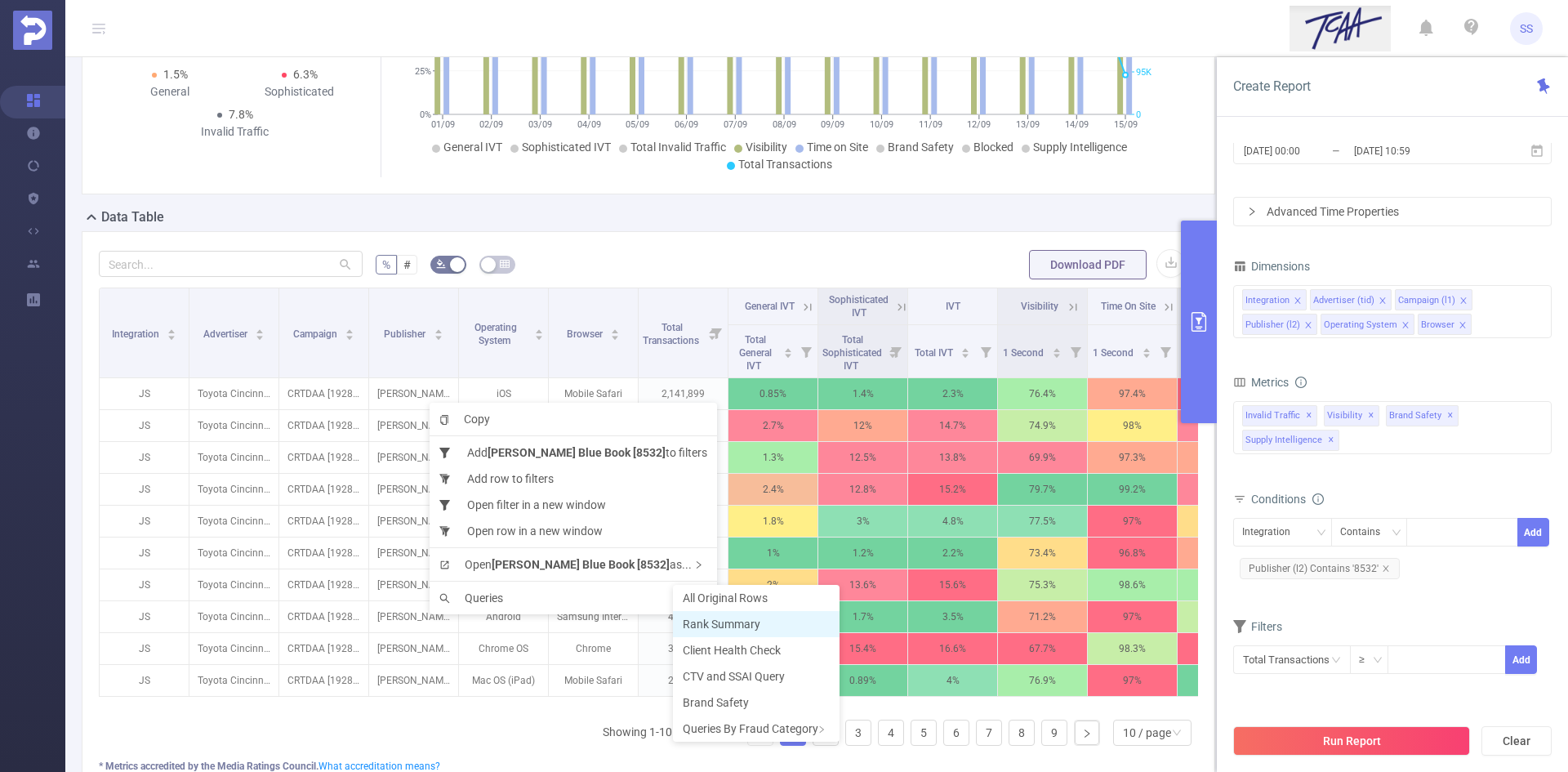
click at [715, 627] on span "Rank Summary" at bounding box center [722, 624] width 78 height 13
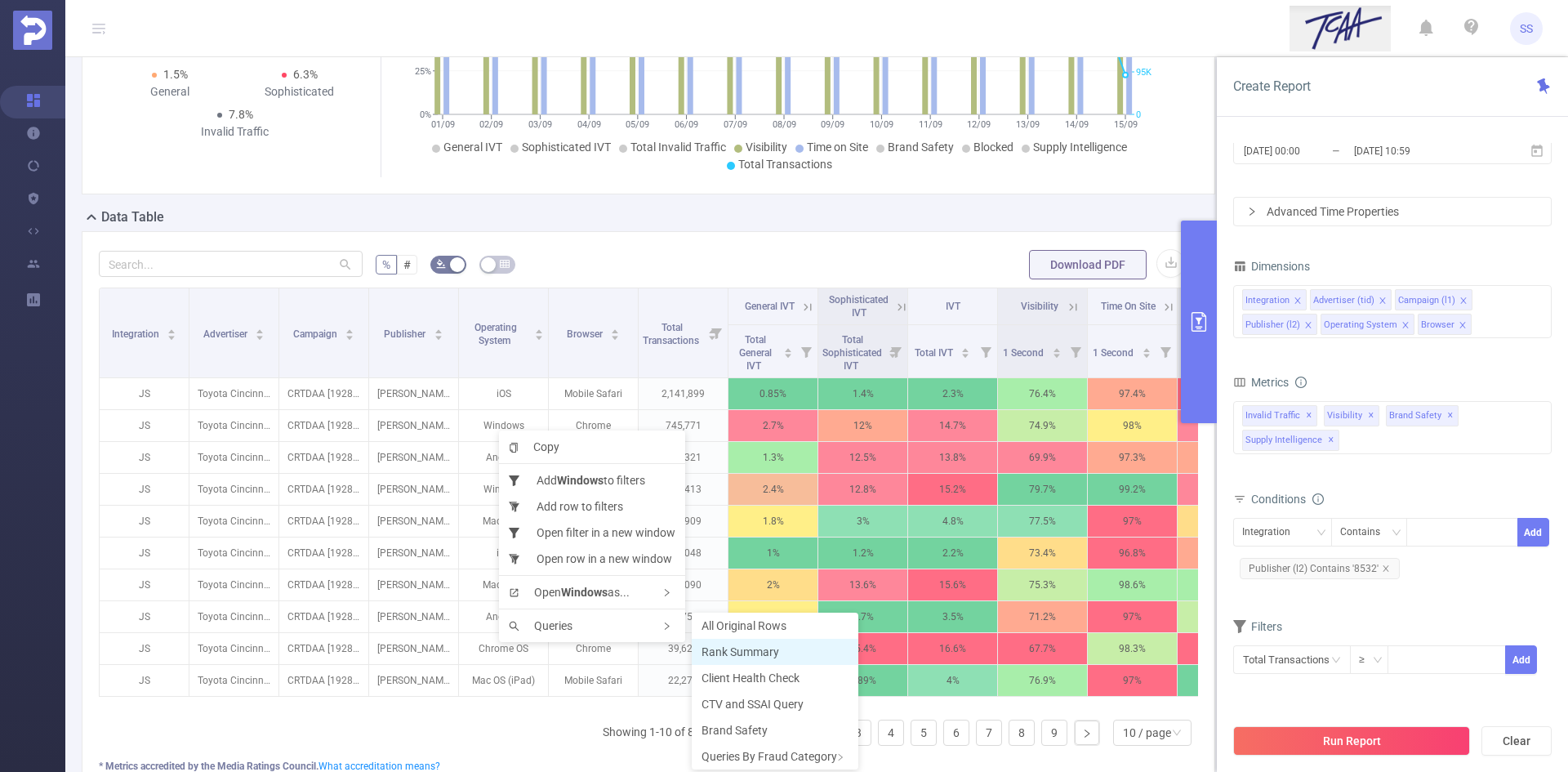
click at [743, 646] on span "Rank Summary" at bounding box center [740, 652] width 78 height 13
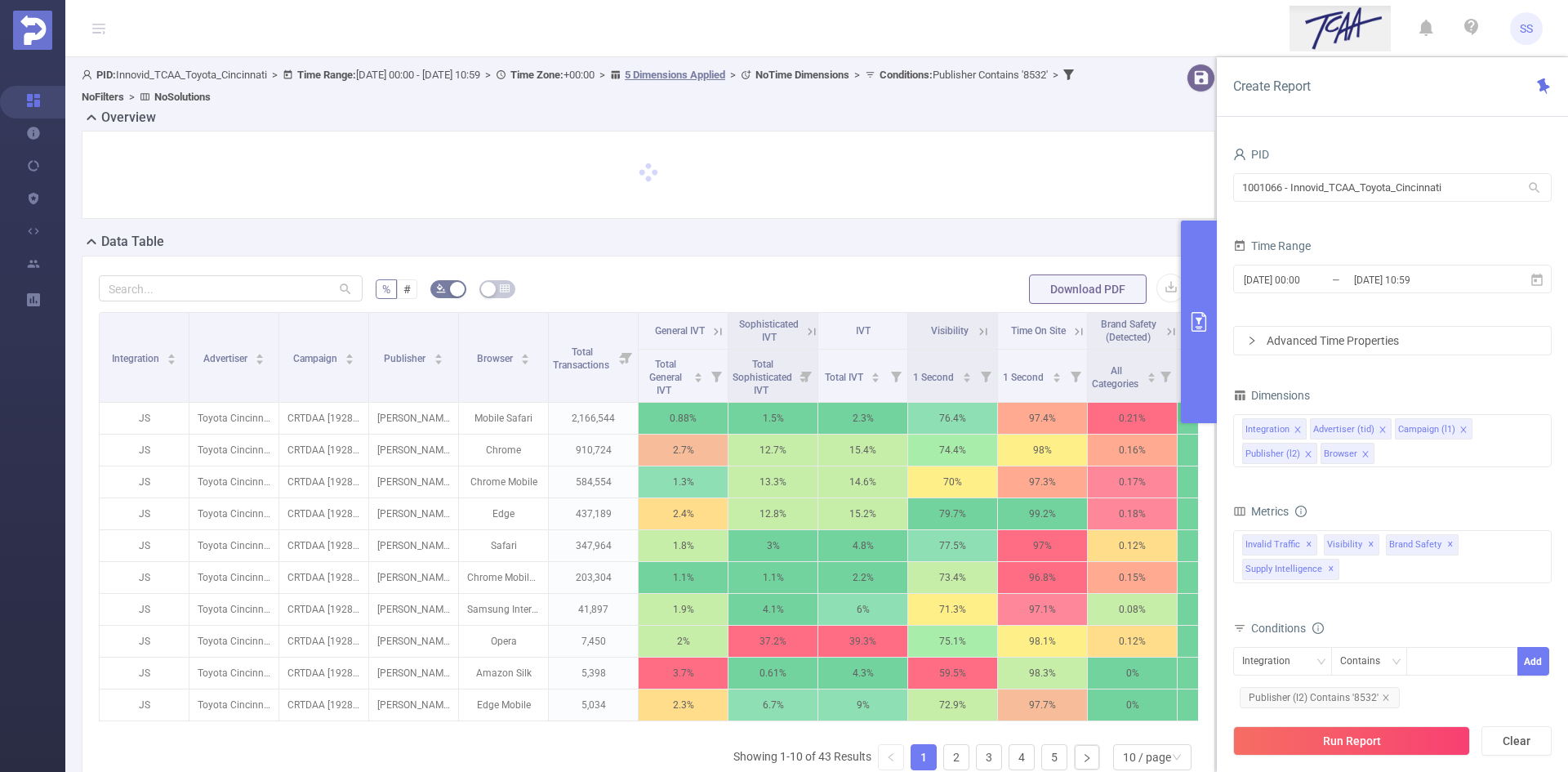
click at [1198, 315] on icon "primary" at bounding box center [1199, 321] width 19 height 19
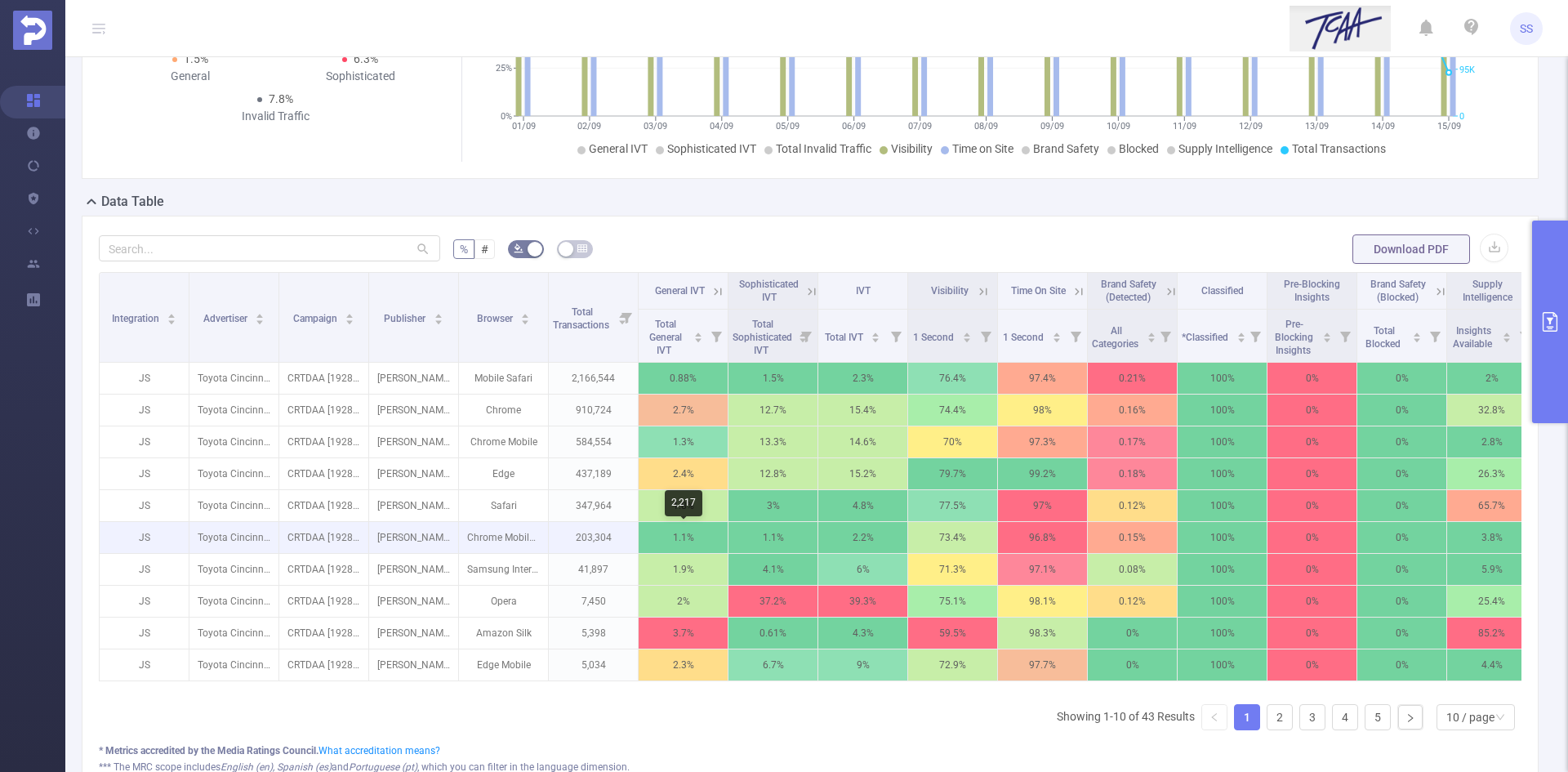
scroll to position [82, 0]
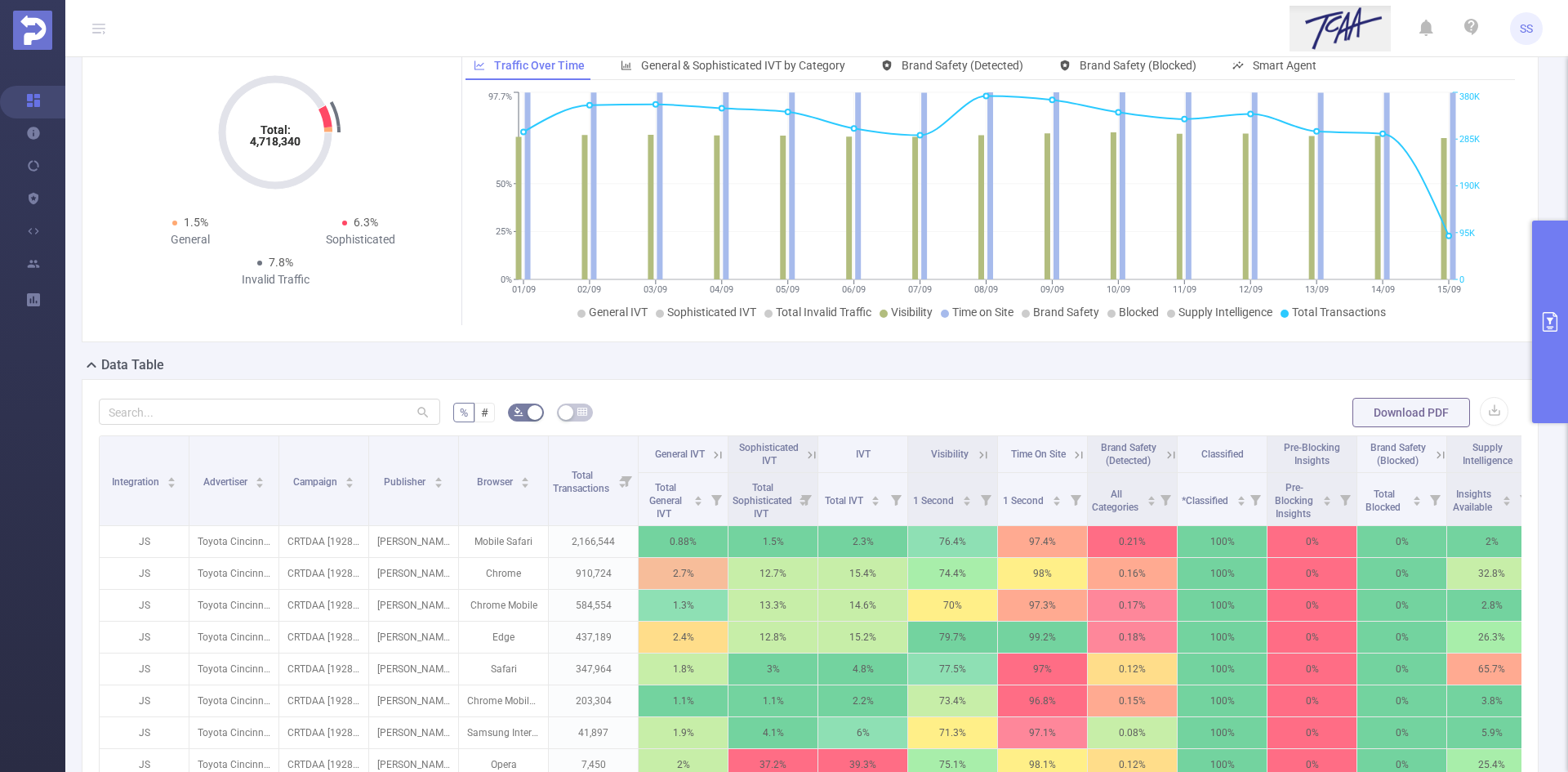
click at [1550, 323] on icon "primary" at bounding box center [1550, 321] width 15 height 19
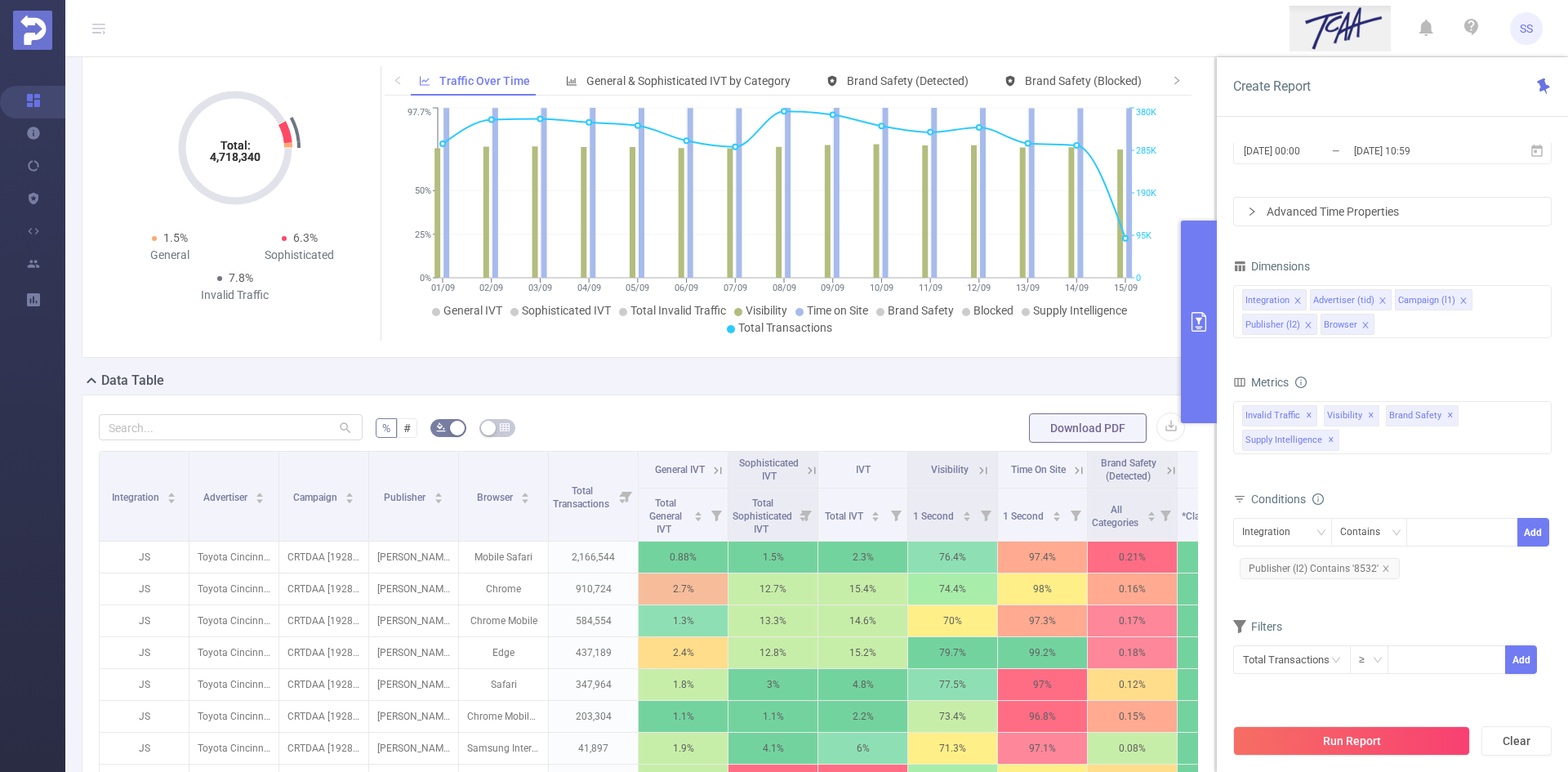
click at [1198, 311] on button "primary" at bounding box center [1199, 322] width 36 height 203
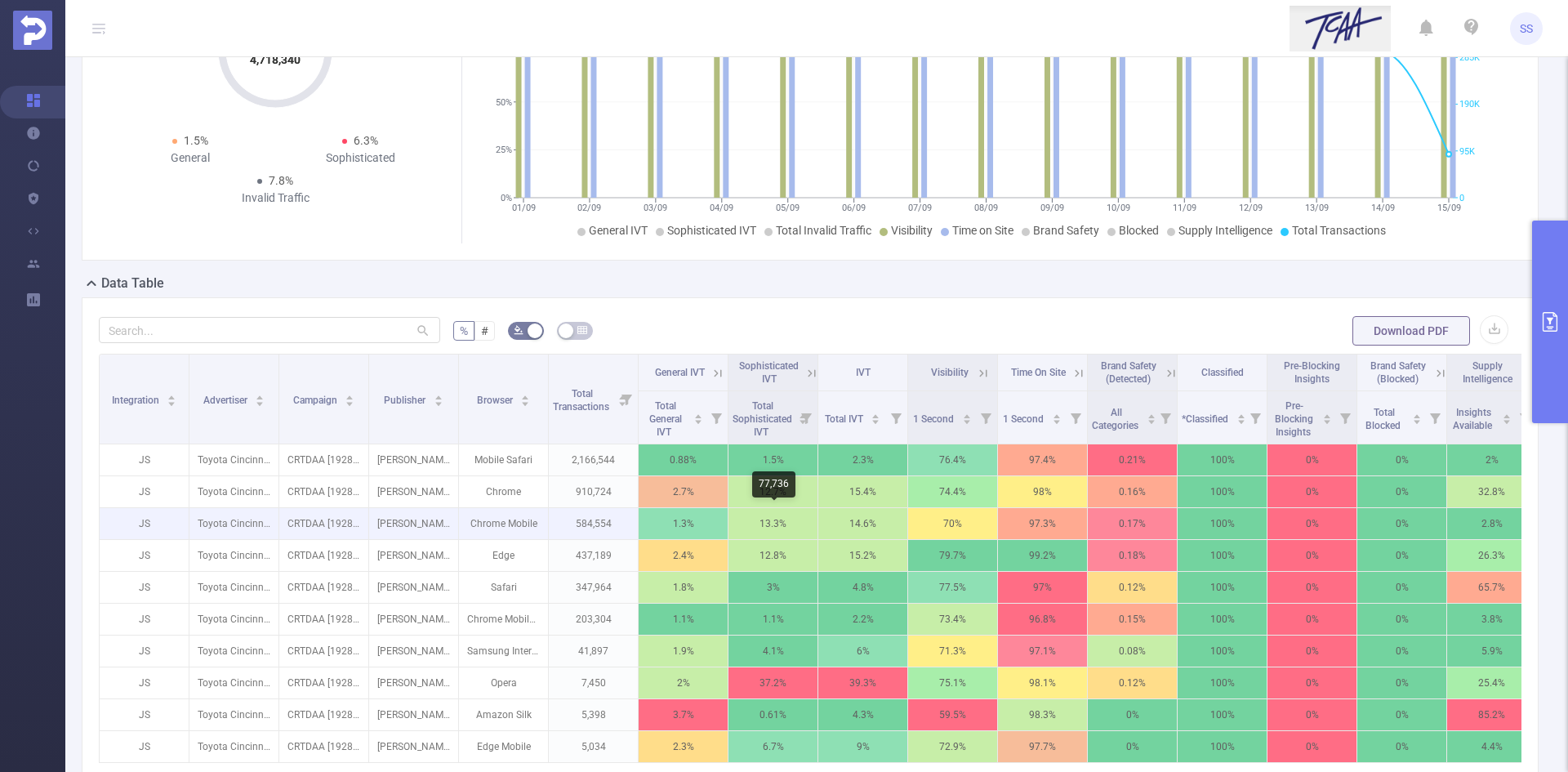
scroll to position [246, 0]
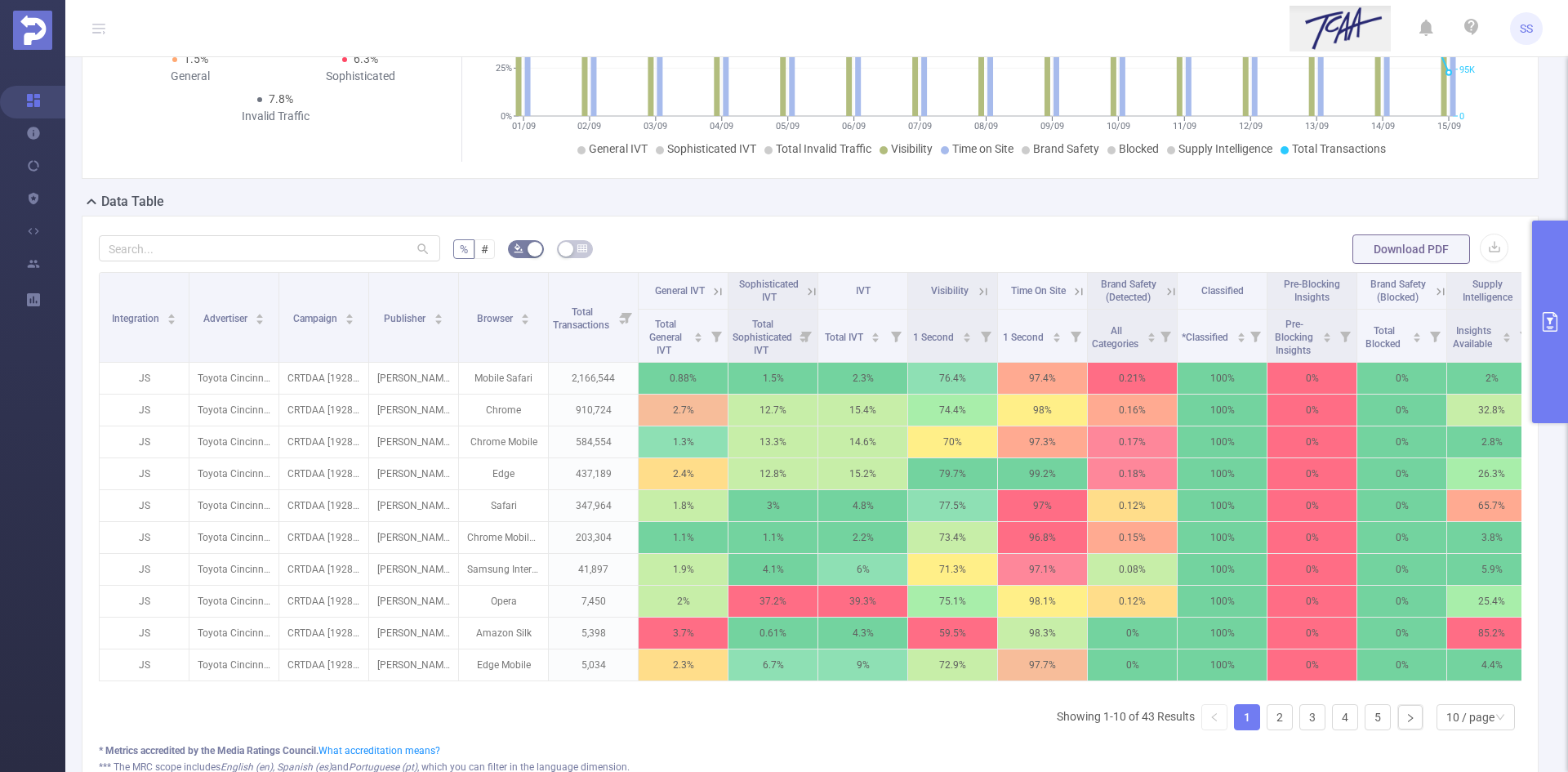
click at [800, 292] on icon at bounding box center [809, 291] width 19 height 17
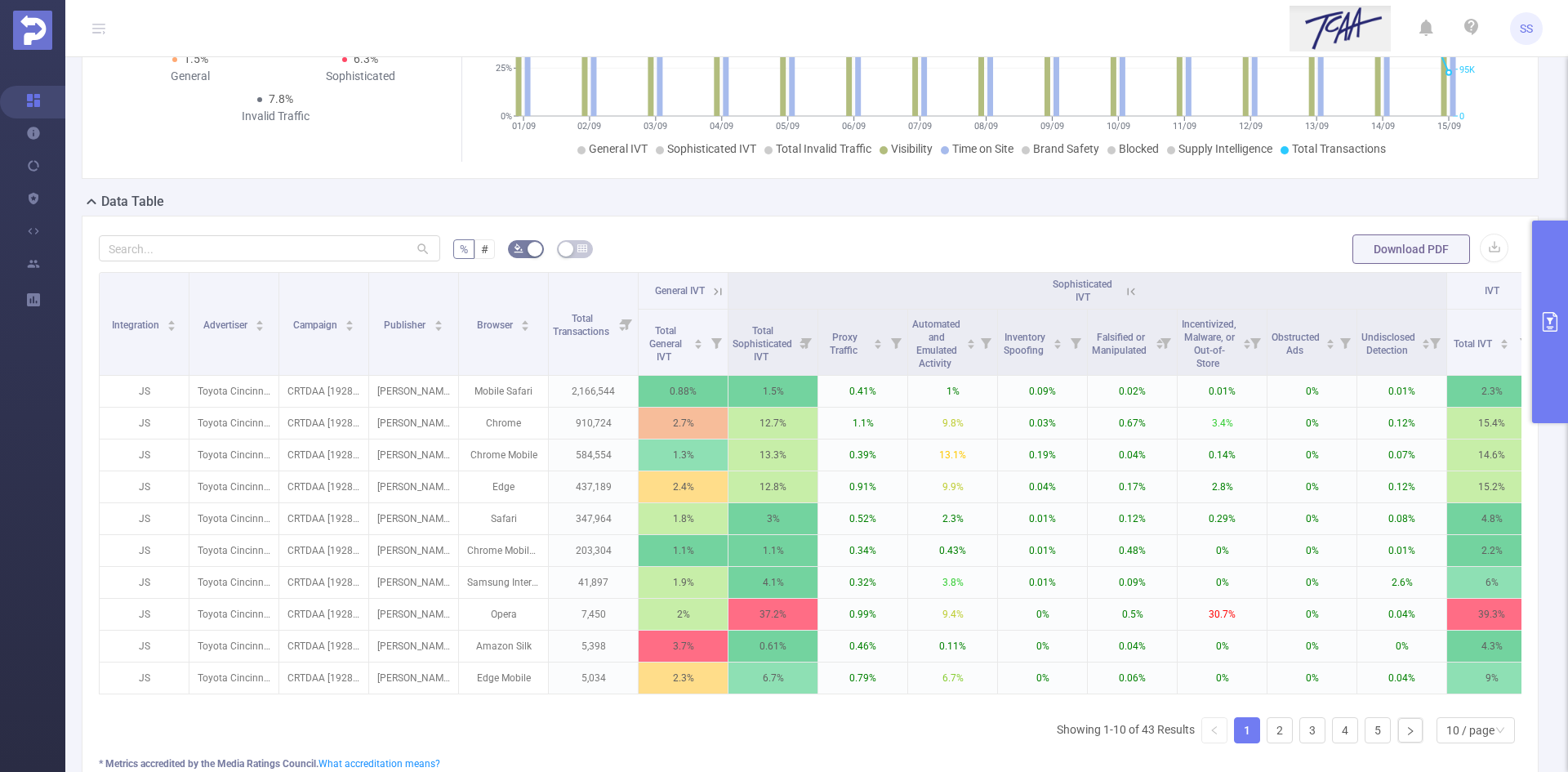
click at [1131, 292] on icon at bounding box center [1131, 292] width 7 height 7
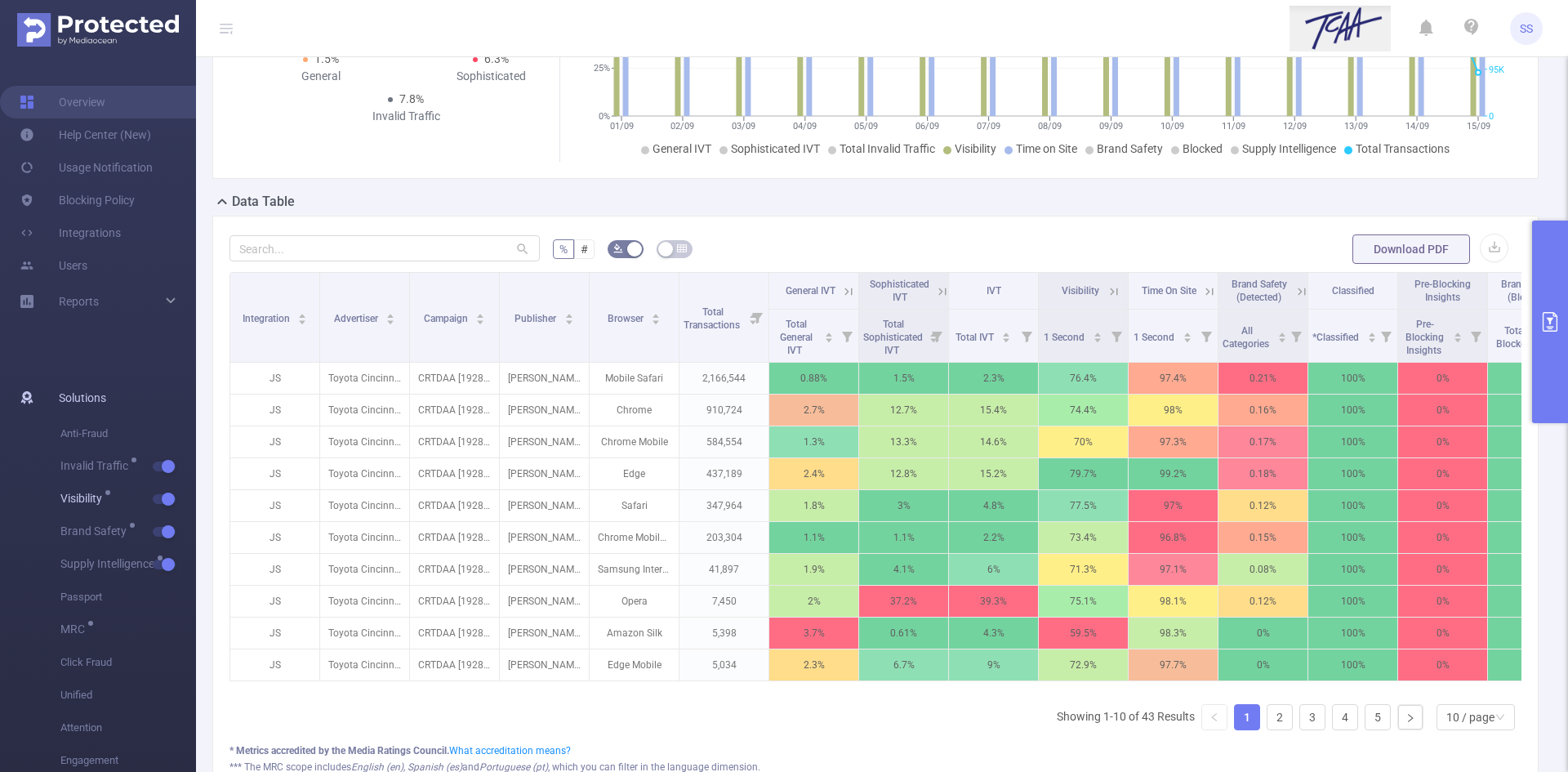
scroll to position [260, 0]
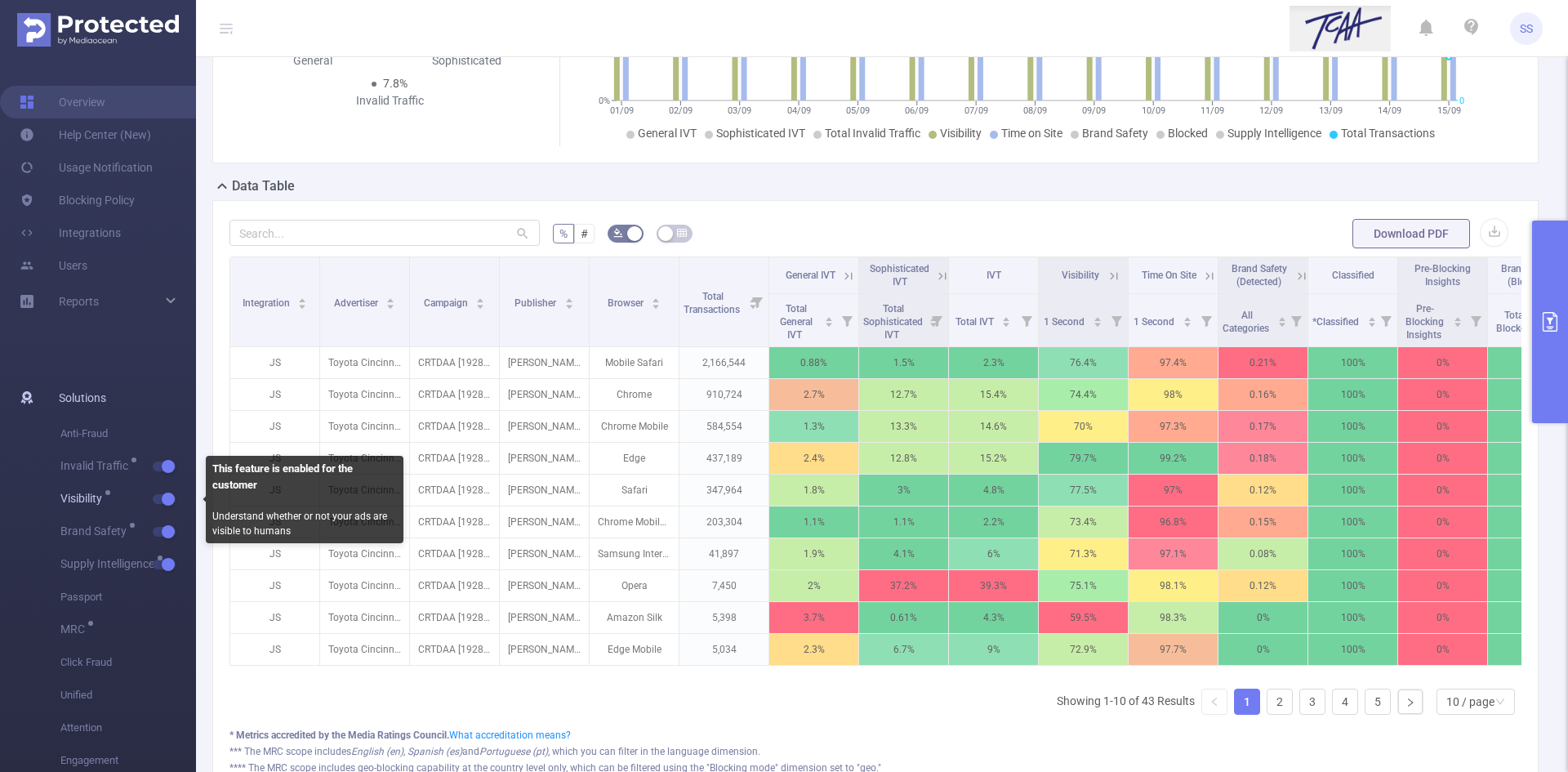
click at [160, 496] on span "button" at bounding box center [166, 499] width 21 height 8
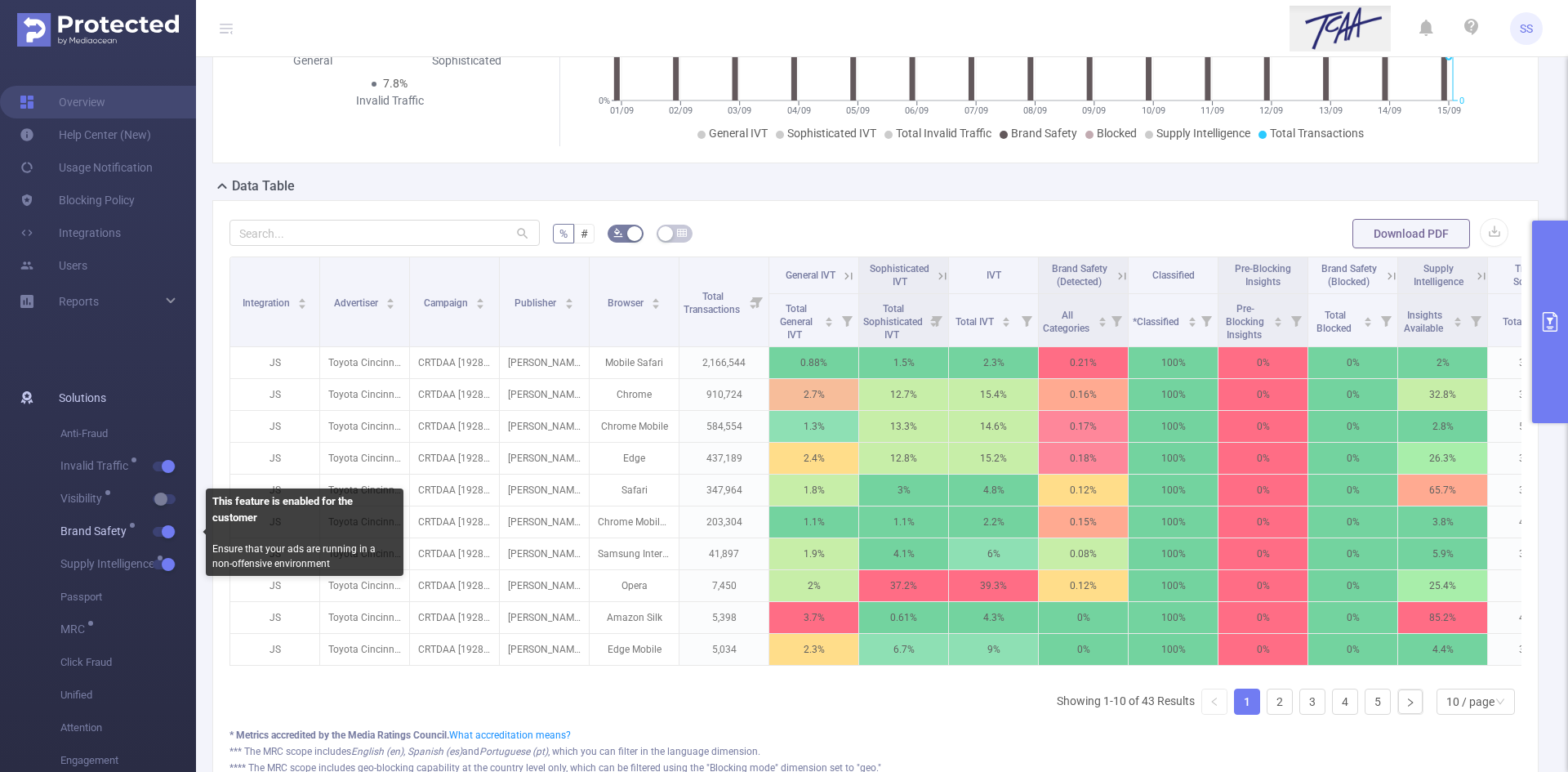
click at [155, 529] on button "button" at bounding box center [164, 532] width 23 height 10
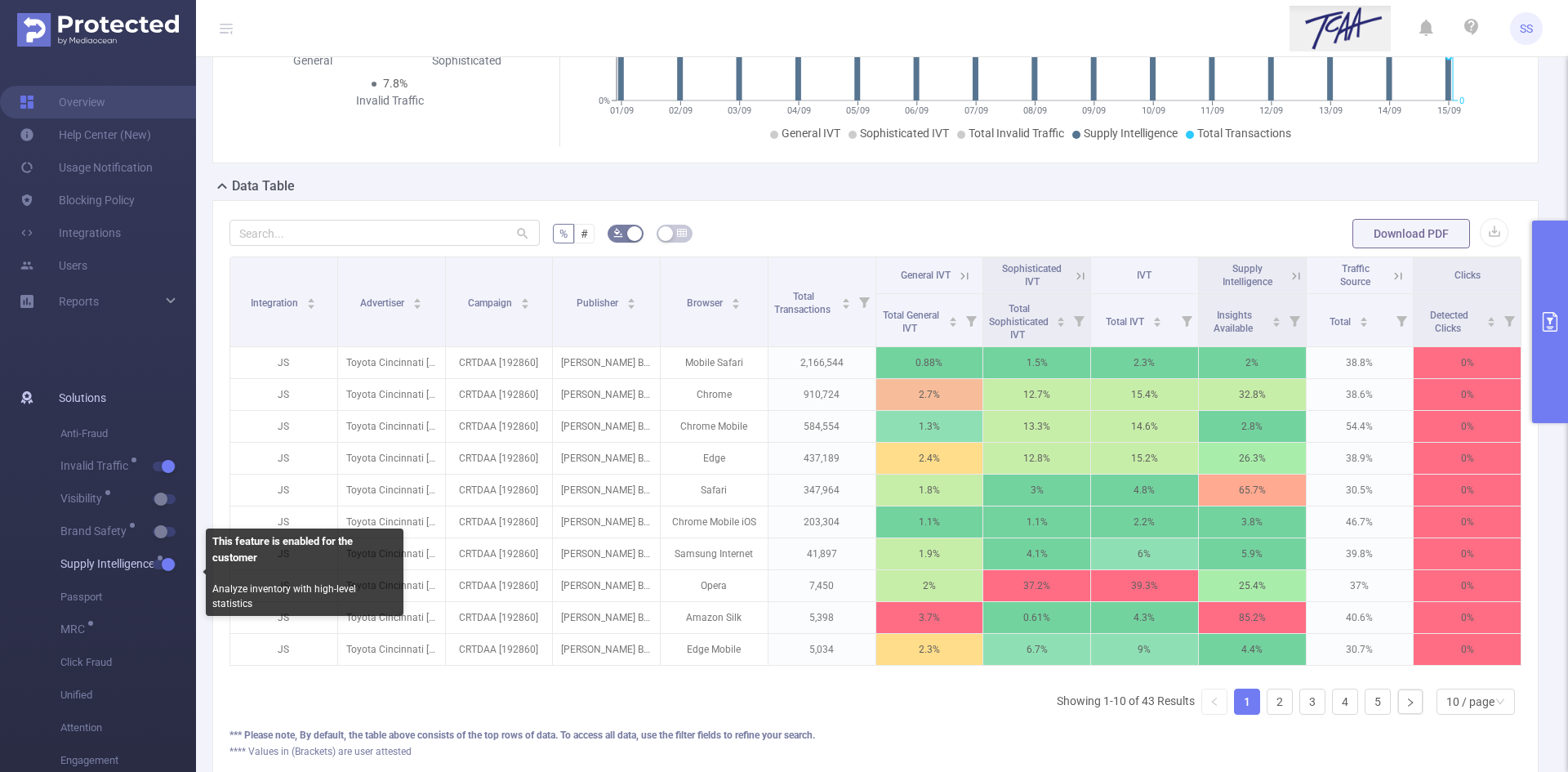
click at [155, 563] on button "button" at bounding box center [164, 564] width 23 height 10
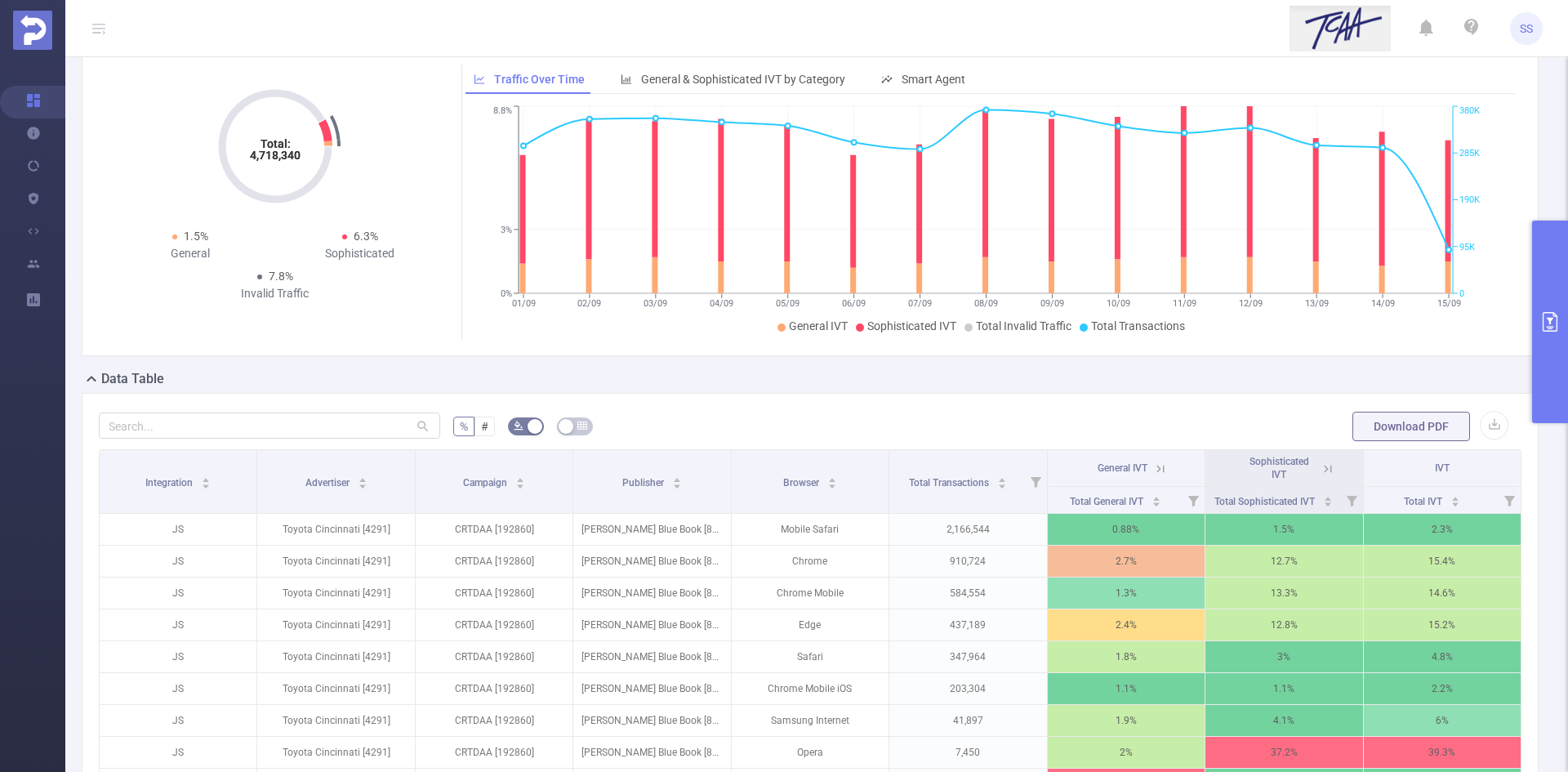
scroll to position [163, 0]
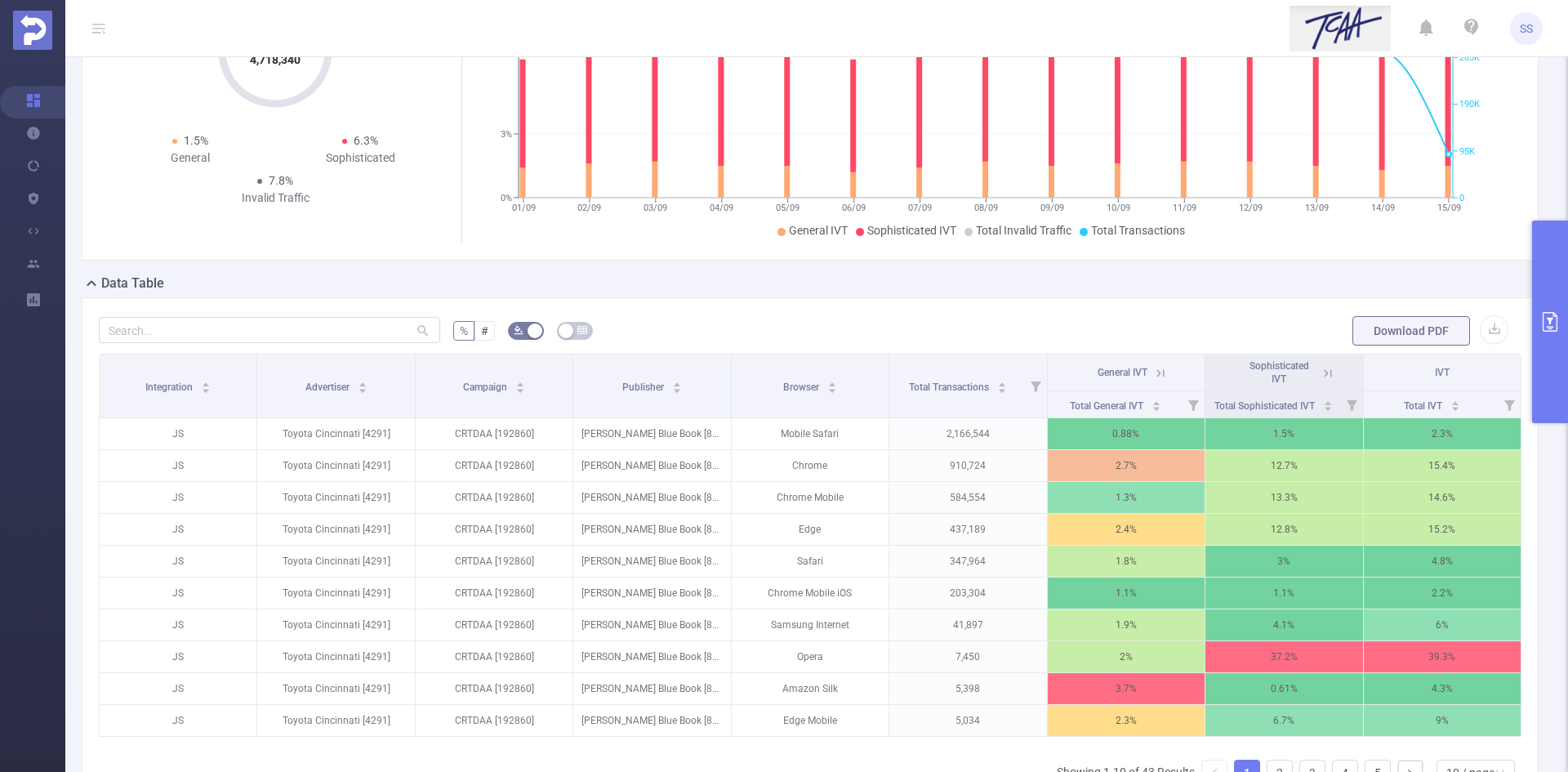
click at [1321, 377] on icon at bounding box center [1328, 374] width 15 height 15
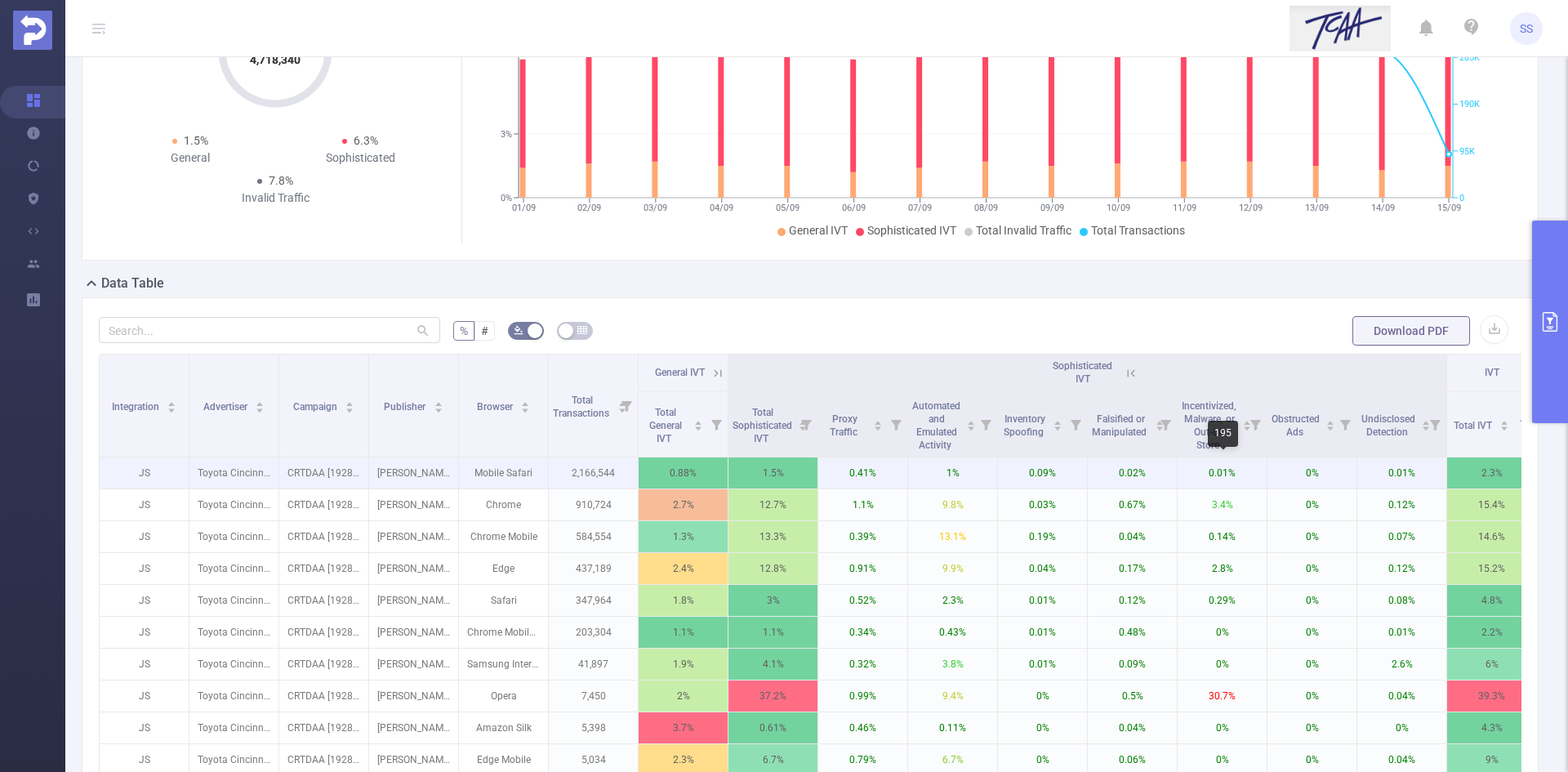
scroll to position [246, 0]
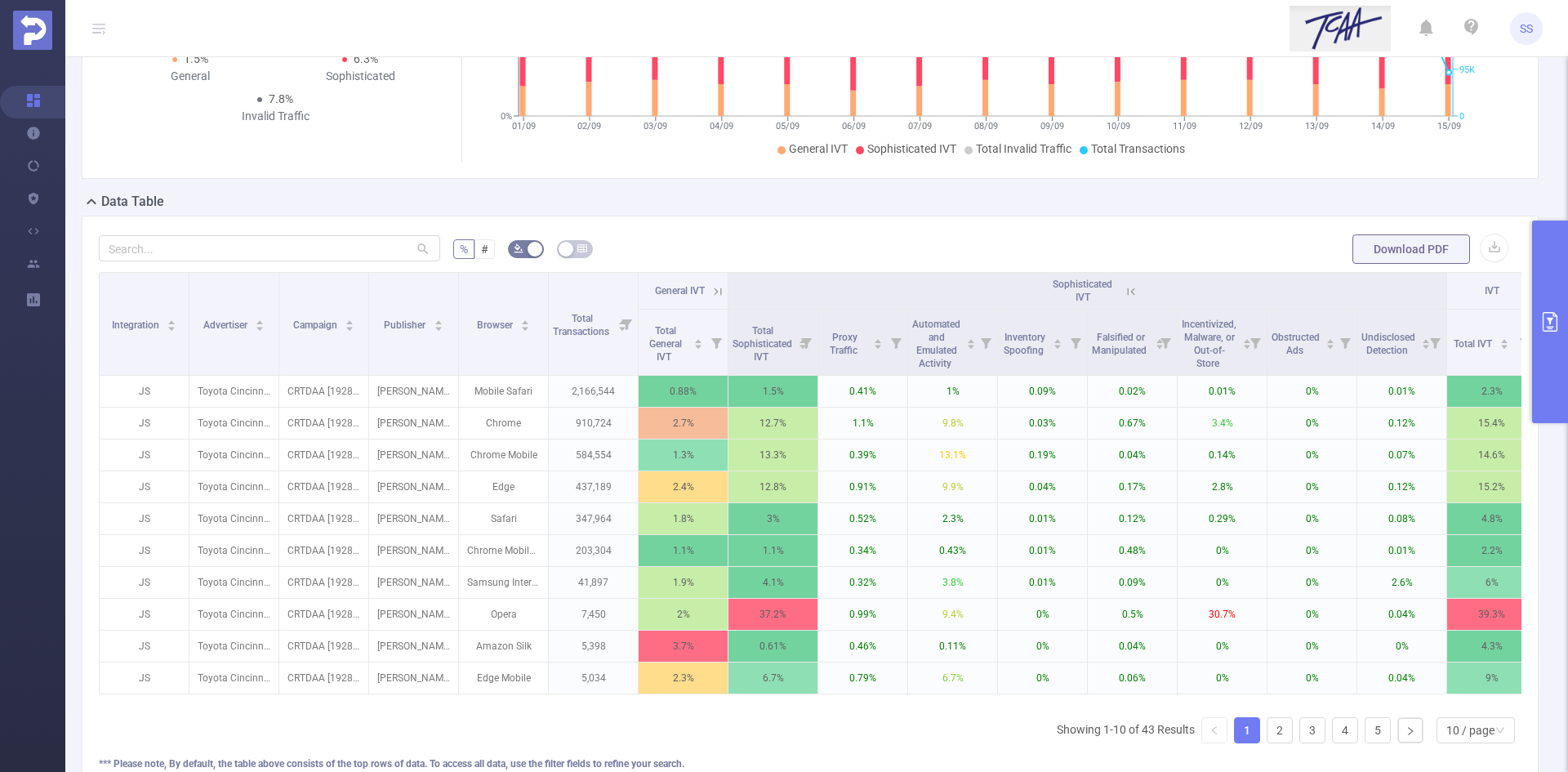
click at [1133, 299] on div "Sophisticated IVT" at bounding box center [1088, 291] width 96 height 26
click at [1133, 290] on icon at bounding box center [1131, 292] width 7 height 7
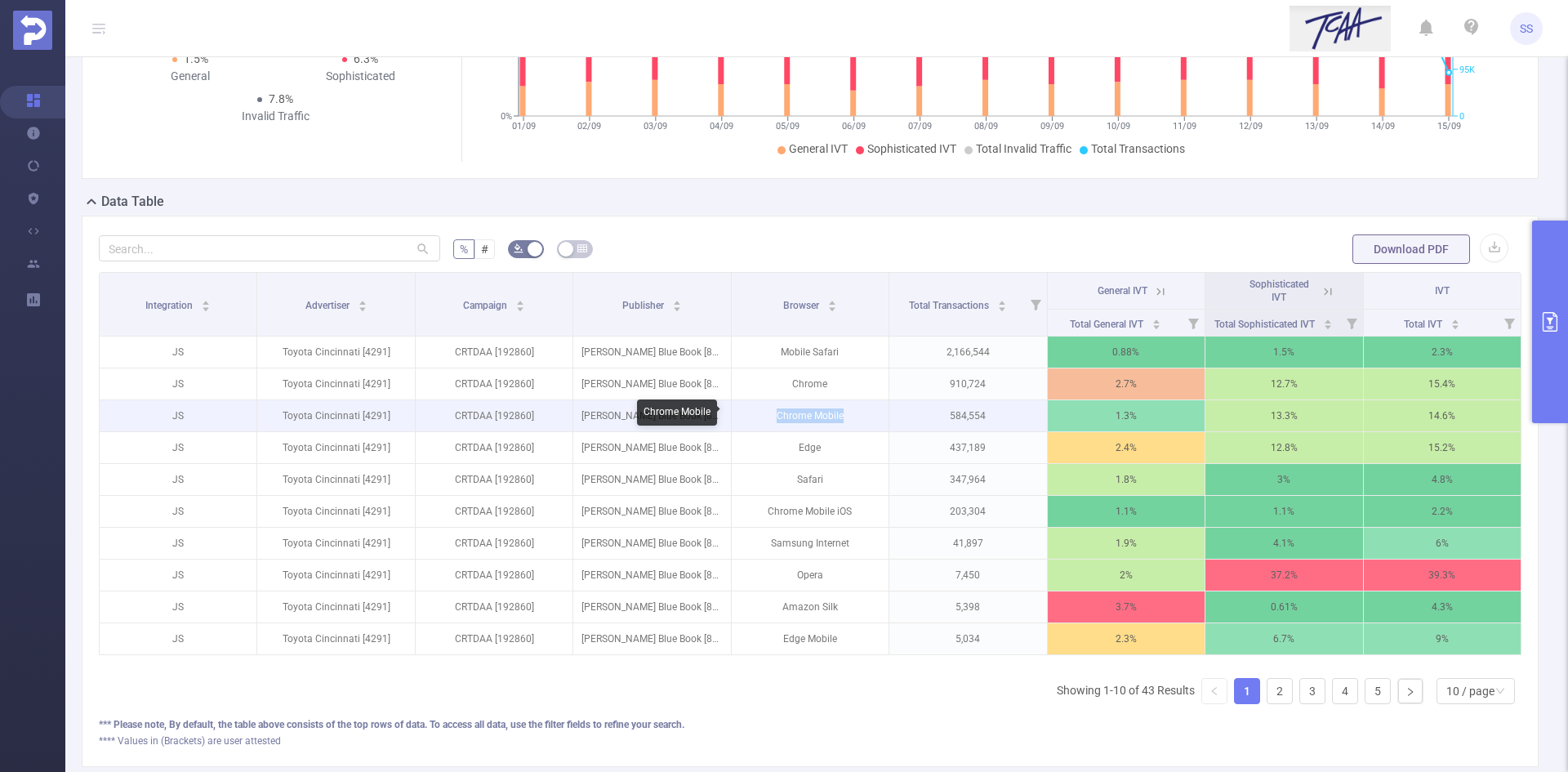
drag, startPoint x: 841, startPoint y: 416, endPoint x: 772, endPoint y: 416, distance: 69.0
click at [772, 416] on p "Chrome Mobile" at bounding box center [810, 416] width 157 height 31
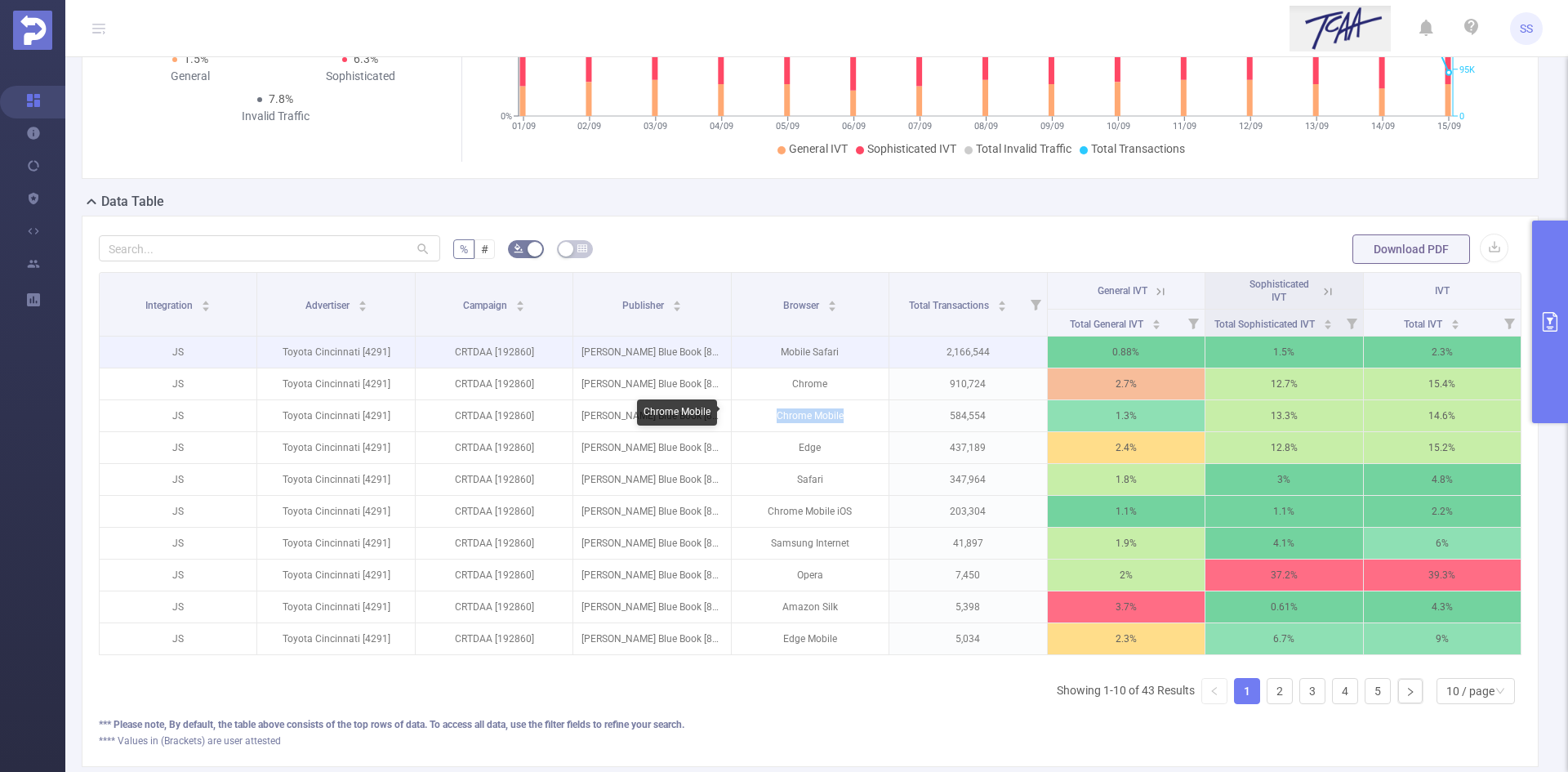
copy p "Chrome Mobile"
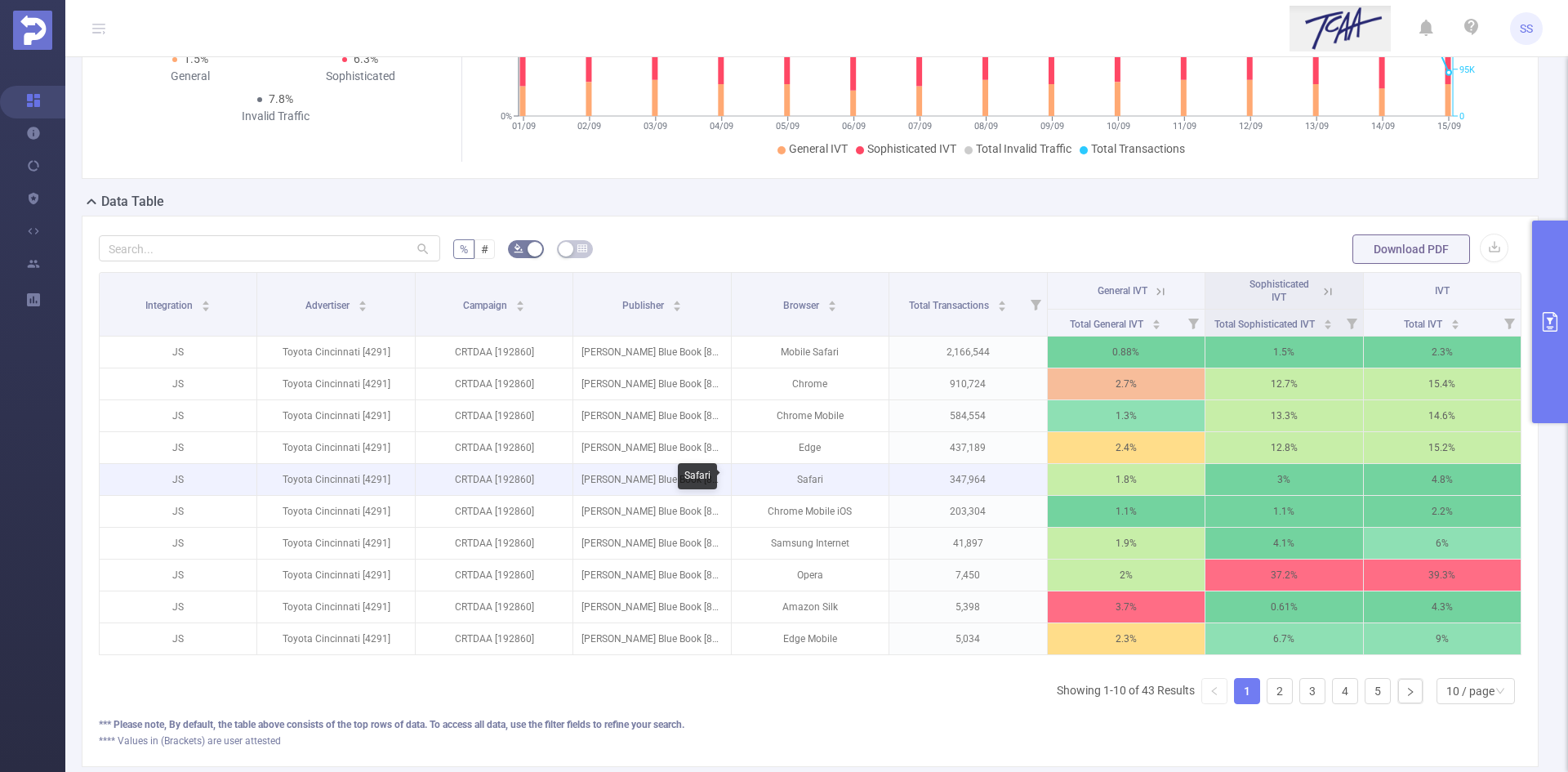
click at [805, 483] on p "Safari" at bounding box center [810, 480] width 157 height 31
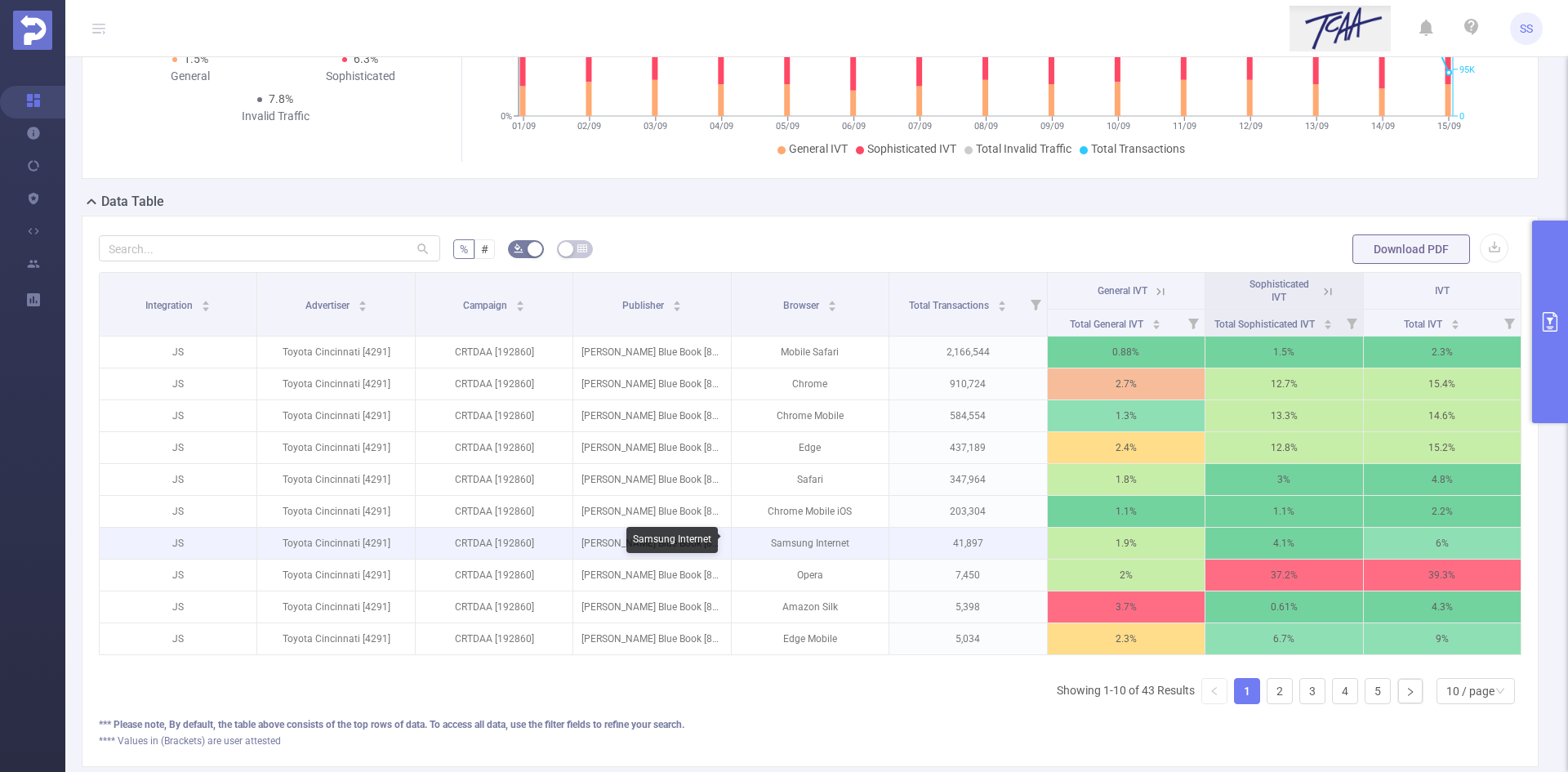
click at [814, 546] on p "Samsung Internet" at bounding box center [810, 544] width 157 height 31
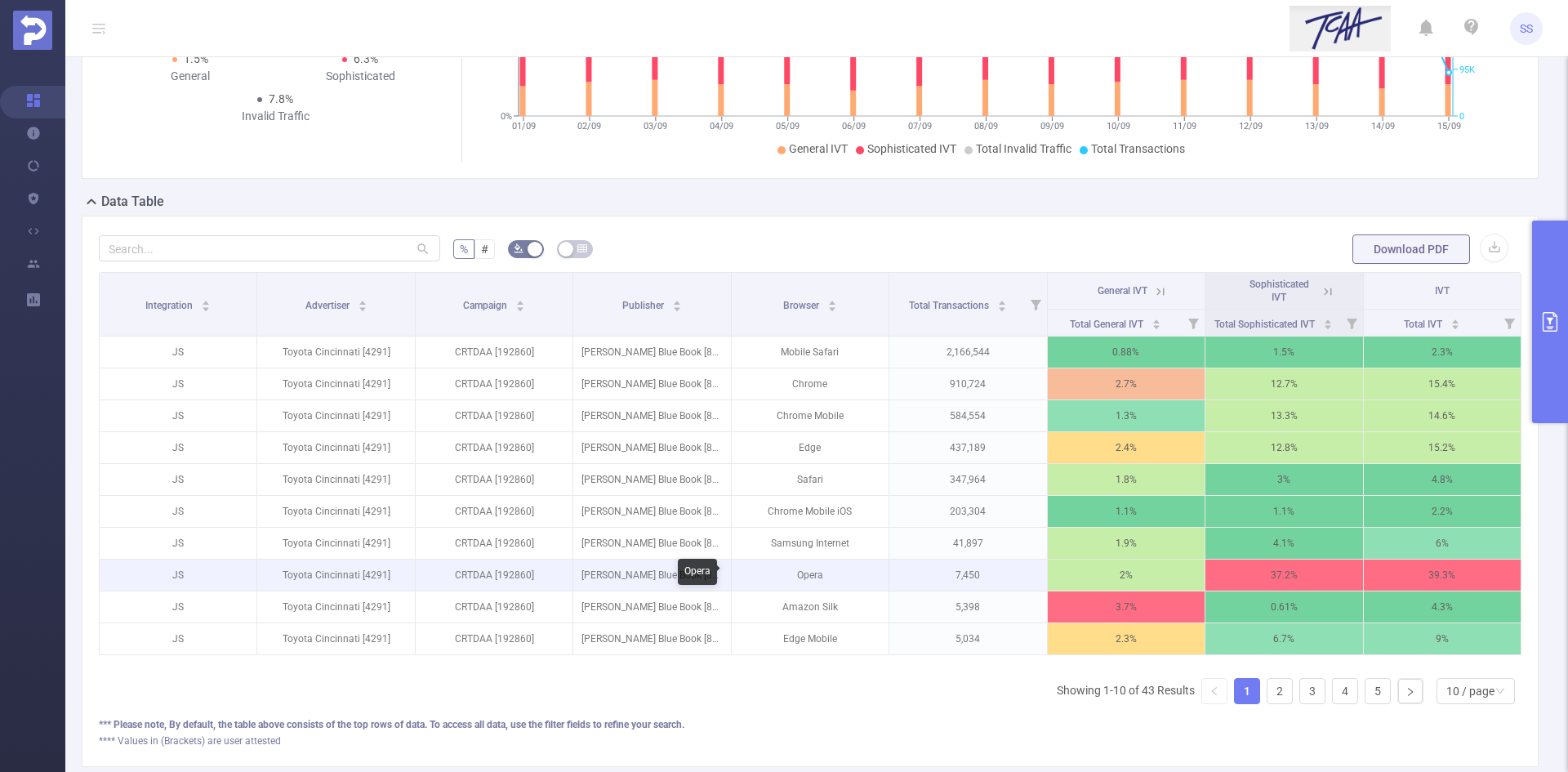
click at [808, 571] on p "Opera" at bounding box center [810, 575] width 157 height 31
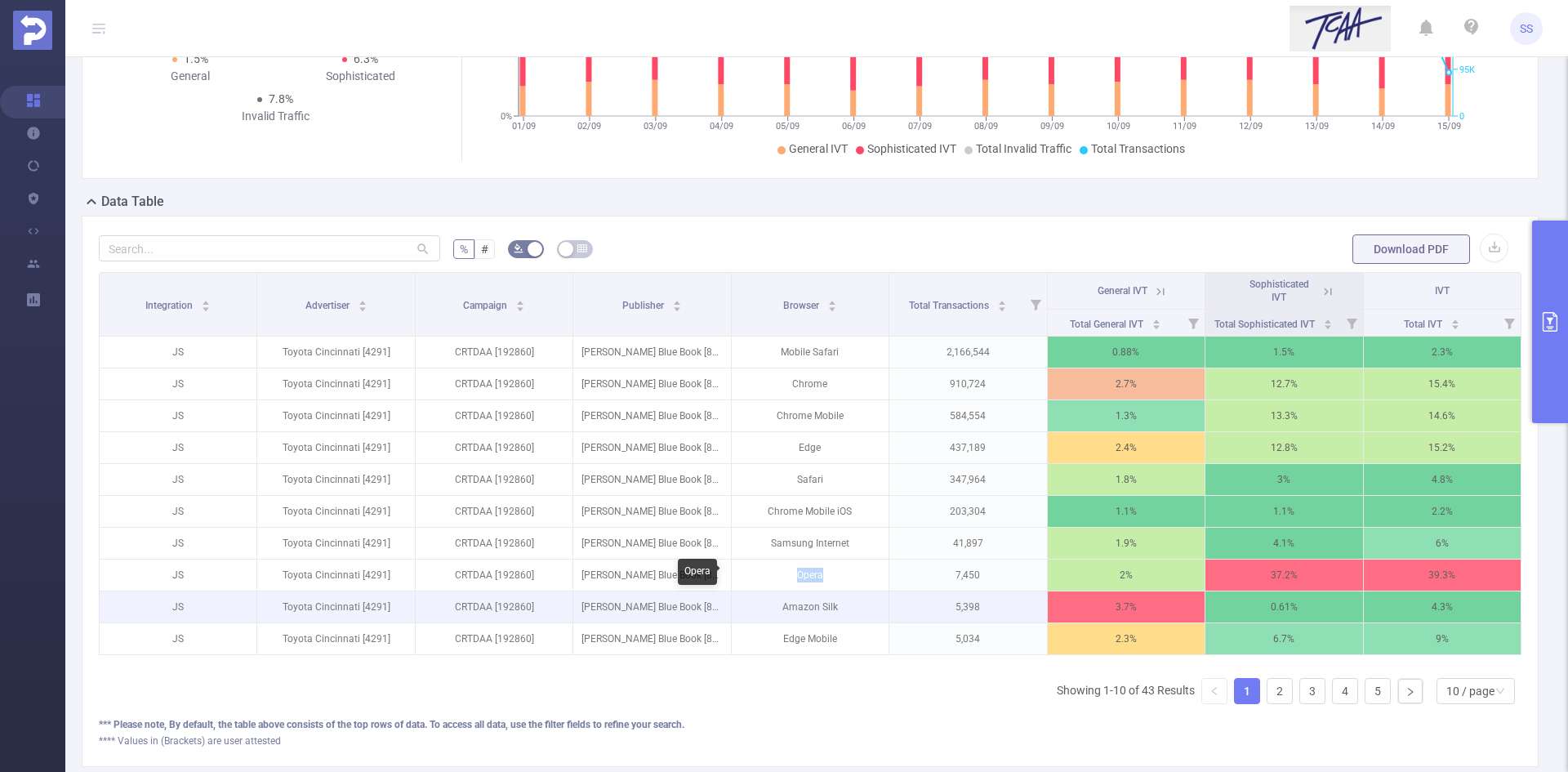
copy p "Opera"
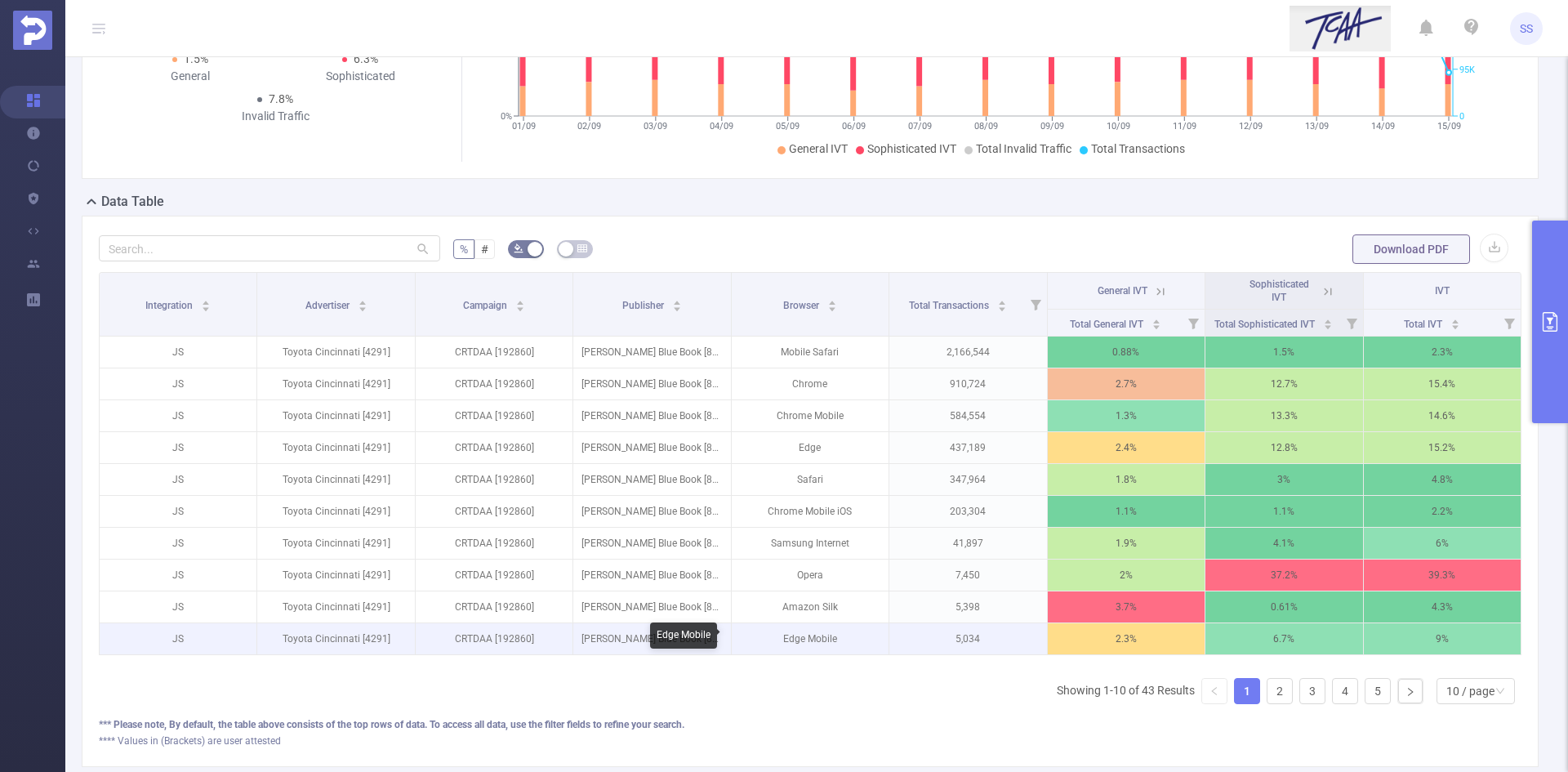
click at [801, 636] on p "Edge Mobile" at bounding box center [810, 639] width 157 height 31
copy p "Edge Mobile"
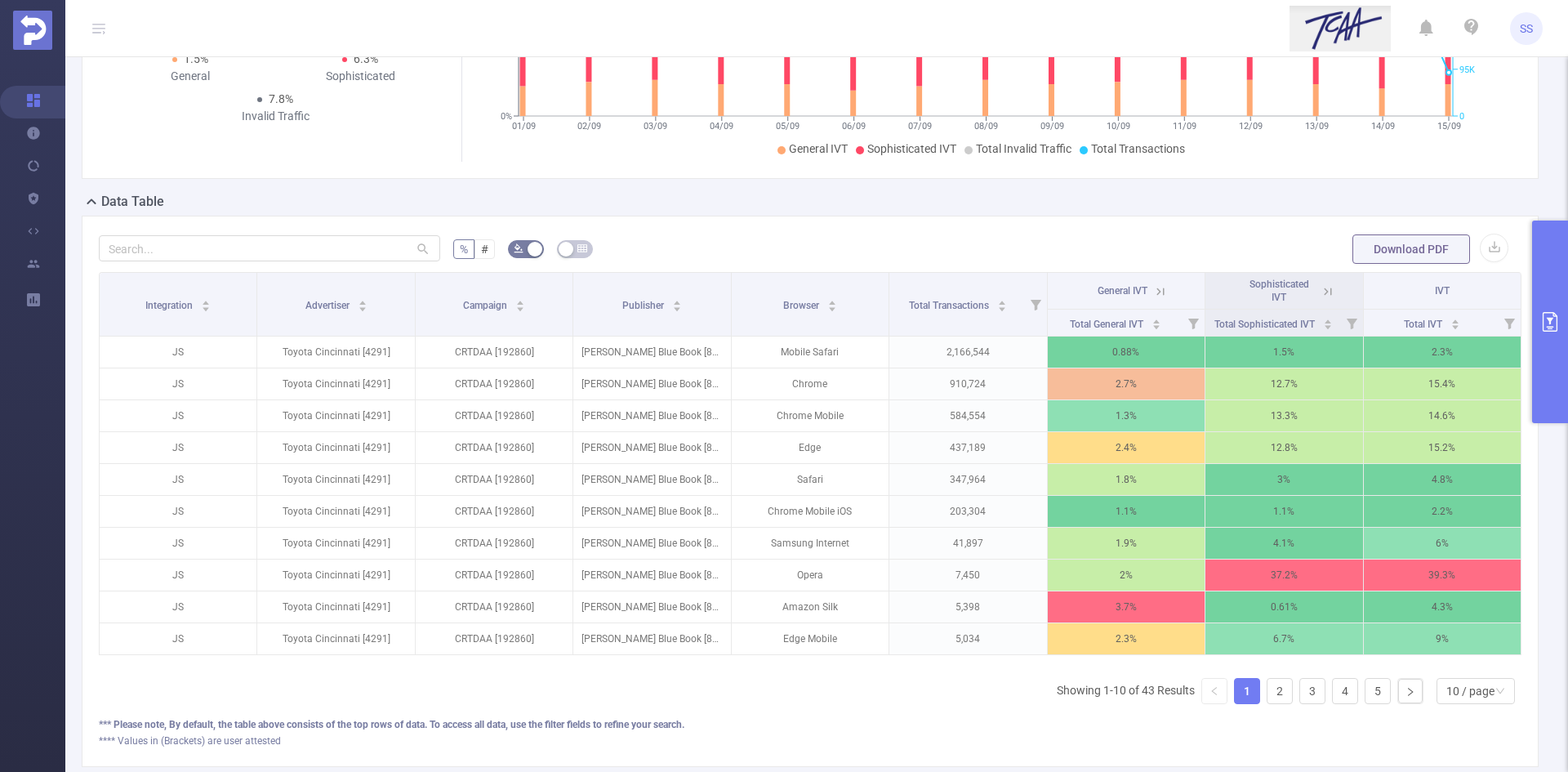
click at [813, 689] on div "Integration Advertiser Campaign Publisher Browser Total Transactions General IV…" at bounding box center [810, 495] width 1423 height 445
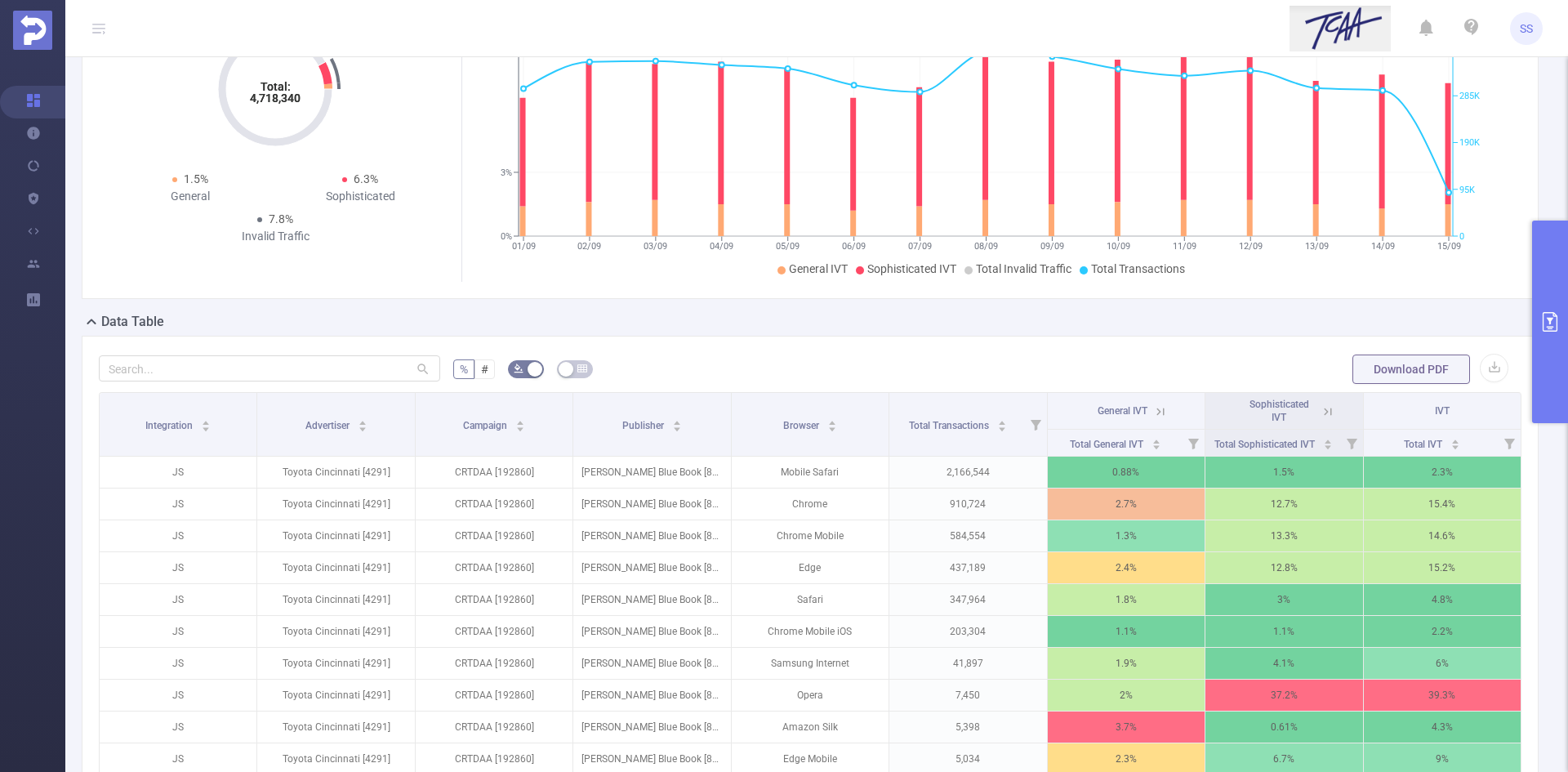
scroll to position [0, 0]
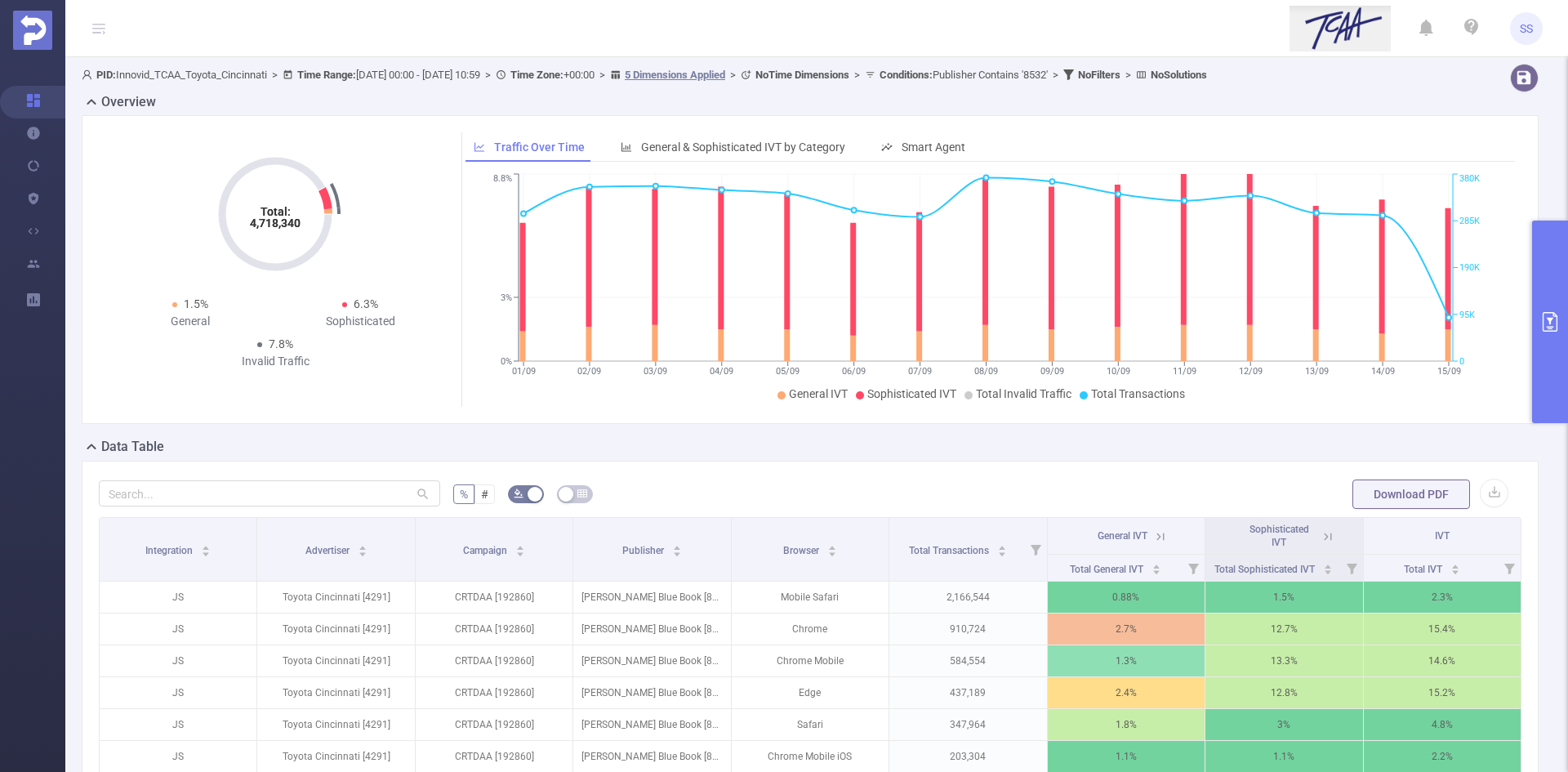
click at [1542, 302] on button "primary" at bounding box center [1550, 322] width 36 height 203
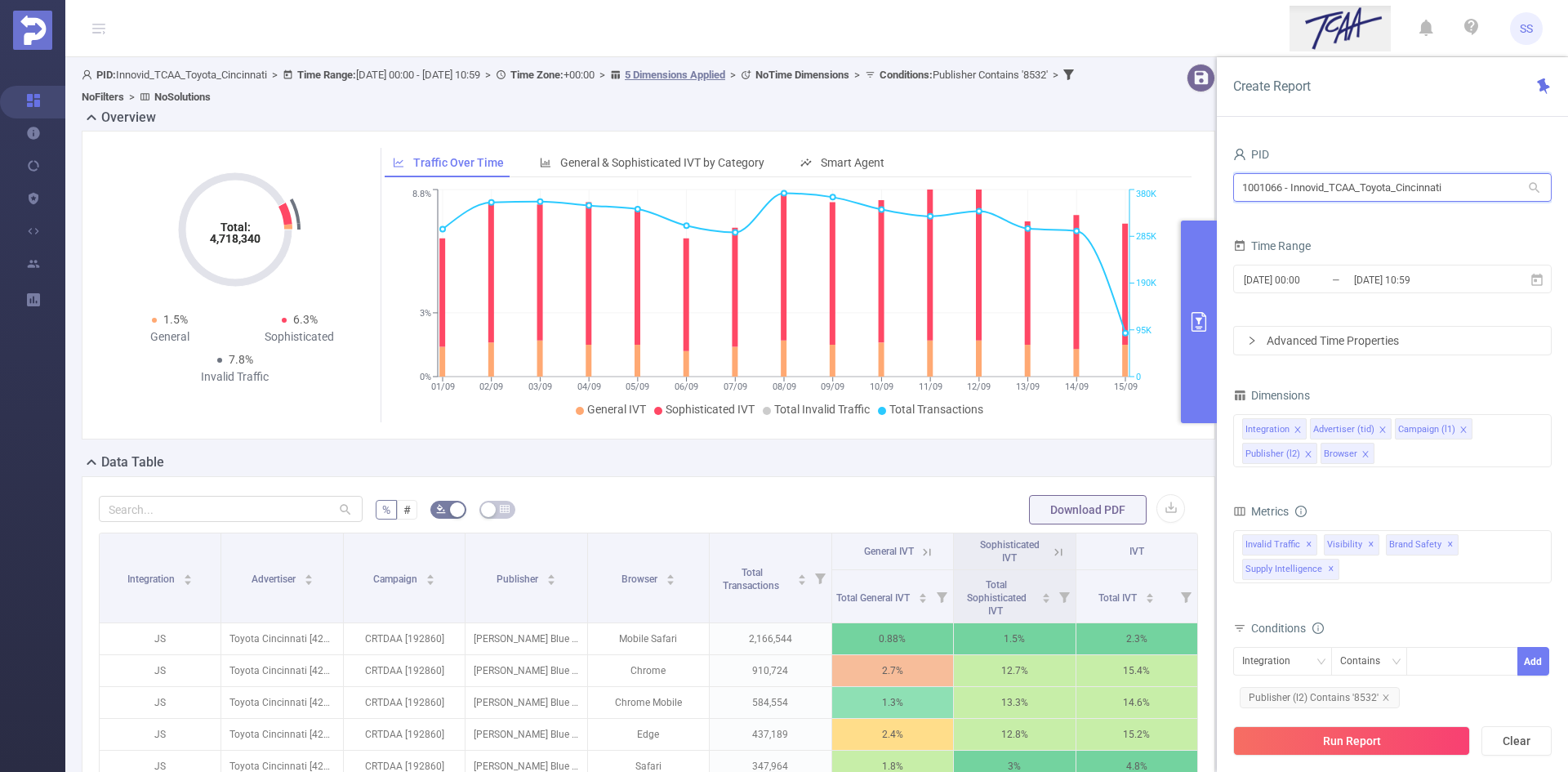
drag, startPoint x: 1466, startPoint y: 186, endPoint x: 1212, endPoint y: 188, distance: 254.0
click at [1212, 188] on section "PID: Innovid_TCAA_Toyota_Cincinnati > Time Range: [DATE] 00:00 - [DATE] 10:59 >…" at bounding box center [817, 572] width 1503 height 1030
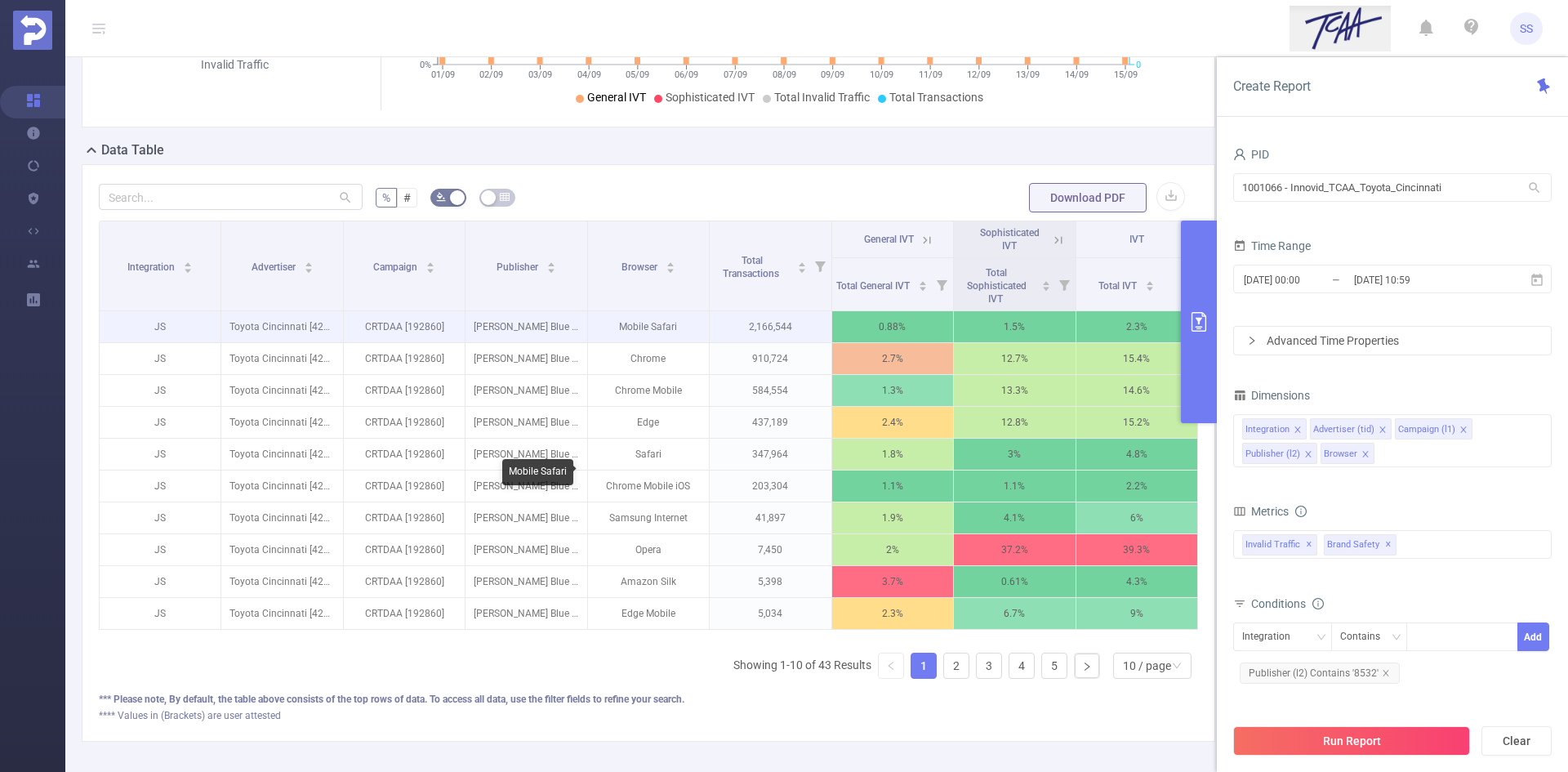
scroll to position [327, 0]
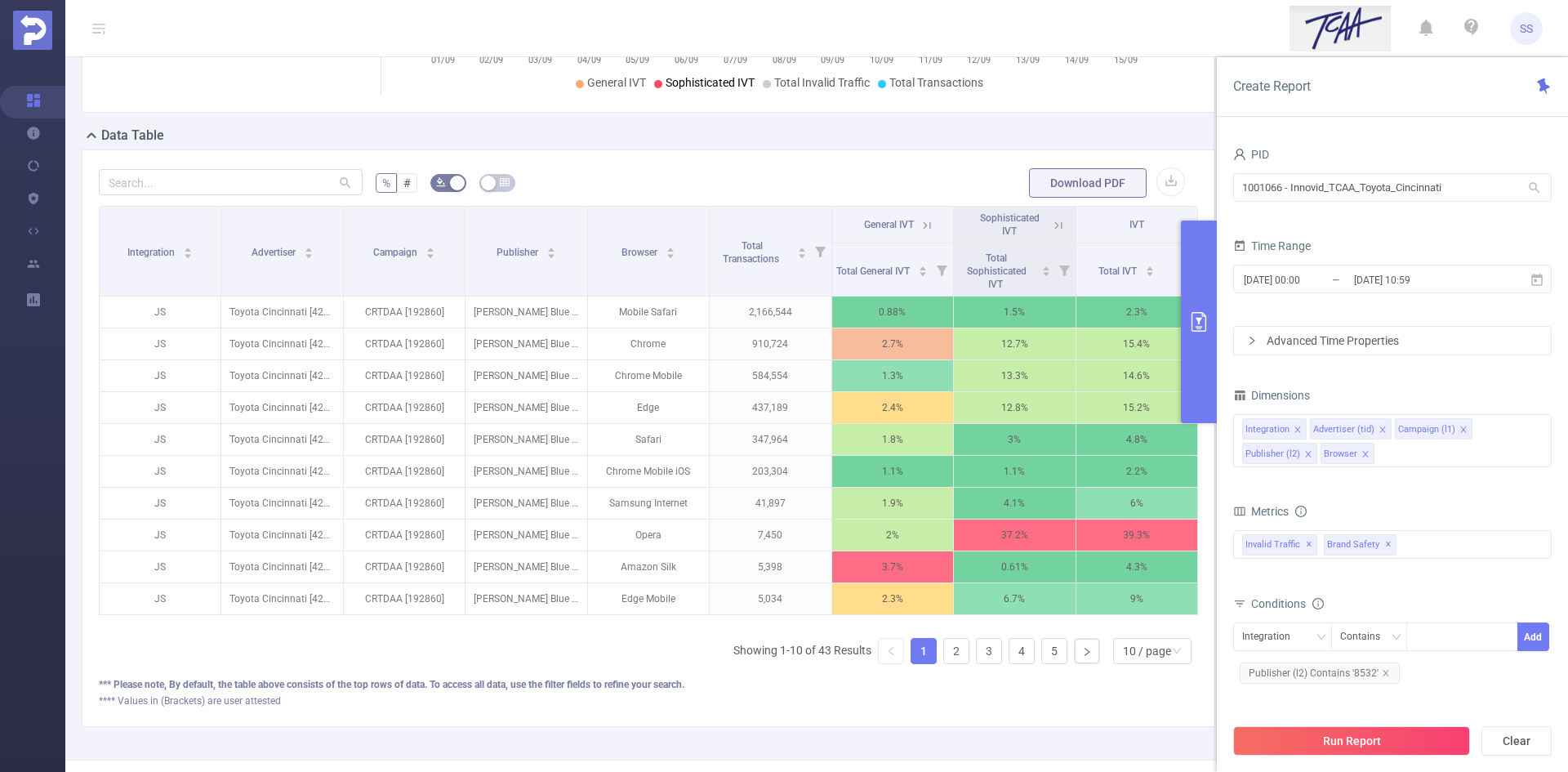
click at [1051, 221] on icon at bounding box center [1059, 225] width 15 height 15
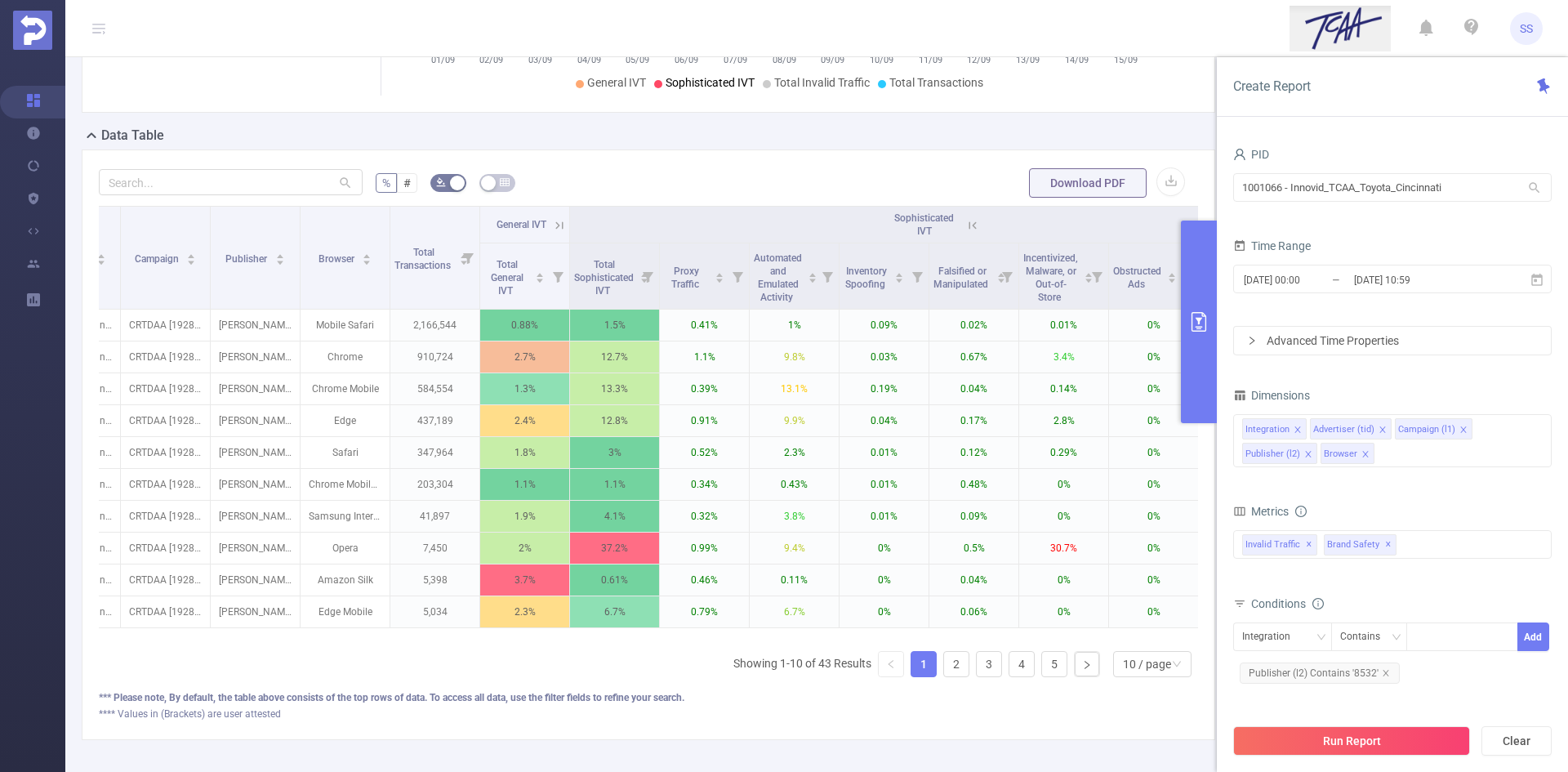
scroll to position [0, 0]
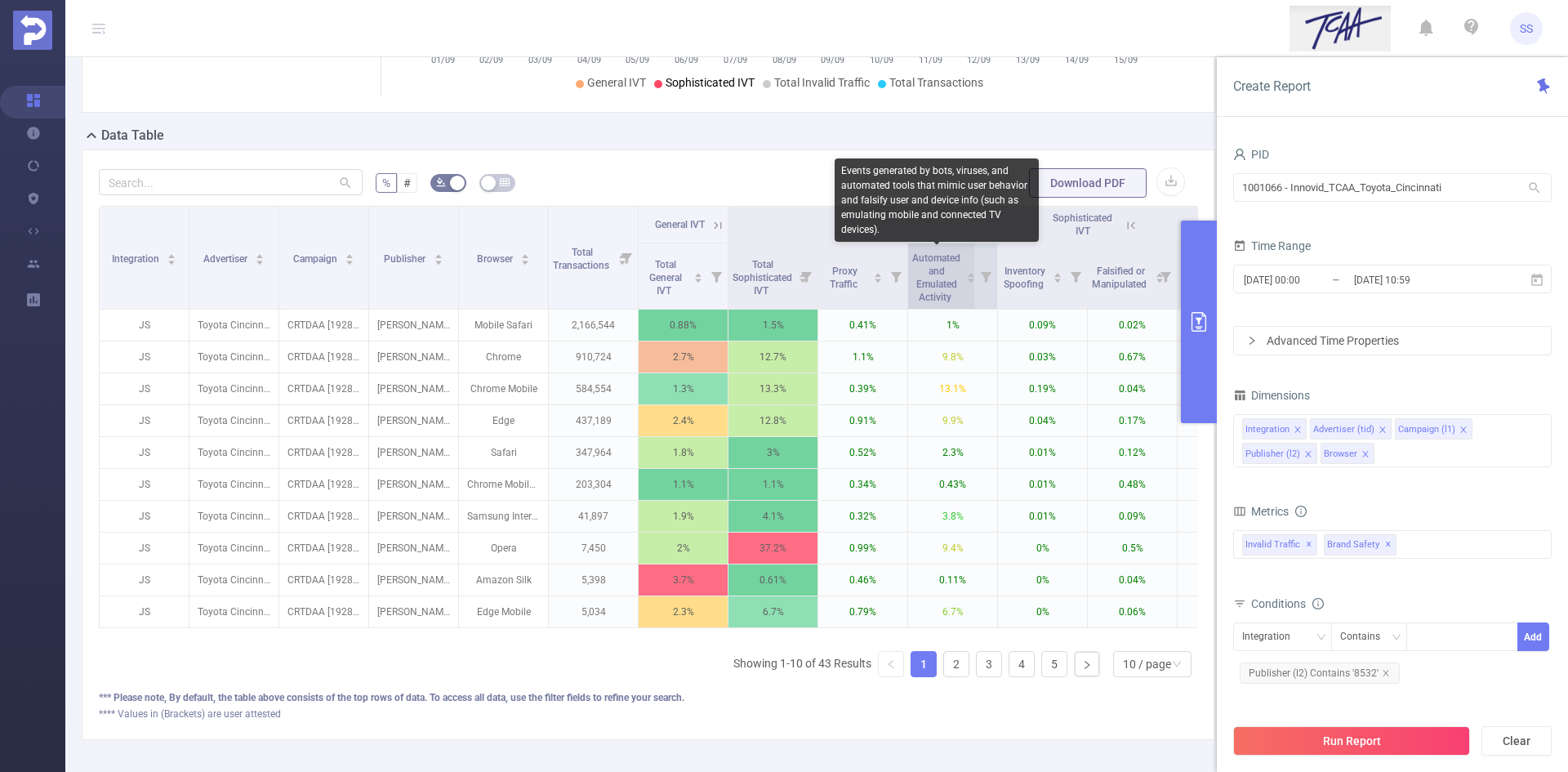
drag, startPoint x: 914, startPoint y: 259, endPoint x: 959, endPoint y: 296, distance: 58.3
click at [959, 296] on span "Automated and Emulated Activity" at bounding box center [937, 276] width 48 height 55
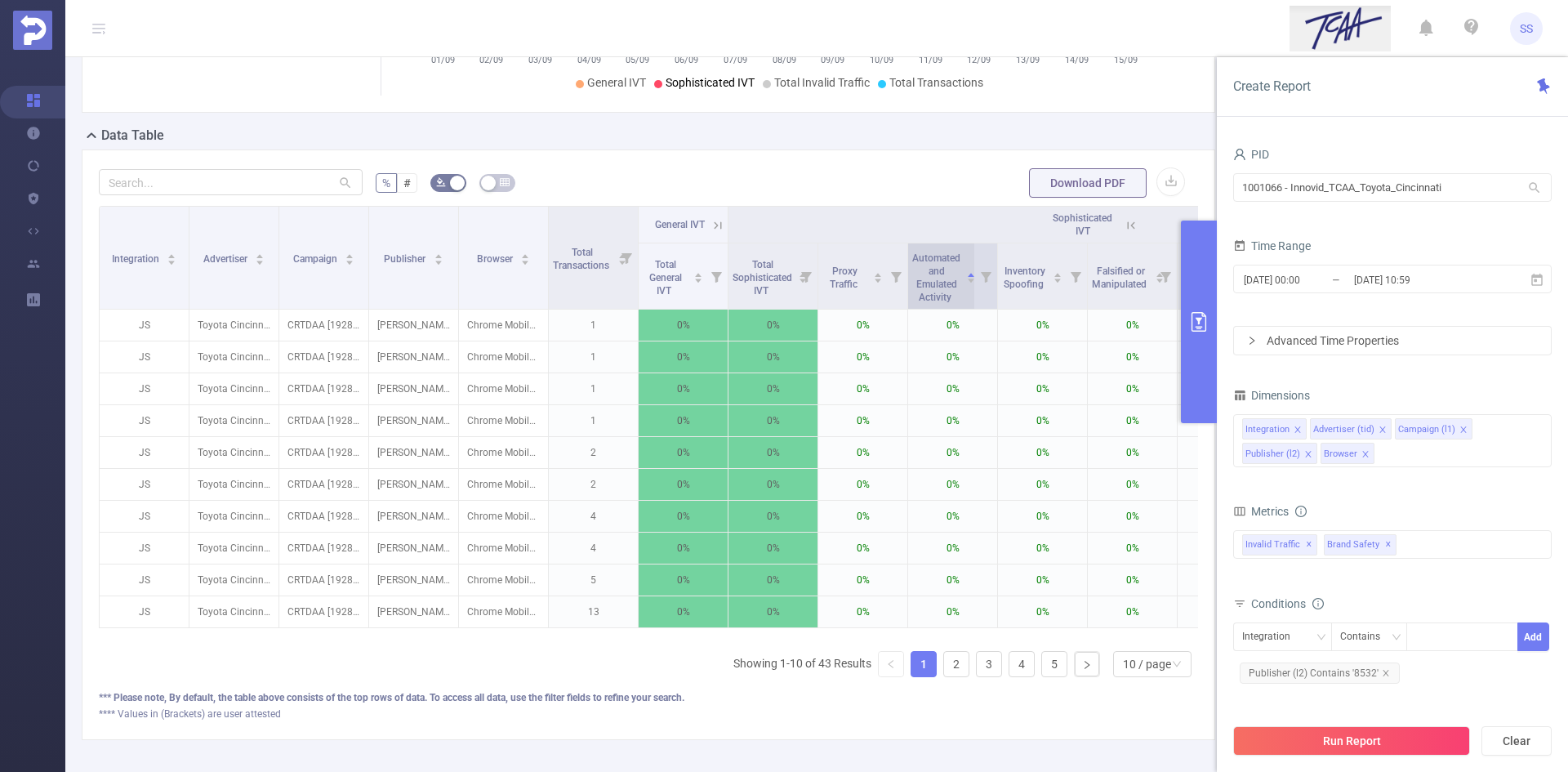
drag, startPoint x: 956, startPoint y: 302, endPoint x: 931, endPoint y: 249, distance: 58.6
click at [931, 249] on span "Automated and Emulated Activity" at bounding box center [937, 276] width 48 height 55
